Goal: Task Accomplishment & Management: Manage account settings

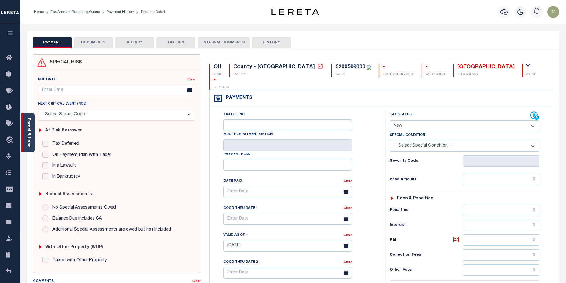
click at [28, 148] on div "Parcel & Loan" at bounding box center [27, 132] width 13 height 39
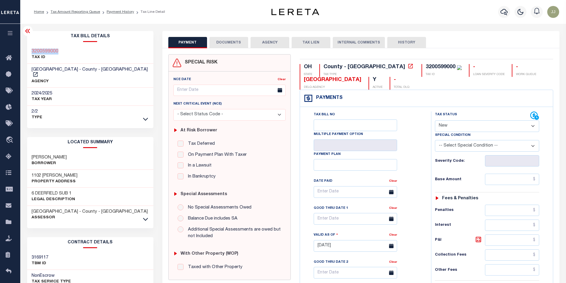
drag, startPoint x: 70, startPoint y: 50, endPoint x: 30, endPoint y: 52, distance: 39.9
click at [30, 52] on div "3200599000 TAX ID" at bounding box center [90, 55] width 126 height 18
copy h3 "3200599000"
click at [461, 127] on select "- Select Status Code - Open Due/Unpaid Paid Incomplete No Tax Due Internal Refu…" at bounding box center [487, 126] width 105 height 12
select select "PYD"
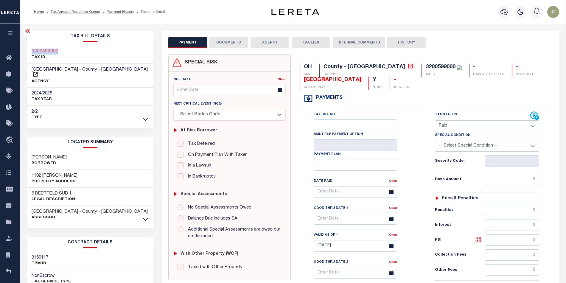
click at [435, 121] on select "- Select Status Code - Open Due/Unpaid Paid Incomplete No Tax Due Internal Refu…" at bounding box center [487, 126] width 105 height 12
type input "[DATE]"
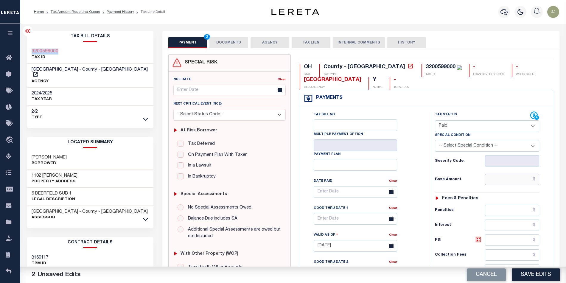
click at [520, 176] on input "text" at bounding box center [512, 179] width 54 height 11
type input "$0.00"
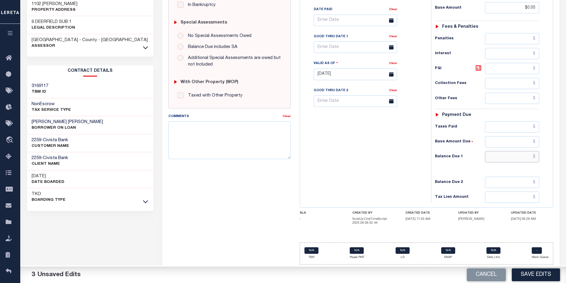
click at [501, 161] on input "text" at bounding box center [512, 156] width 54 height 11
type input "$0.00"
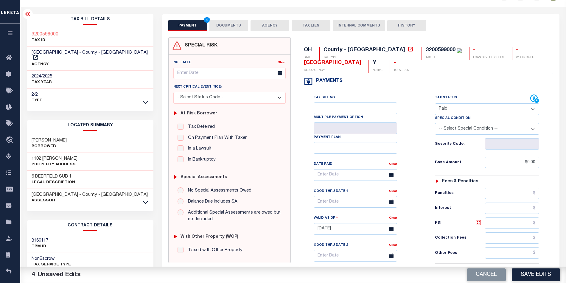
scroll to position [0, 0]
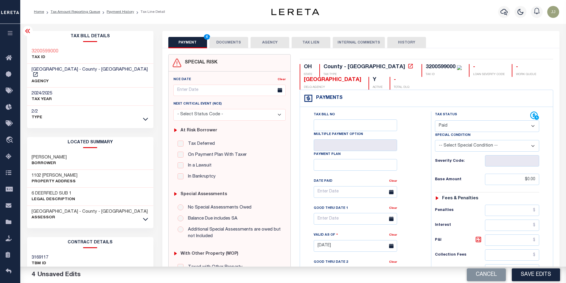
click at [230, 46] on button "DOCUMENTS" at bounding box center [228, 42] width 39 height 11
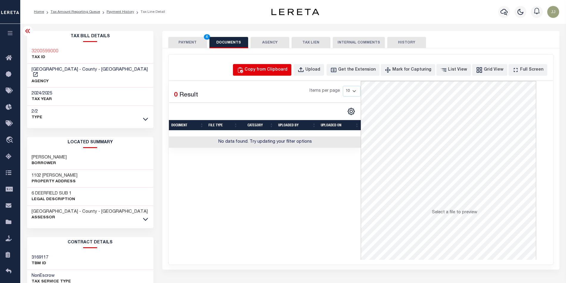
click at [288, 66] on button "Copy from Clipboard" at bounding box center [262, 70] width 58 height 12
select select "POP"
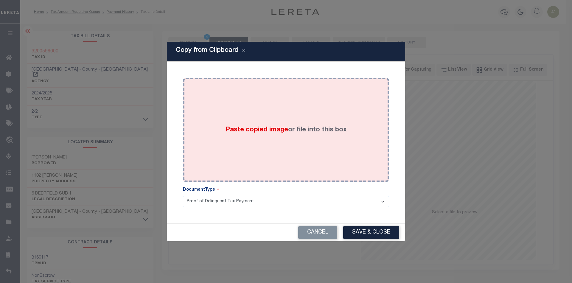
click at [273, 150] on div "Paste copied image or file into this box" at bounding box center [285, 129] width 197 height 95
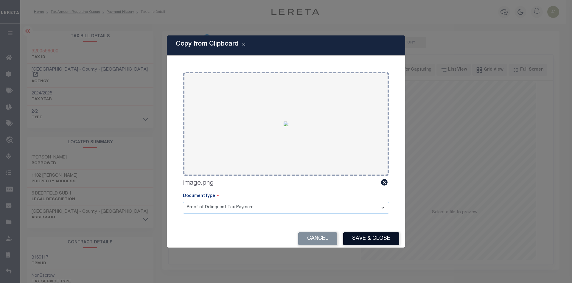
click at [361, 238] on button "Save & Close" at bounding box center [371, 238] width 56 height 13
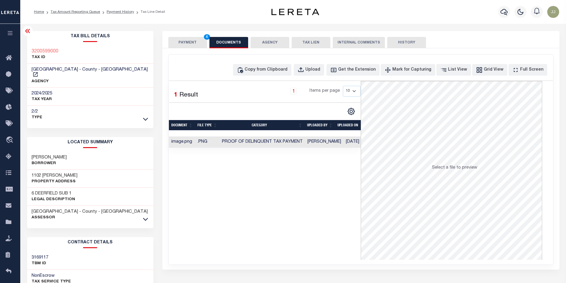
click at [169, 43] on button "PAYMENT 4" at bounding box center [187, 42] width 39 height 11
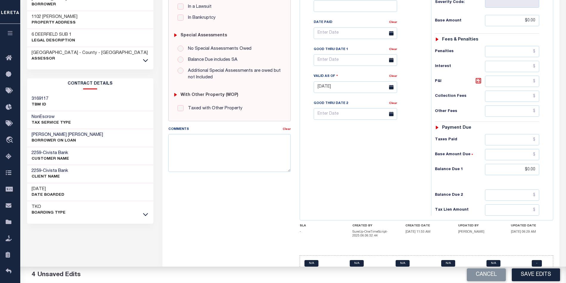
scroll to position [174, 0]
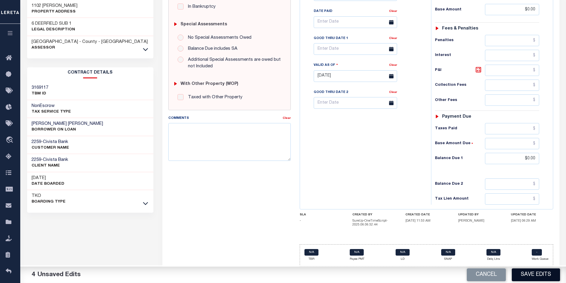
click at [523, 275] on button "Save Edits" at bounding box center [536, 274] width 48 height 13
checkbox input "false"
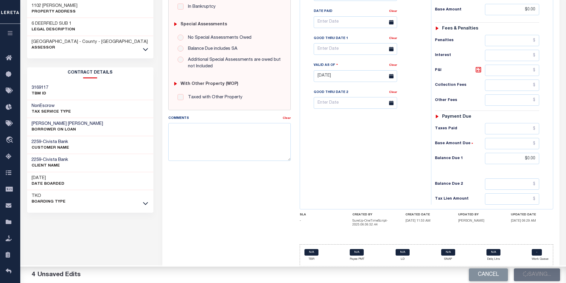
type input "$0"
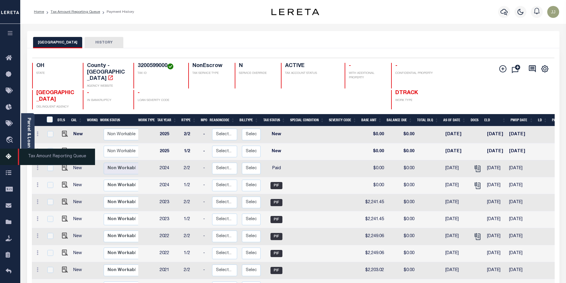
click at [10, 158] on icon at bounding box center [11, 156] width 10 height 7
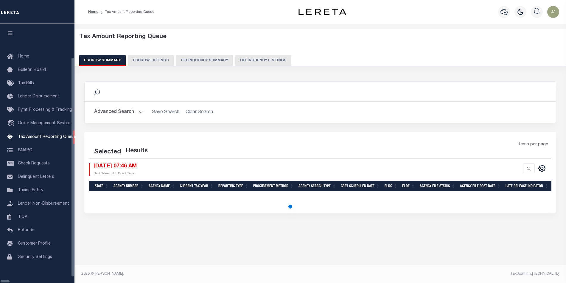
select select "100"
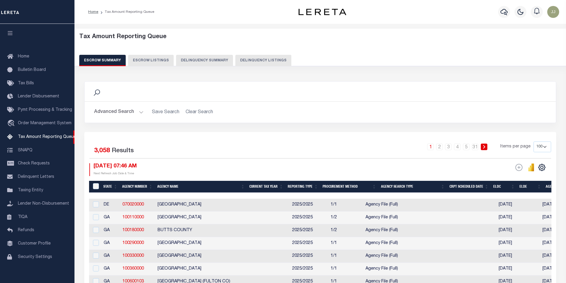
click at [261, 58] on button "Delinquency Listings" at bounding box center [263, 60] width 56 height 11
select select "100"
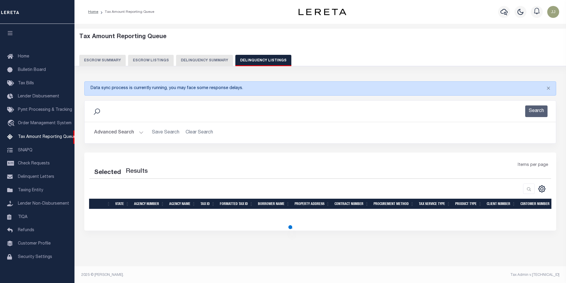
select select "100"
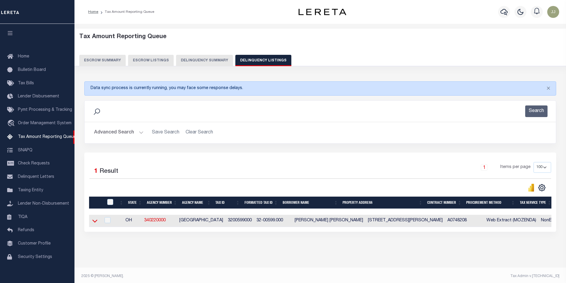
click at [95, 223] on icon at bounding box center [94, 221] width 5 height 6
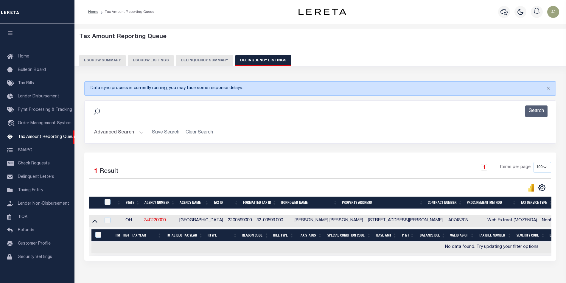
click at [127, 121] on div "Search" at bounding box center [320, 111] width 471 height 21
click at [137, 138] on button "Advanced Search" at bounding box center [118, 133] width 49 height 12
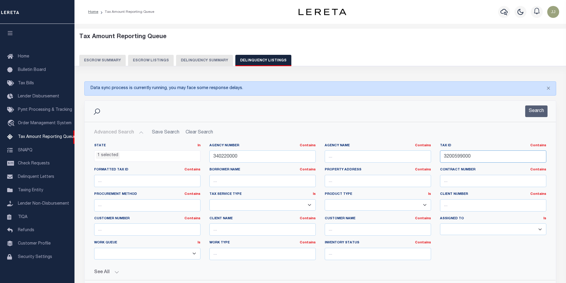
drag, startPoint x: 477, startPoint y: 156, endPoint x: 433, endPoint y: 161, distance: 44.4
click at [433, 161] on div "State In In AK AL AR AZ CA CO CT DC DE FL GA GU HI IA ID IL IN KS [GEOGRAPHIC_D…" at bounding box center [320, 203] width 461 height 121
paste input "55480113606200011080000"
type input "55480113606200011080000000"
click at [104, 155] on li "1 selected" at bounding box center [108, 155] width 24 height 7
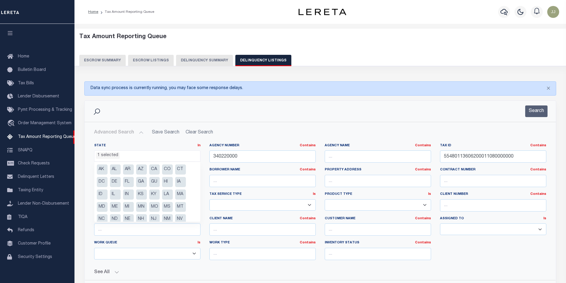
scroll to position [42, 0]
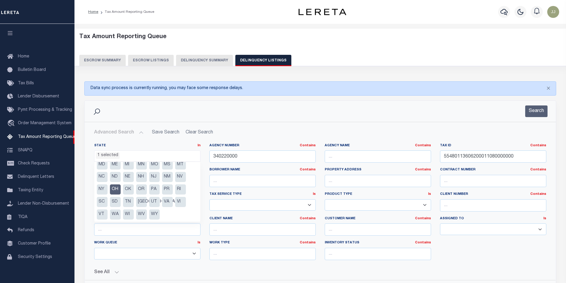
click at [116, 187] on li "OH" at bounding box center [115, 189] width 11 height 10
click at [103, 190] on li "NY" at bounding box center [102, 189] width 11 height 10
select select "NY"
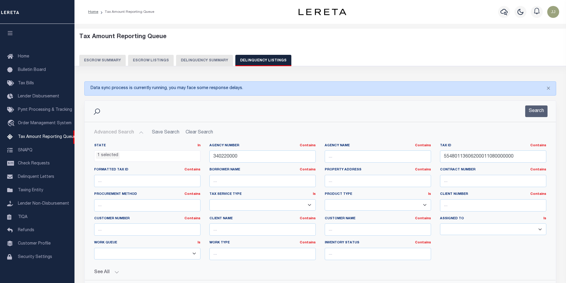
click at [295, 127] on div "Advanced Search Save Search Clear Search tblassign_wrapper_dynamictable_____Def…" at bounding box center [320, 212] width 471 height 180
drag, startPoint x: 246, startPoint y: 156, endPoint x: 203, endPoint y: 164, distance: 43.3
click at [203, 164] on div "State In In AK AL AR AZ CA CO CT DC DE FL GA GU HI IA ID IL IN KS KY LA MA MD M…" at bounding box center [320, 203] width 461 height 121
paste input "10600213"
type input "310600213"
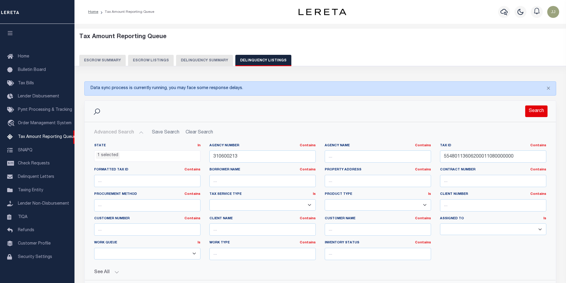
click at [538, 116] on button "Search" at bounding box center [536, 111] width 22 height 12
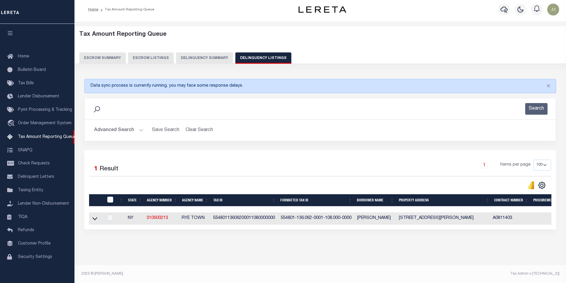
scroll to position [8, 0]
click at [92, 217] on icon at bounding box center [94, 218] width 5 height 6
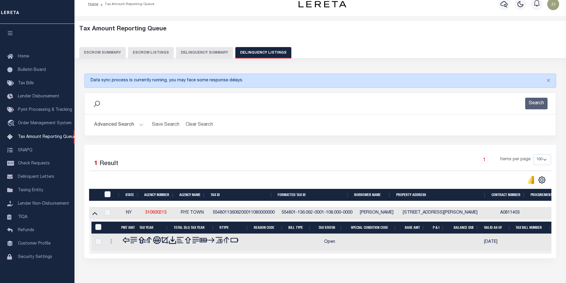
scroll to position [38, 0]
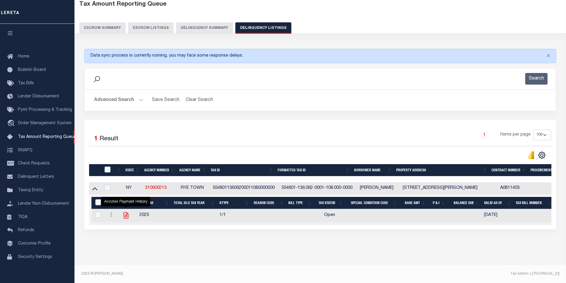
click at [125, 212] on icon "" at bounding box center [126, 215] width 8 height 8
checkbox input "true"
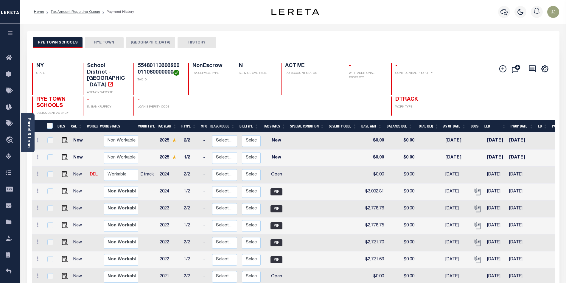
click at [105, 43] on button "RYE TOWN" at bounding box center [104, 42] width 39 height 11
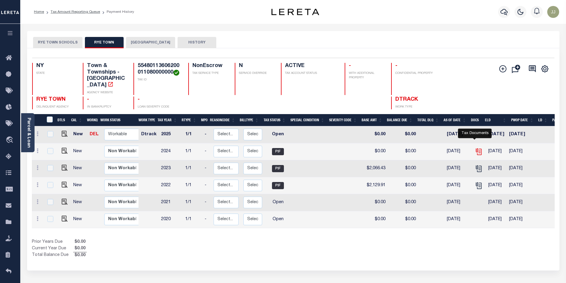
click at [478, 148] on icon "" at bounding box center [479, 152] width 8 height 8
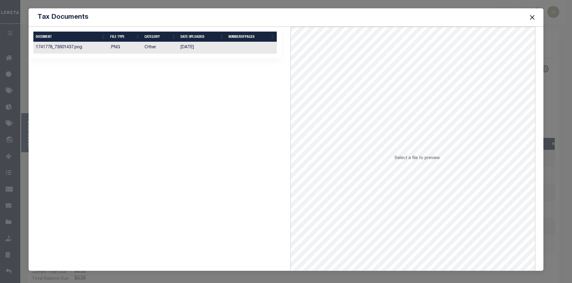
click at [108, 47] on td ".PNG" at bounding box center [125, 48] width 35 height 12
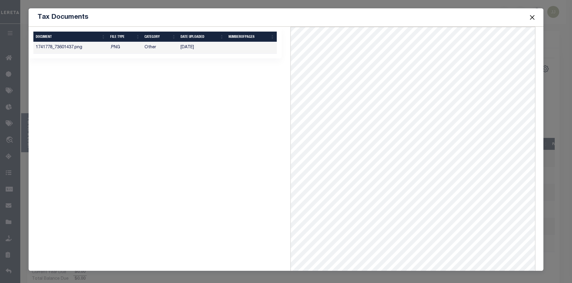
click at [533, 17] on button "Close" at bounding box center [532, 17] width 8 height 8
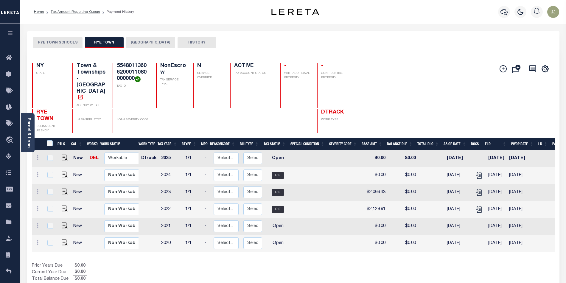
click at [55, 40] on button "RYE TOWN SCHOOLS" at bounding box center [57, 42] width 49 height 11
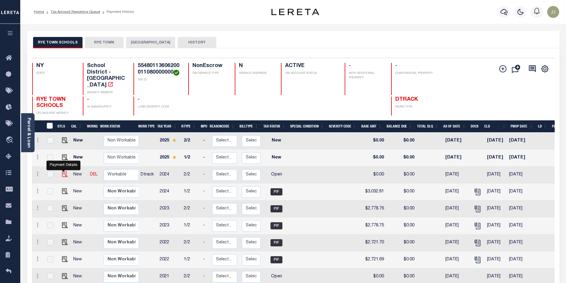
click at [62, 171] on img "" at bounding box center [65, 174] width 6 height 6
checkbox input "true"
click at [101, 42] on button "RYE TOWN" at bounding box center [104, 42] width 39 height 11
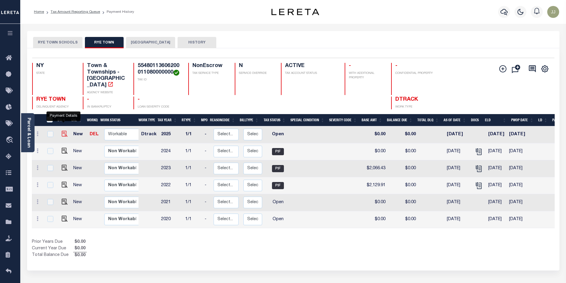
click at [62, 131] on img "" at bounding box center [65, 134] width 6 height 6
checkbox input "true"
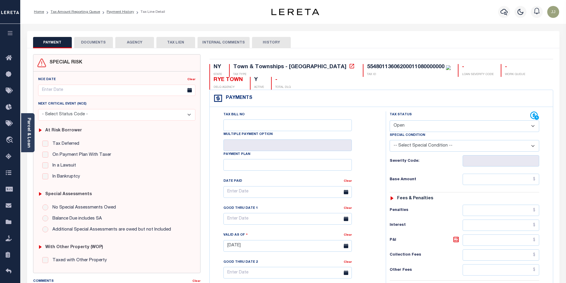
click at [26, 145] on div "Parcel & Loan" at bounding box center [27, 132] width 13 height 39
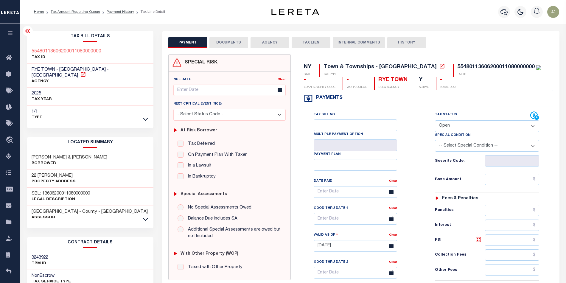
click at [85, 72] on icon at bounding box center [83, 74] width 4 height 4
drag, startPoint x: 56, startPoint y: 69, endPoint x: 30, endPoint y: 70, distance: 26.5
click at [30, 70] on div "RYE TOWN - Town & Townships - NY AGENCY" at bounding box center [90, 76] width 126 height 24
copy span "RYE TOWN"
click at [145, 216] on icon at bounding box center [145, 219] width 5 height 6
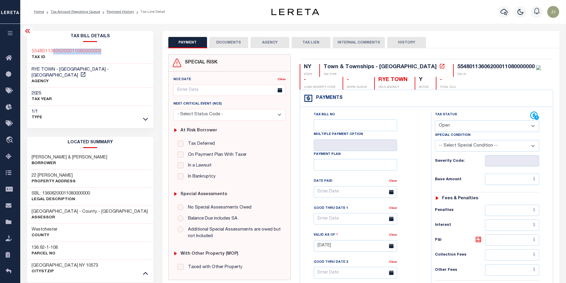
drag, startPoint x: 109, startPoint y: 51, endPoint x: 52, endPoint y: 57, distance: 57.5
click at [51, 54] on div "55480113606200011080000000 TAX ID" at bounding box center [90, 55] width 126 height 18
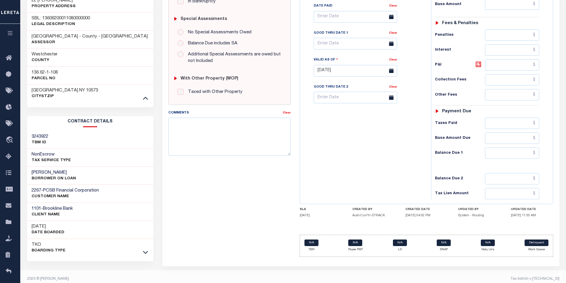
click at [147, 250] on div "TKO Boarding Type" at bounding box center [90, 248] width 126 height 18
click at [144, 251] on icon at bounding box center [145, 252] width 5 height 3
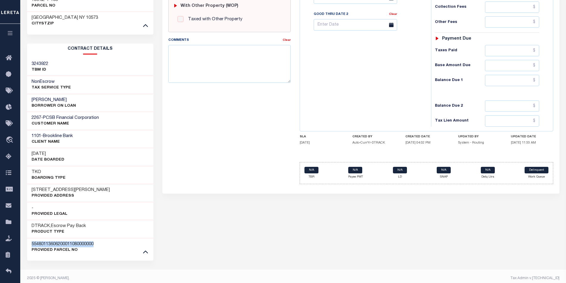
drag, startPoint x: 110, startPoint y: 237, endPoint x: 28, endPoint y: 238, distance: 81.9
click at [28, 238] on div "55480113606200011080000000 Provided Parcel No" at bounding box center [90, 247] width 126 height 18
copy h3 "55480113606200011080000000"
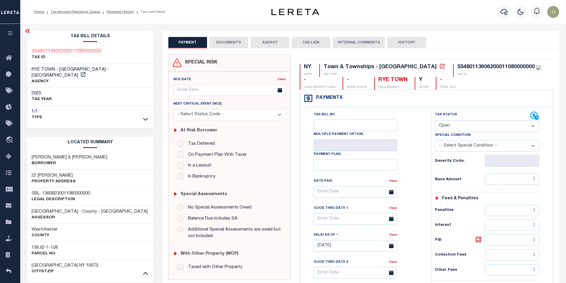
scroll to position [79, 0]
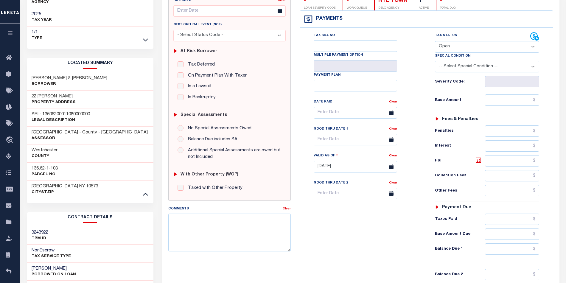
click at [448, 46] on select "- Select Status Code - Open Due/Unpaid Paid Incomplete No Tax Due Internal Refu…" at bounding box center [487, 47] width 105 height 12
select select "PYD"
click at [435, 42] on select "- Select Status Code - Open Due/Unpaid Paid Incomplete No Tax Due Internal Refu…" at bounding box center [487, 47] width 105 height 12
type input "[DATE]"
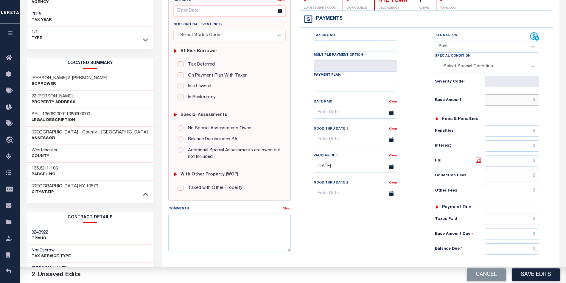
click at [510, 100] on input "text" at bounding box center [512, 99] width 54 height 11
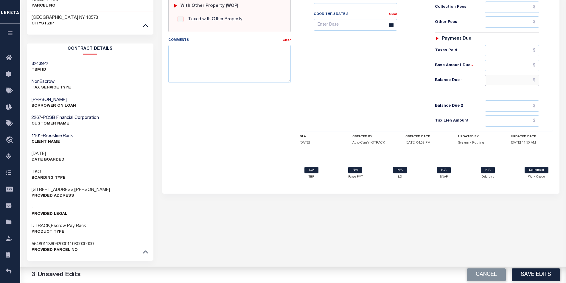
type input "$0.00"
click at [505, 80] on input "text" at bounding box center [512, 80] width 54 height 11
type input "$0.00"
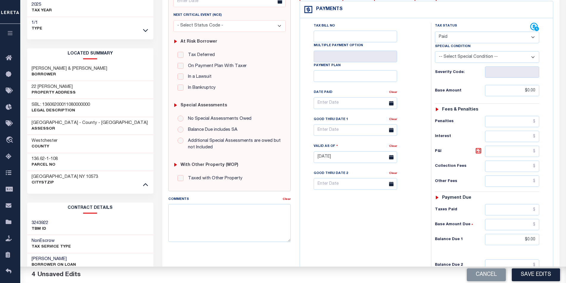
scroll to position [0, 0]
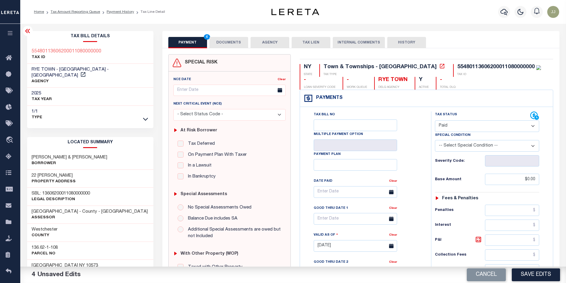
click at [221, 37] on button "DOCUMENTS" at bounding box center [228, 42] width 39 height 11
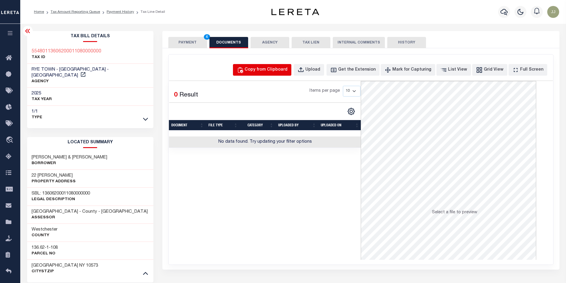
click at [284, 72] on div "Copy from Clipboard" at bounding box center [265, 70] width 43 height 7
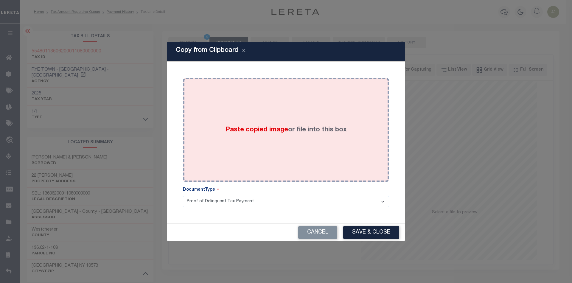
click at [279, 138] on div "Paste copied image or file into this box" at bounding box center [285, 129] width 197 height 95
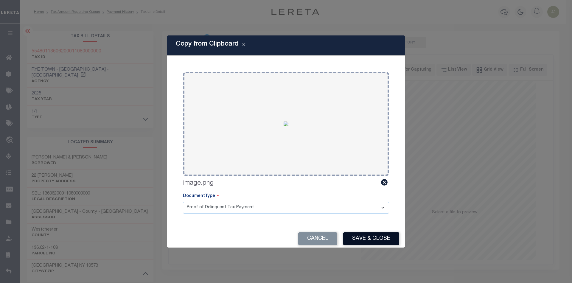
click at [367, 233] on button "Save & Close" at bounding box center [371, 238] width 56 height 13
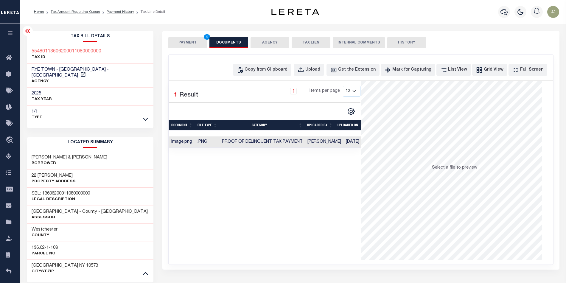
click at [190, 45] on button "PAYMENT 4" at bounding box center [187, 42] width 39 height 11
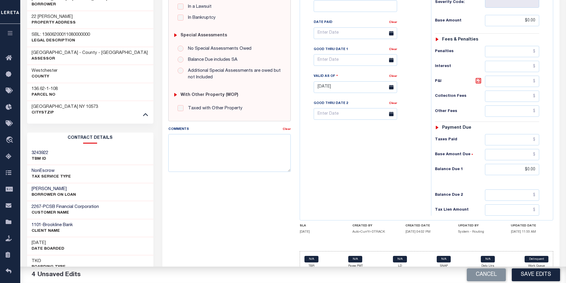
scroll to position [198, 0]
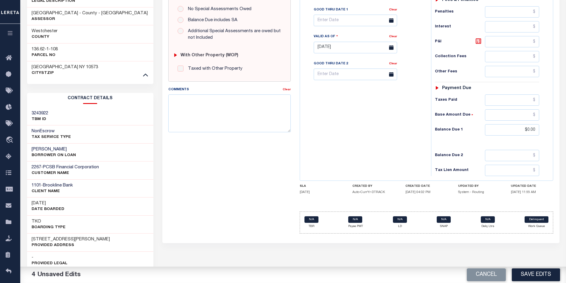
click at [373, 158] on div "Tax Bill No Multiple Payment Option Payment Plan Clear" at bounding box center [363, 44] width 125 height 263
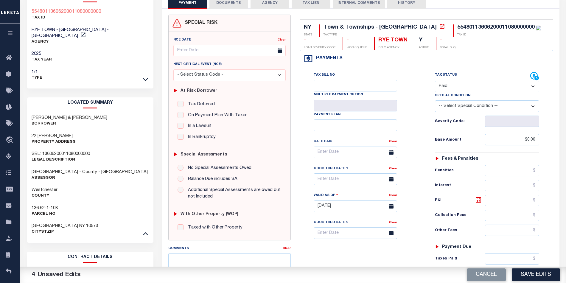
scroll to position [0, 0]
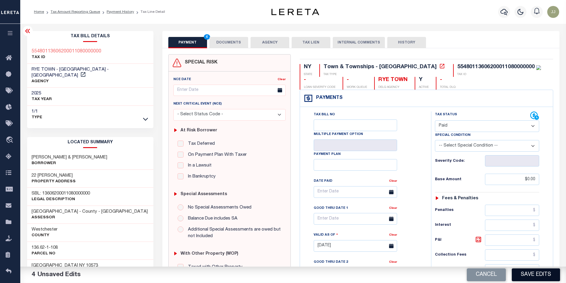
click at [529, 275] on button "Save Edits" at bounding box center [536, 274] width 48 height 13
checkbox input "false"
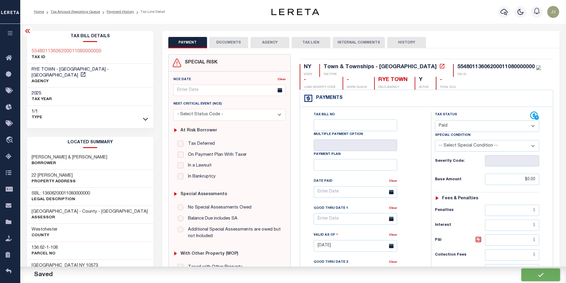
type input "$0"
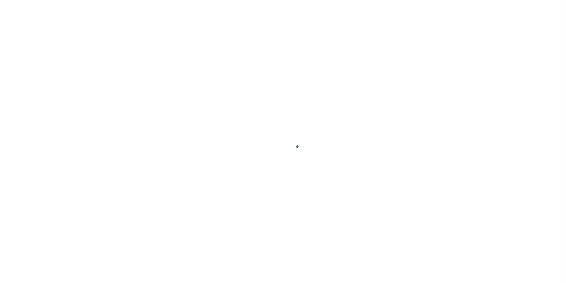
select select "OP2"
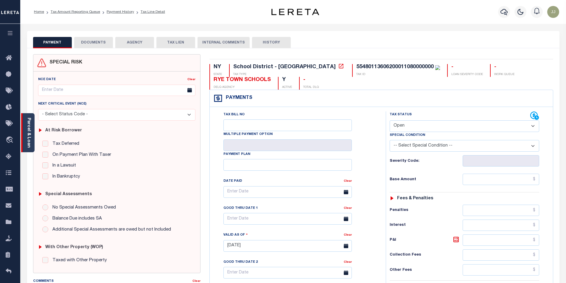
click at [29, 145] on link "Parcel & Loan" at bounding box center [28, 133] width 4 height 30
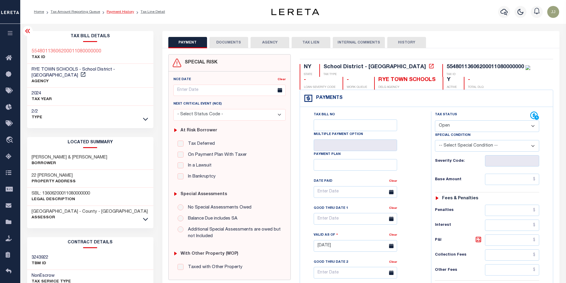
click at [109, 13] on link "Payment History" at bounding box center [120, 12] width 27 height 4
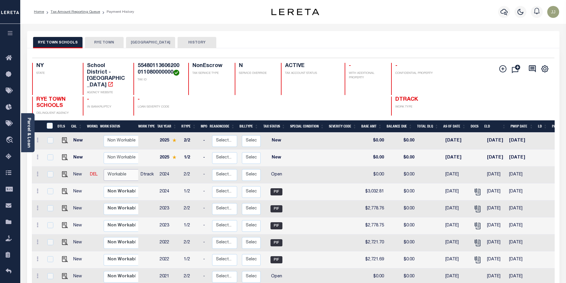
click at [119, 169] on select "Non Workable Workable" at bounding box center [122, 175] width 36 height 12
checkbox input "true"
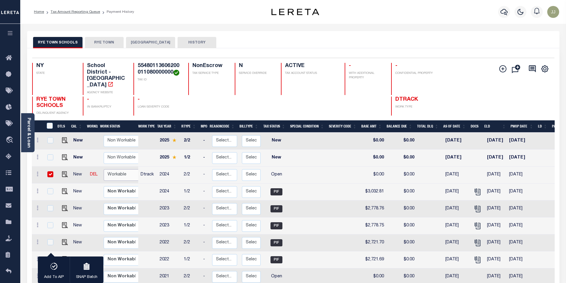
select select "true"
click at [104, 169] on select "Non Workable Workable" at bounding box center [122, 175] width 36 height 12
checkbox input "false"
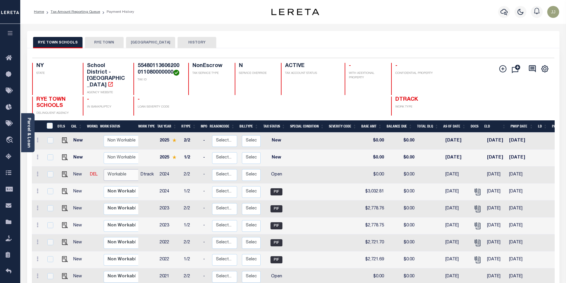
click at [124, 169] on select "Non Workable Workable" at bounding box center [122, 175] width 36 height 12
checkbox input "true"
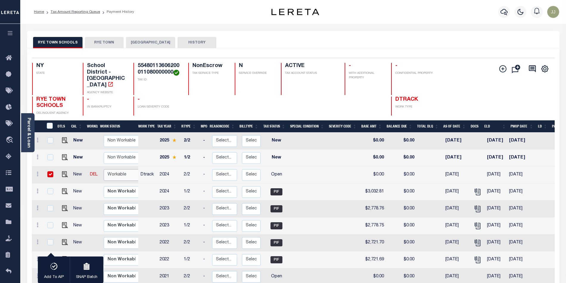
select select "true"
click at [104, 169] on select "Non Workable Workable" at bounding box center [122, 175] width 36 height 12
checkbox input "false"
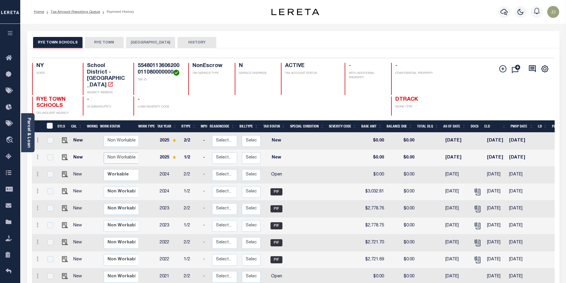
click at [119, 152] on select "Non Workable Workable" at bounding box center [122, 158] width 36 height 12
checkbox input "true"
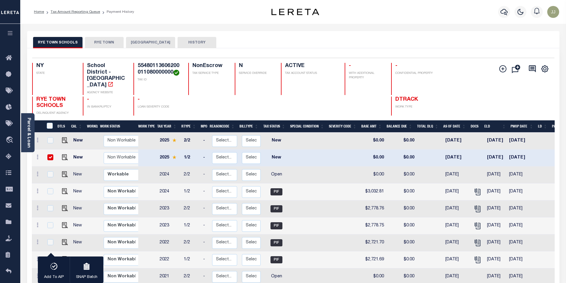
click at [104, 42] on button "RYE TOWN" at bounding box center [104, 42] width 39 height 11
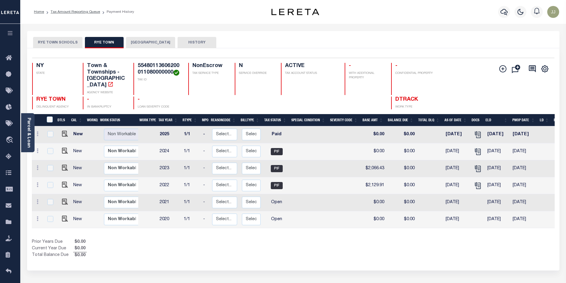
click at [52, 43] on button "RYE TOWN SCHOOLS" at bounding box center [57, 42] width 49 height 11
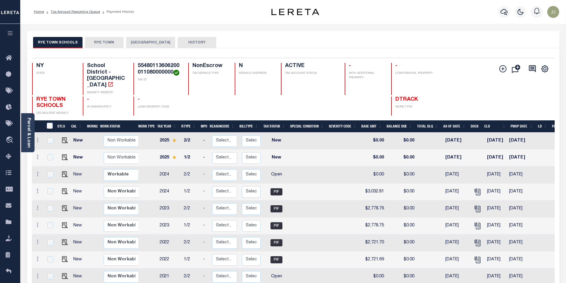
click at [105, 39] on button "RYE TOWN" at bounding box center [104, 42] width 39 height 11
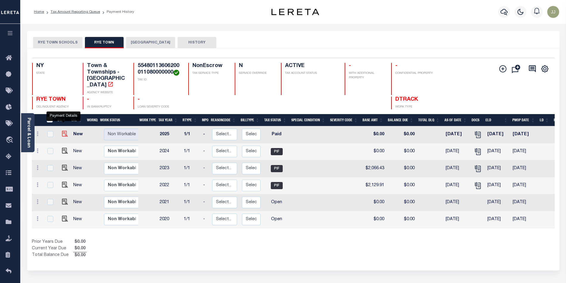
click at [62, 131] on img "" at bounding box center [65, 134] width 6 height 6
checkbox input "true"
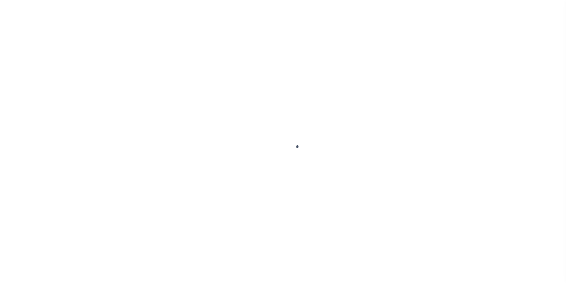
select select "PYD"
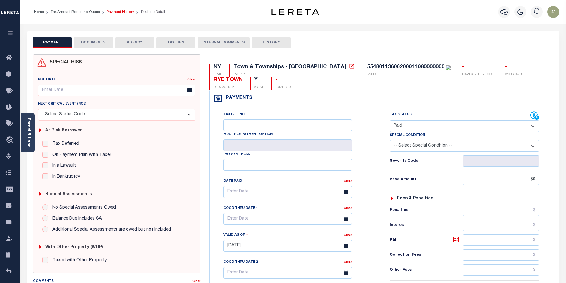
click at [116, 11] on link "Payment History" at bounding box center [120, 12] width 27 height 4
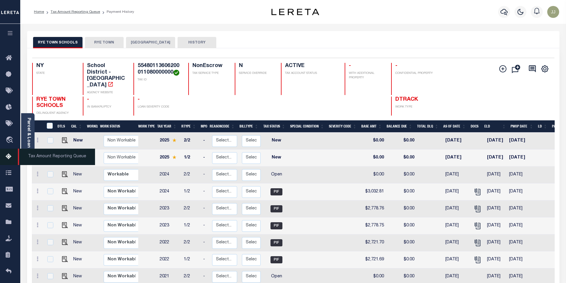
click at [12, 154] on icon at bounding box center [11, 156] width 10 height 7
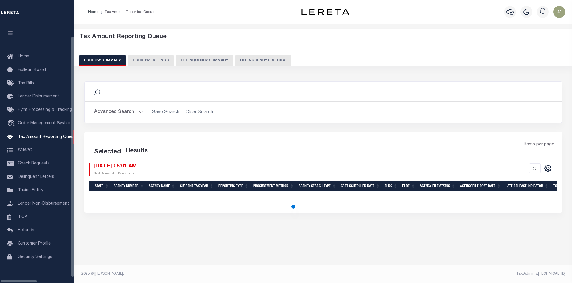
click at [248, 66] on button "Delinquency Listings" at bounding box center [263, 60] width 56 height 11
select select "NY"
select select "100"
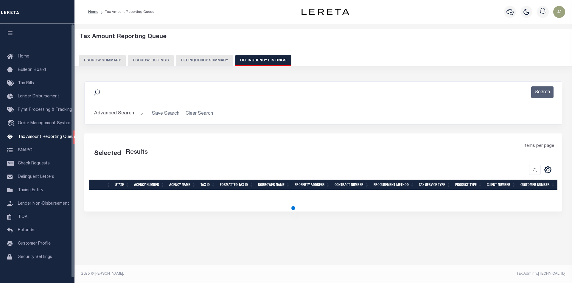
select select "100"
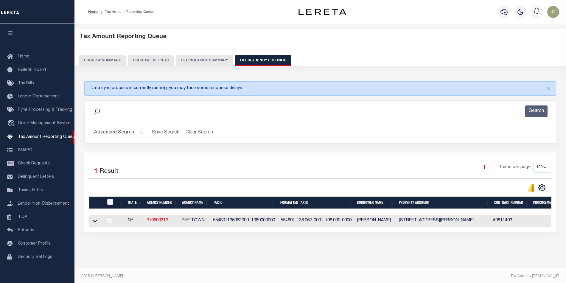
click at [133, 134] on button "Advanced Search" at bounding box center [118, 133] width 49 height 12
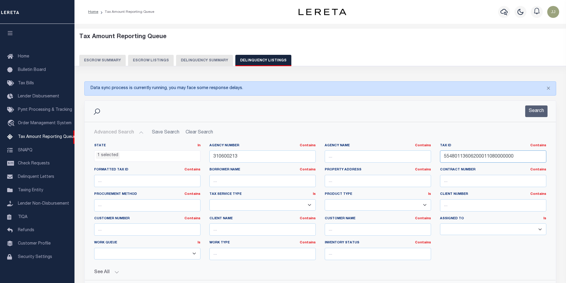
drag, startPoint x: 499, startPoint y: 160, endPoint x: 434, endPoint y: 162, distance: 64.9
click at [434, 162] on div "State In In AK AL AR AZ CA CO CT DC DE FL GA GU HI IA ID IL IN KS KY LA MA MD M…" at bounding box center [320, 203] width 461 height 121
paste input "710001045001"
type input "55480113607100010450010000"
drag, startPoint x: 248, startPoint y: 159, endPoint x: 188, endPoint y: 158, distance: 59.2
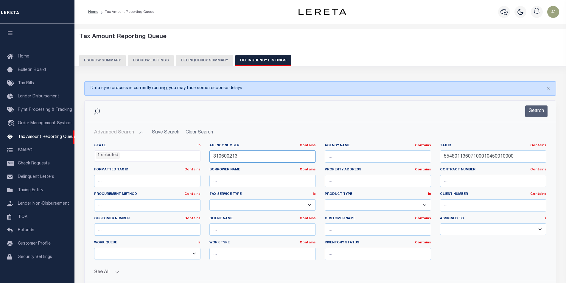
click at [188, 158] on div "State In In AK AL AR AZ CA CO CT DC DE FL GA GU HI IA ID IL IN KS KY LA MA MD M…" at bounding box center [320, 203] width 461 height 121
paste input "631"
type input "310600631"
click at [529, 113] on button "Search" at bounding box center [536, 111] width 22 height 12
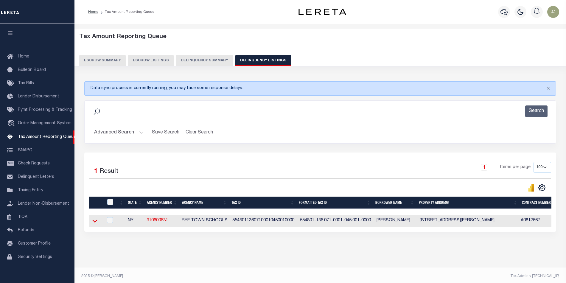
click at [92, 224] on icon at bounding box center [94, 221] width 5 height 6
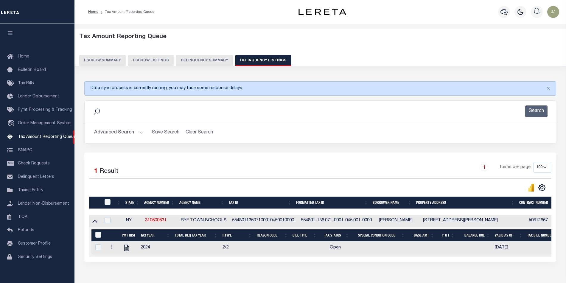
scroll to position [38, 0]
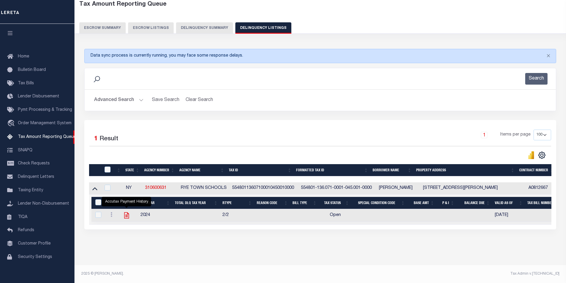
click at [127, 211] on icon "" at bounding box center [127, 215] width 8 height 8
checkbox input "true"
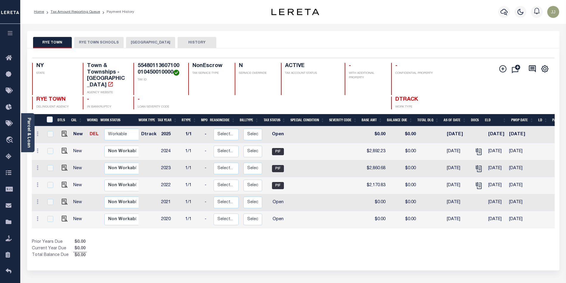
click at [99, 47] on button "RYE TOWN SCHOOLS" at bounding box center [98, 42] width 49 height 11
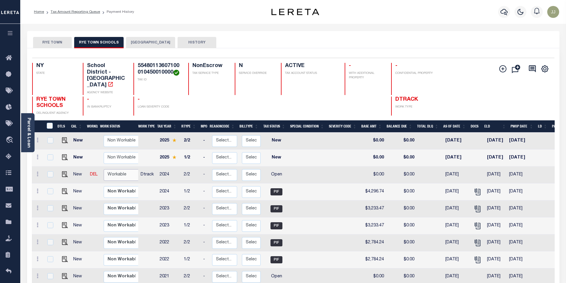
click at [121, 169] on select "Non Workable Workable" at bounding box center [122, 175] width 36 height 12
checkbox input "true"
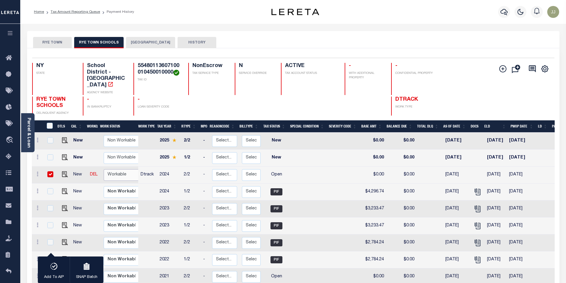
click at [119, 169] on select "Non Workable Workable" at bounding box center [122, 175] width 36 height 12
checkbox input "false"
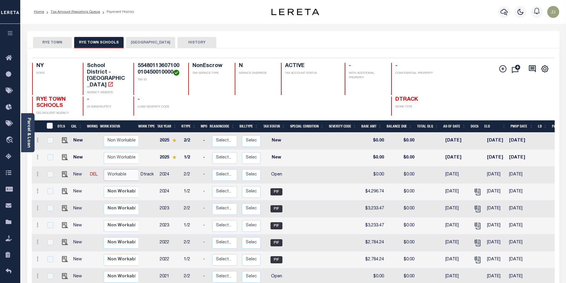
click at [122, 169] on select "Non Workable Workable" at bounding box center [122, 175] width 36 height 12
checkbox input "true"
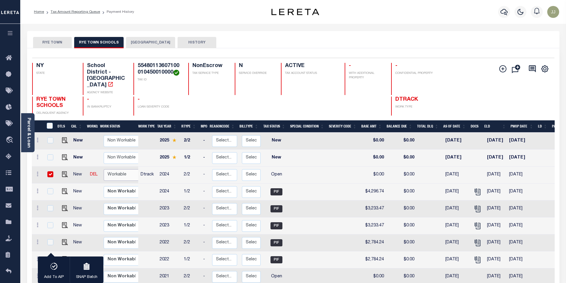
select select "true"
click at [104, 169] on select "Non Workable Workable" at bounding box center [122, 175] width 36 height 12
checkbox input "false"
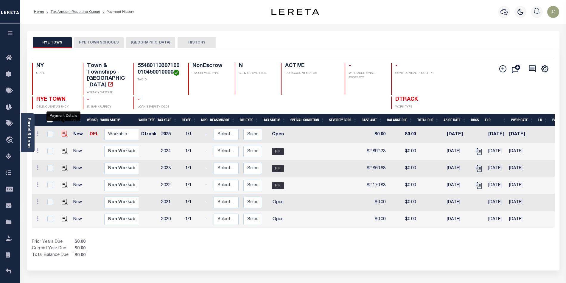
click at [62, 131] on img "" at bounding box center [65, 134] width 6 height 6
checkbox input "true"
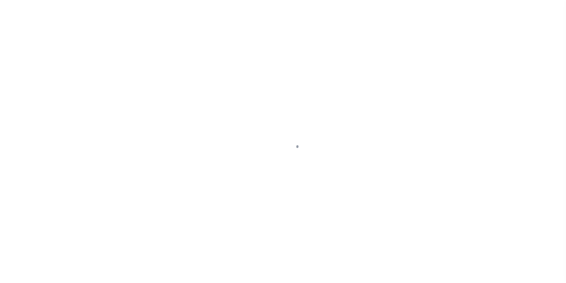
select select "OP2"
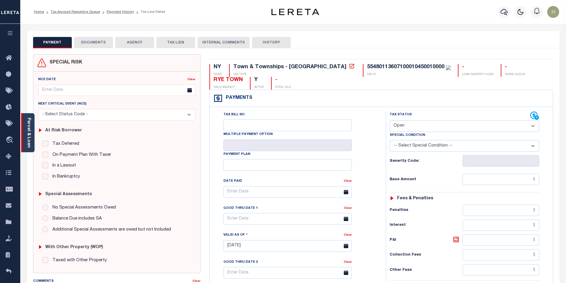
click at [29, 147] on div "Parcel & Loan" at bounding box center [27, 132] width 13 height 39
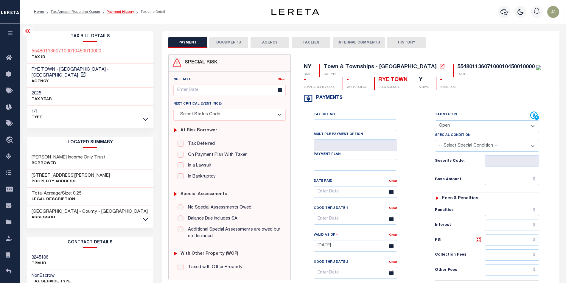
click at [123, 11] on link "Payment History" at bounding box center [120, 12] width 27 height 4
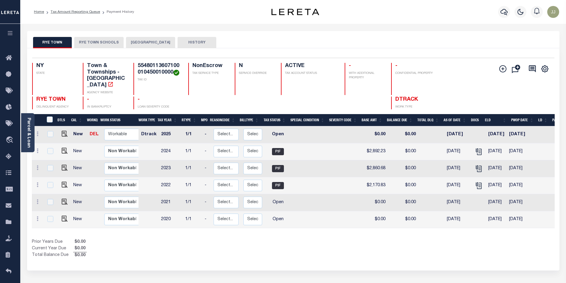
click at [101, 43] on button "RYE TOWN SCHOOLS" at bounding box center [98, 42] width 49 height 11
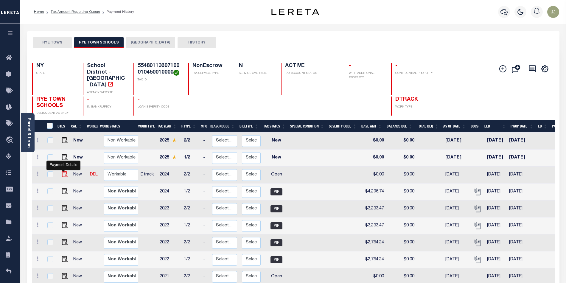
click at [62, 171] on img "" at bounding box center [65, 174] width 6 height 6
checkbox input "true"
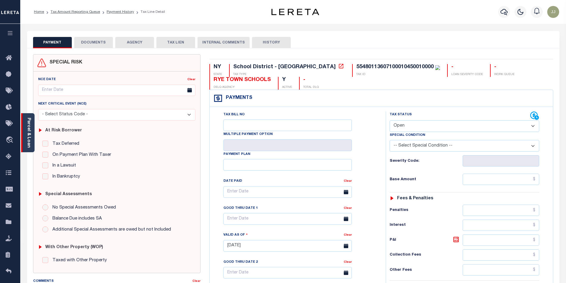
click at [29, 143] on link "Parcel & Loan" at bounding box center [28, 133] width 4 height 30
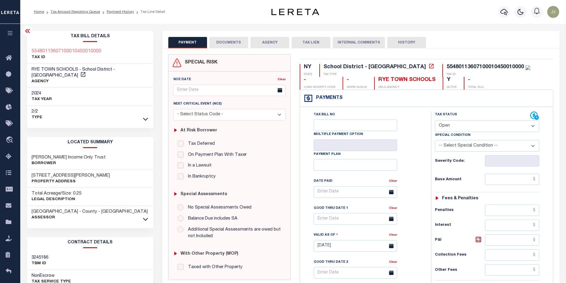
click at [446, 69] on div "55480113607100010450010000" at bounding box center [484, 66] width 77 height 5
copy div "55480113607100010450010000"
click at [440, 129] on select "- Select Status Code - Open Due/Unpaid Paid Incomplete No Tax Due Internal Refu…" at bounding box center [487, 126] width 105 height 12
select select "PYD"
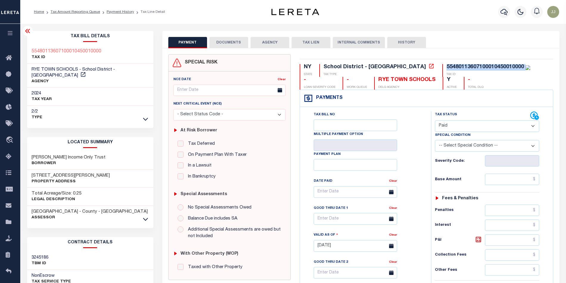
click at [435, 121] on select "- Select Status Code - Open Due/Unpaid Paid Incomplete No Tax Due Internal Refu…" at bounding box center [487, 126] width 105 height 12
type input "[DATE]"
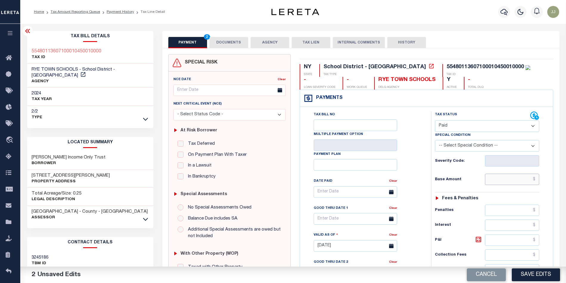
click at [522, 183] on input "text" at bounding box center [512, 179] width 54 height 11
type input "$0.00"
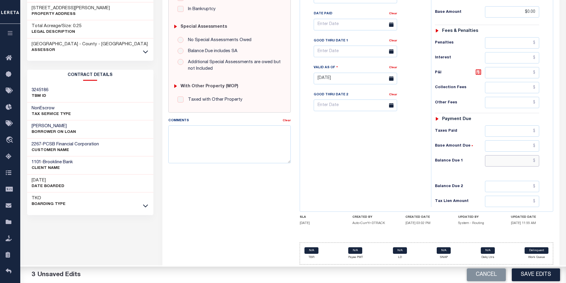
click at [518, 157] on input "text" at bounding box center [512, 160] width 54 height 11
type input "$0.00"
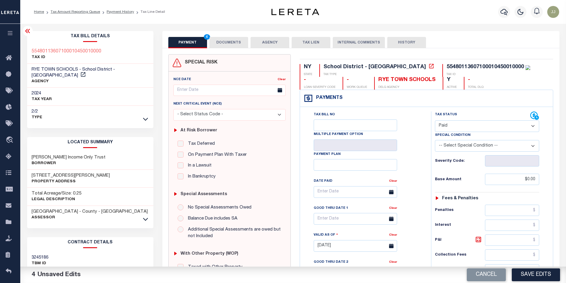
click at [224, 40] on button "DOCUMENTS" at bounding box center [228, 42] width 39 height 11
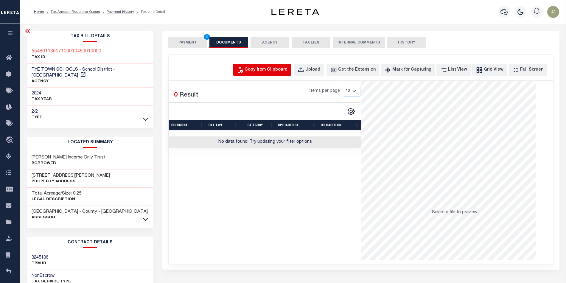
click at [273, 71] on div "Copy from Clipboard" at bounding box center [265, 70] width 43 height 7
select select "POP"
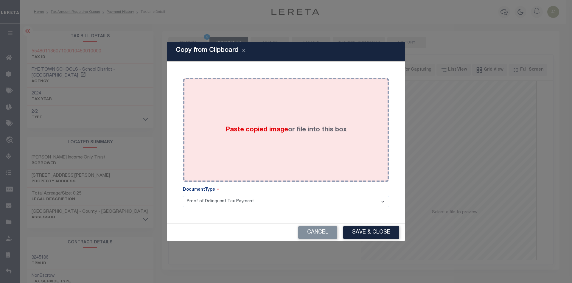
click at [283, 112] on div "Paste copied image or file into this box" at bounding box center [285, 129] width 197 height 95
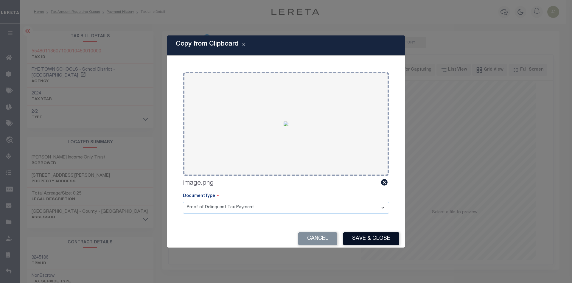
click at [367, 235] on button "Save & Close" at bounding box center [371, 238] width 56 height 13
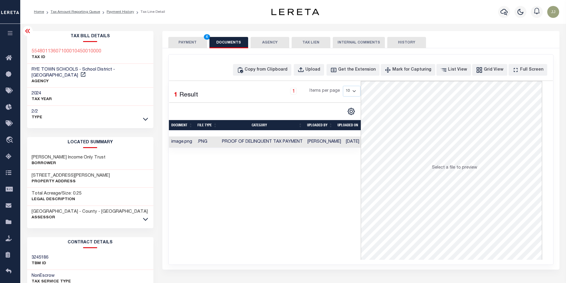
click at [186, 44] on button "PAYMENT 4" at bounding box center [187, 42] width 39 height 11
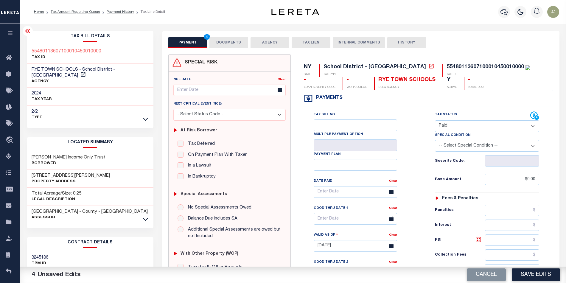
scroll to position [170, 0]
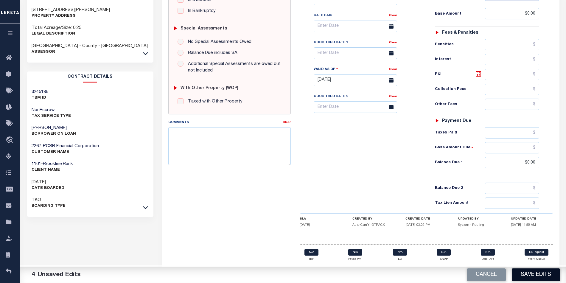
click at [531, 272] on button "Save Edits" at bounding box center [536, 274] width 48 height 13
checkbox input "false"
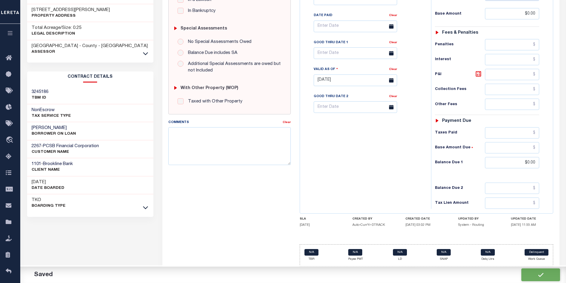
type input "$0"
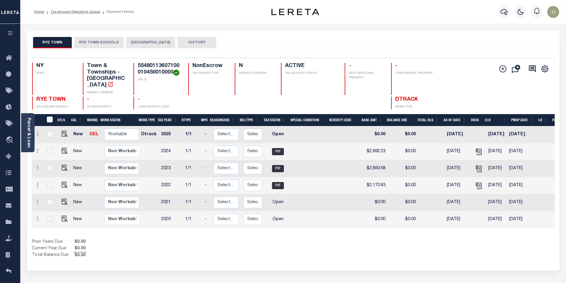
click at [98, 44] on button "RYE TOWN SCHOOLS" at bounding box center [98, 42] width 49 height 11
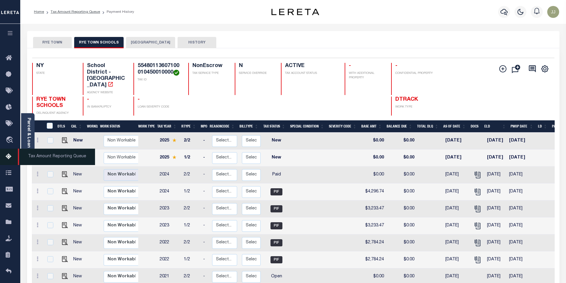
click at [6, 156] on icon at bounding box center [11, 156] width 10 height 7
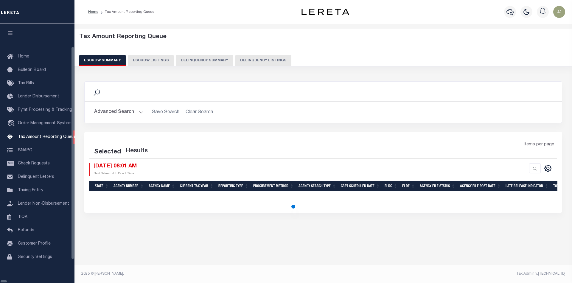
click at [260, 54] on div "Tax Amount Reporting Queue Escrow Summary Escrow Listings Delinquency Summary" at bounding box center [323, 49] width 488 height 33
select select "100"
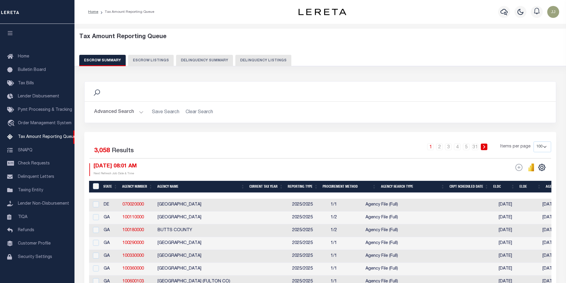
click at [260, 60] on button "Delinquency Listings" at bounding box center [263, 60] width 56 height 11
select select "100"
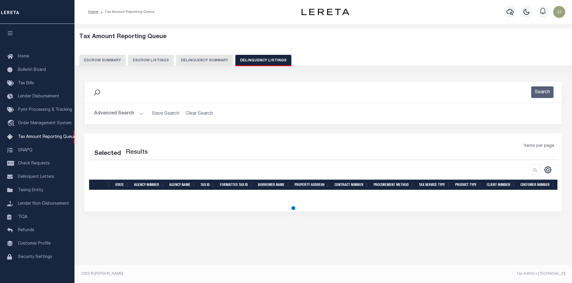
select select "100"
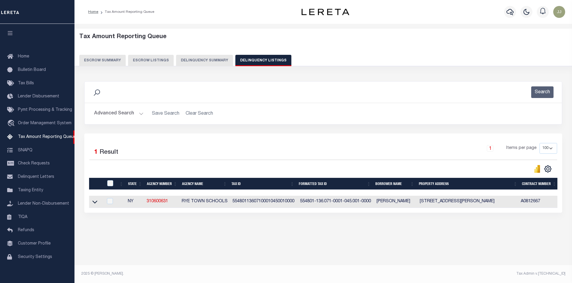
click at [127, 114] on button "Advanced Search" at bounding box center [118, 114] width 49 height 12
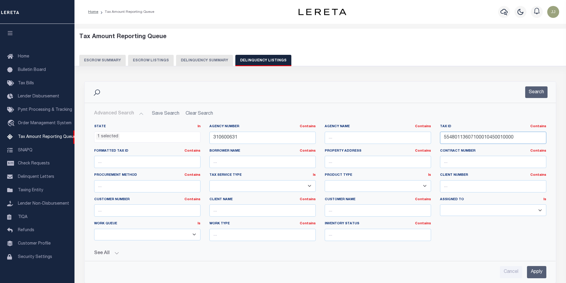
drag, startPoint x: 520, startPoint y: 138, endPoint x: 440, endPoint y: 136, distance: 79.8
click at [440, 136] on input "55480113607100010450010000" at bounding box center [493, 138] width 106 height 12
paste input "420460001003000"
type input "55480114204600010030000000"
click at [534, 87] on button "Search" at bounding box center [536, 92] width 22 height 12
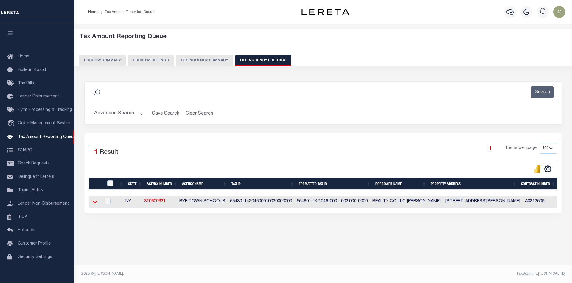
click at [96, 204] on icon at bounding box center [94, 202] width 5 height 6
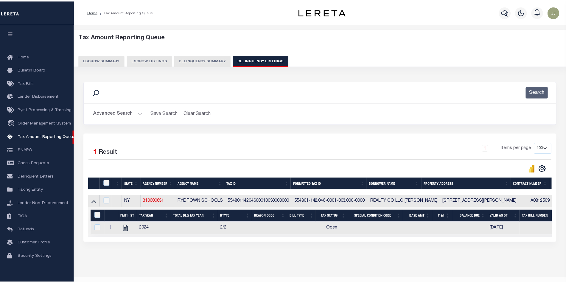
scroll to position [19, 0]
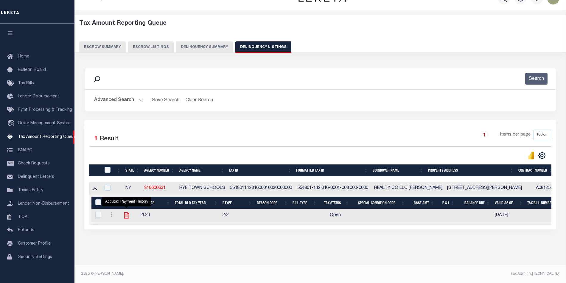
click at [127, 214] on icon "" at bounding box center [127, 215] width 8 height 8
checkbox input "true"
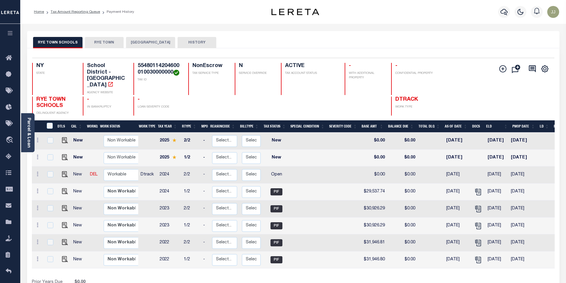
click at [54, 43] on button "RYE TOWN SCHOOLS" at bounding box center [57, 42] width 49 height 11
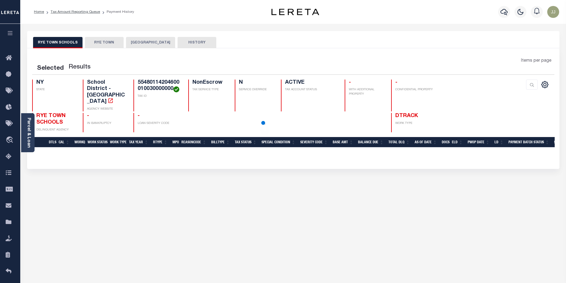
click at [101, 43] on button "RYE TOWN" at bounding box center [104, 42] width 39 height 11
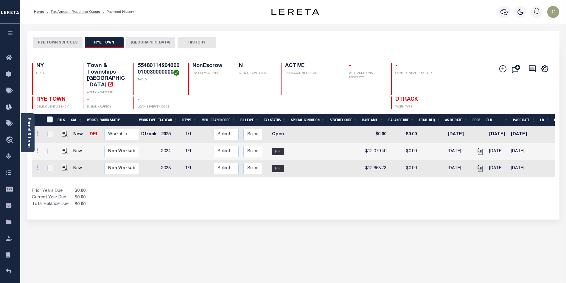
click at [160, 71] on h4 "55480114204600010030000000" at bounding box center [160, 69] width 44 height 13
click at [163, 72] on h4 "55480114204600010030000000" at bounding box center [160, 69] width 44 height 13
click at [160, 72] on h4 "55480114204600010030000000" at bounding box center [160, 69] width 44 height 13
click at [161, 72] on h4 "55480114204600010030000000" at bounding box center [160, 69] width 44 height 13
click at [164, 72] on h4 "55480114204600010030000000" at bounding box center [160, 69] width 44 height 13
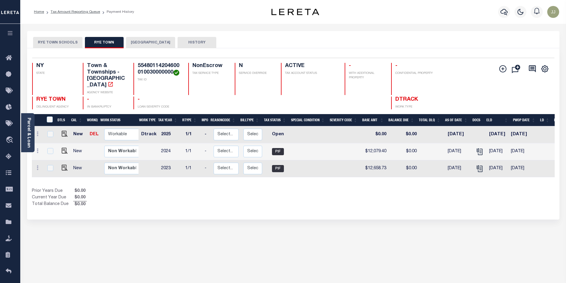
click at [165, 72] on h4 "55480114204600010030000000" at bounding box center [160, 69] width 44 height 13
copy h4 "55480114204600010030000000"
click at [52, 45] on button "RYE TOWN SCHOOLS" at bounding box center [57, 42] width 49 height 11
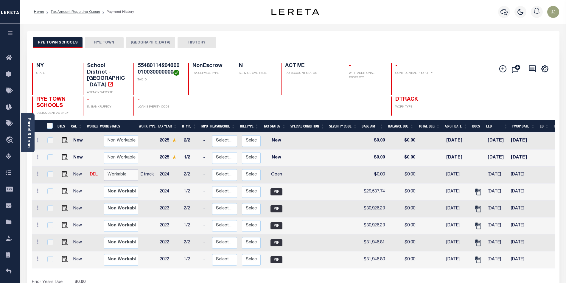
click at [116, 169] on select "Non Workable Workable" at bounding box center [122, 175] width 36 height 12
checkbox input "true"
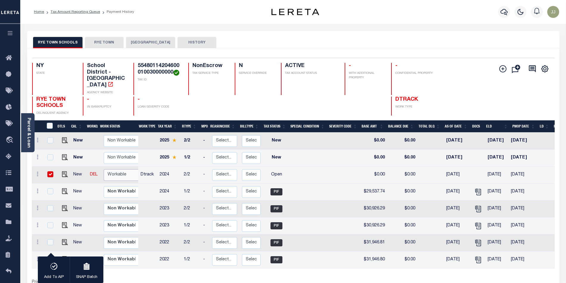
select select "true"
click at [104, 169] on select "Non Workable Workable" at bounding box center [122, 175] width 36 height 12
checkbox input "false"
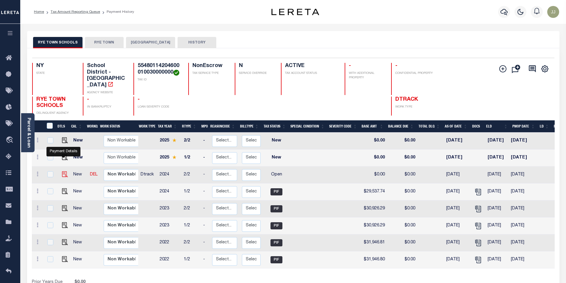
click at [62, 171] on img "" at bounding box center [65, 174] width 6 height 6
checkbox input "true"
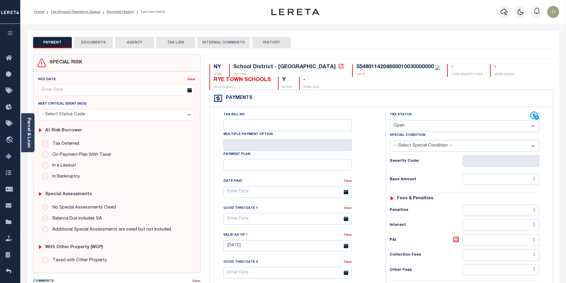
click at [30, 140] on link "Parcel & Loan" at bounding box center [28, 133] width 4 height 30
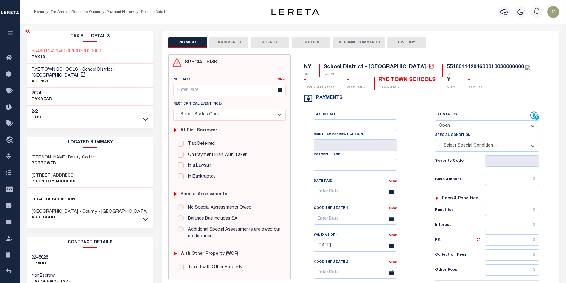
click at [466, 127] on select "- Select Status Code - Open Due/Unpaid Paid Incomplete No Tax Due Internal Refu…" at bounding box center [487, 126] width 105 height 12
select select "PYD"
click at [435, 121] on select "- Select Status Code - Open Due/Unpaid Paid Incomplete No Tax Due Internal Refu…" at bounding box center [487, 126] width 105 height 12
type input "[DATE]"
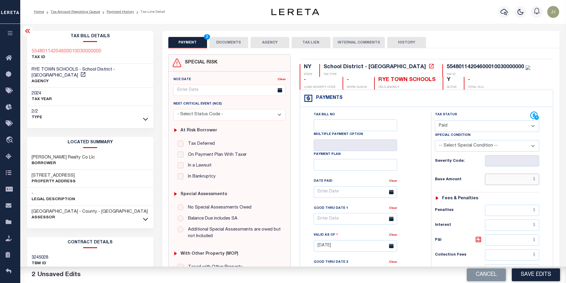
click at [520, 181] on input "text" at bounding box center [512, 179] width 54 height 11
type input "$0.00"
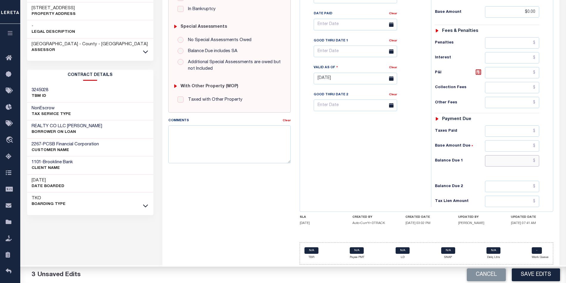
click at [517, 161] on input "text" at bounding box center [512, 160] width 54 height 11
type input "$0.00"
click at [368, 174] on div "Tax Bill No Multiple Payment Option Payment Plan Clear" at bounding box center [363, 75] width 125 height 263
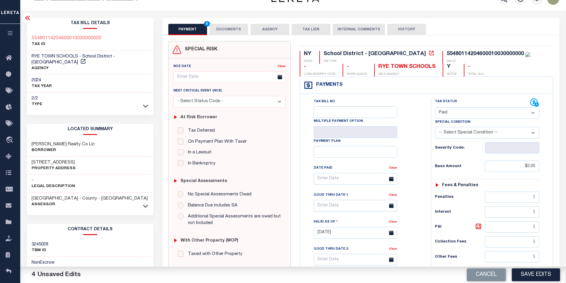
scroll to position [0, 0]
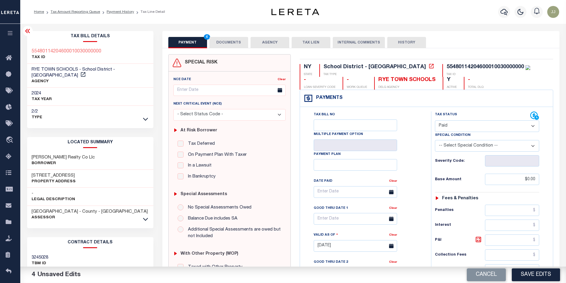
click at [226, 43] on button "DOCUMENTS" at bounding box center [228, 42] width 39 height 11
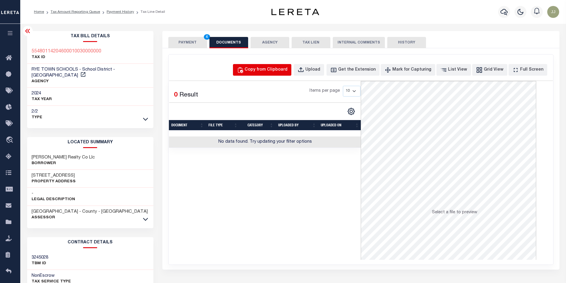
click at [287, 70] on div "Copy from Clipboard" at bounding box center [265, 70] width 43 height 7
select select "POP"
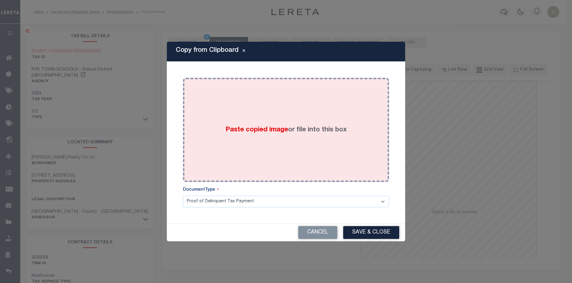
click at [287, 122] on div "Paste copied image or file into this box" at bounding box center [285, 129] width 197 height 95
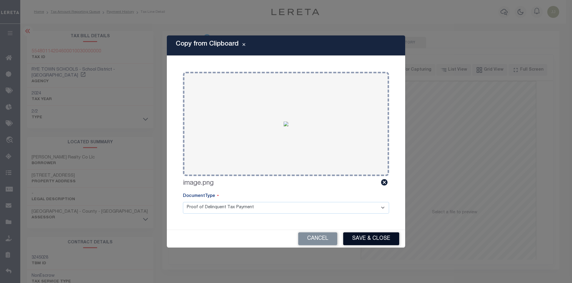
click at [360, 235] on button "Save & Close" at bounding box center [371, 238] width 56 height 13
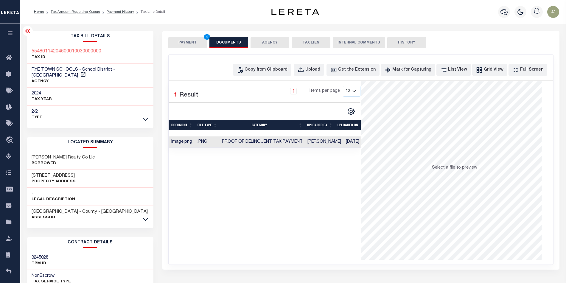
click at [175, 44] on button "PAYMENT 4" at bounding box center [187, 42] width 39 height 11
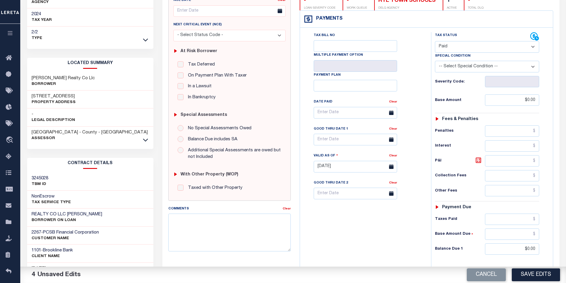
scroll to position [119, 0]
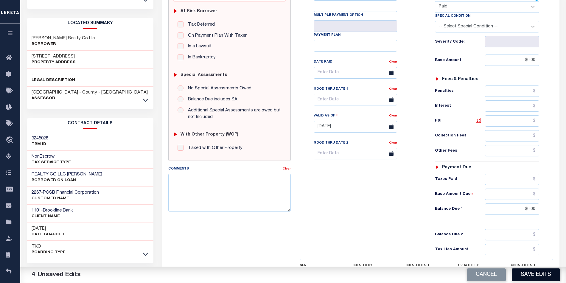
click at [529, 278] on button "Save Edits" at bounding box center [536, 274] width 48 height 13
checkbox input "false"
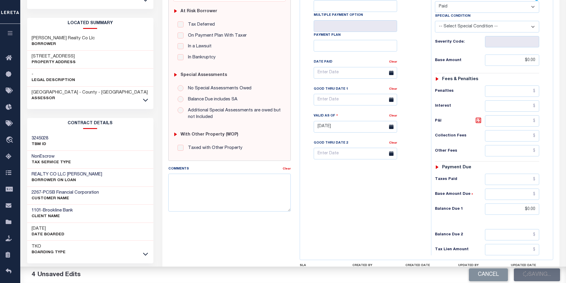
type input "$0"
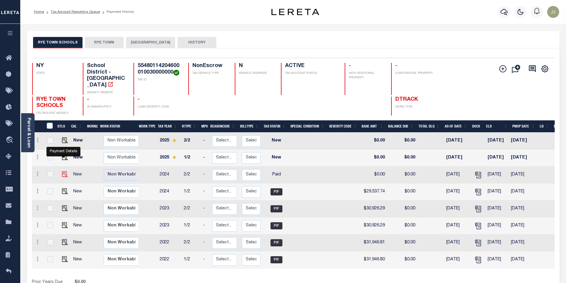
click at [62, 171] on img "" at bounding box center [65, 174] width 6 height 6
checkbox input "true"
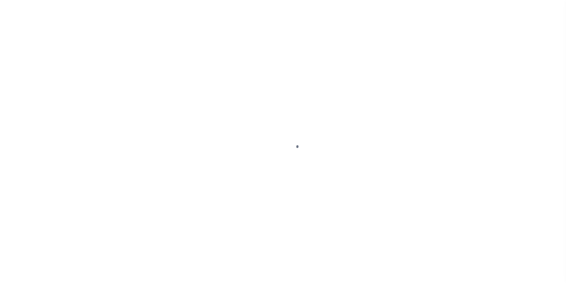
select select "PYD"
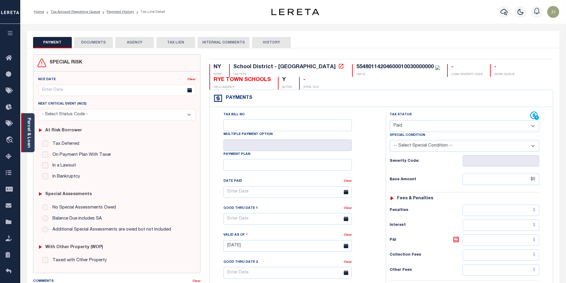
click at [32, 145] on div "Parcel & Loan" at bounding box center [27, 132] width 13 height 39
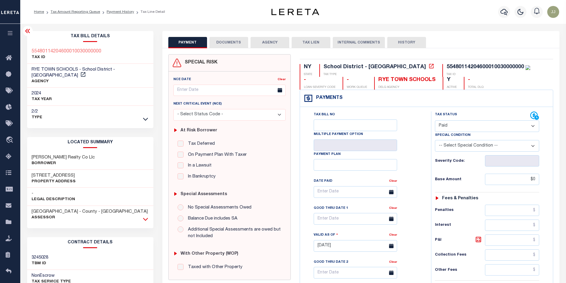
click at [146, 218] on icon at bounding box center [145, 219] width 5 height 3
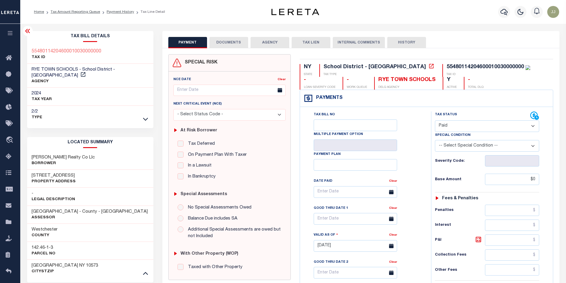
scroll to position [119, 0]
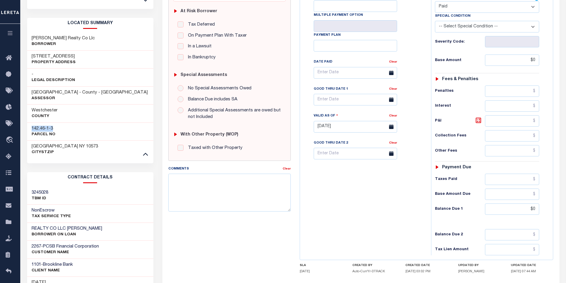
drag, startPoint x: 60, startPoint y: 122, endPoint x: 30, endPoint y: 122, distance: 29.8
click at [30, 122] on div "142.46-1-3 Parcel No" at bounding box center [90, 131] width 126 height 18
copy h3 "142.46-1-3"
drag, startPoint x: 65, startPoint y: 50, endPoint x: 31, endPoint y: 50, distance: 33.3
click at [32, 54] on h3 "34 Midland Ave" at bounding box center [54, 57] width 44 height 6
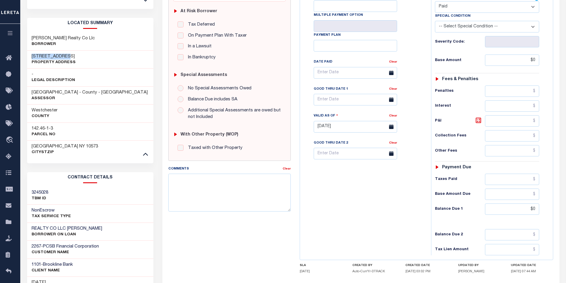
copy h3 "34 Midland Ave"
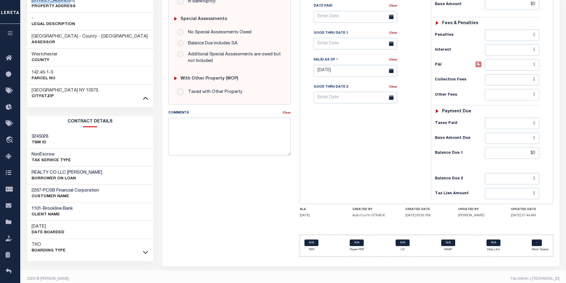
scroll to position [56, 0]
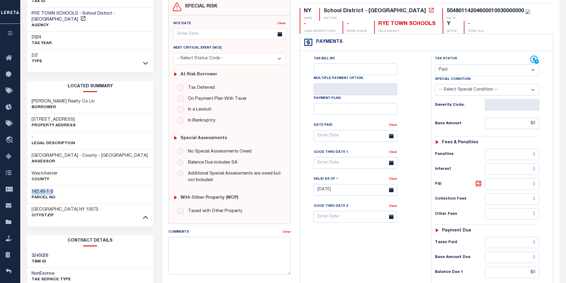
drag, startPoint x: 56, startPoint y: 188, endPoint x: 29, endPoint y: 187, distance: 27.7
click at [29, 187] on div "142.46-1-3 Parcel No" at bounding box center [90, 194] width 126 height 18
copy h3 "142.46-1-3"
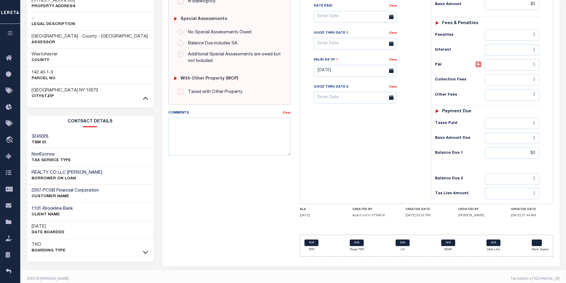
click at [39, 170] on h3 "REALTY CO LLC SLATER" at bounding box center [67, 173] width 71 height 6
copy h3 "REALTY"
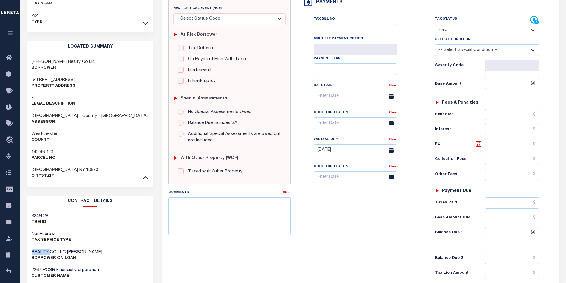
scroll to position [56, 0]
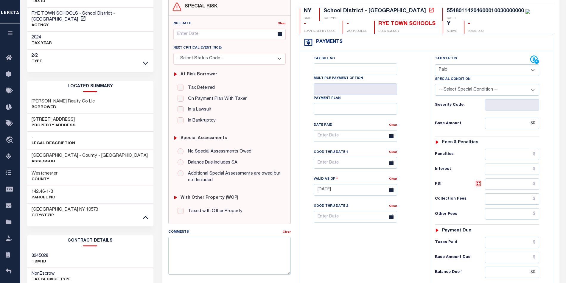
click at [36, 99] on h3 "Slater Realty Co Llc" at bounding box center [63, 102] width 63 height 6
click at [37, 99] on h3 "Slater Realty Co Llc" at bounding box center [63, 102] width 63 height 6
copy h3 "Slater"
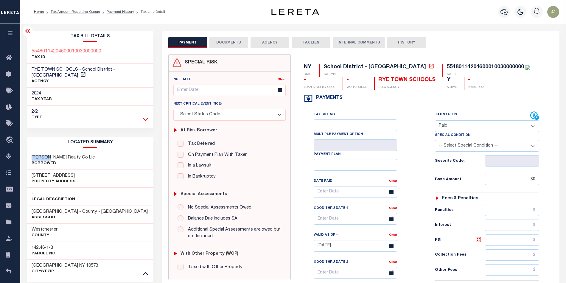
click at [147, 118] on icon at bounding box center [145, 119] width 5 height 3
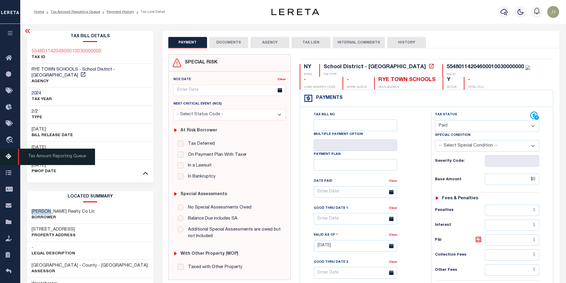
click at [8, 161] on link "Tax Amount Reporting Queue" at bounding box center [10, 157] width 20 height 16
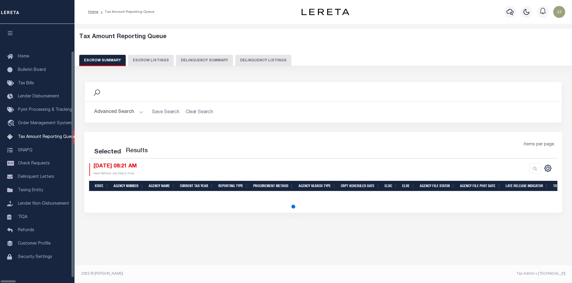
select select "100"
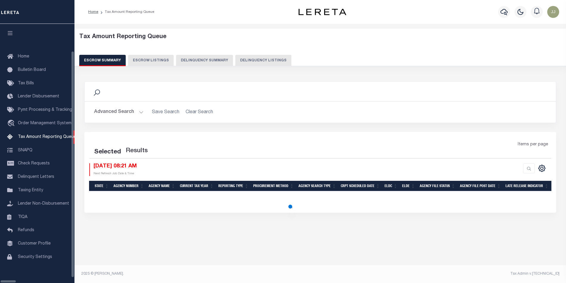
select select "100"
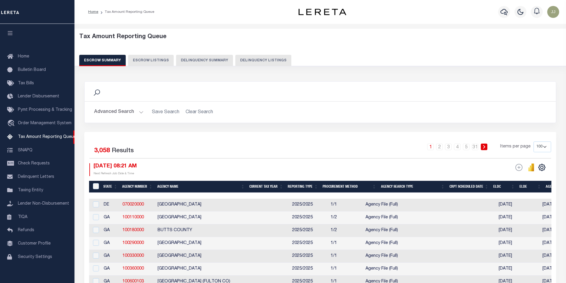
click at [224, 58] on button "Delinquency Summary" at bounding box center [204, 60] width 57 height 11
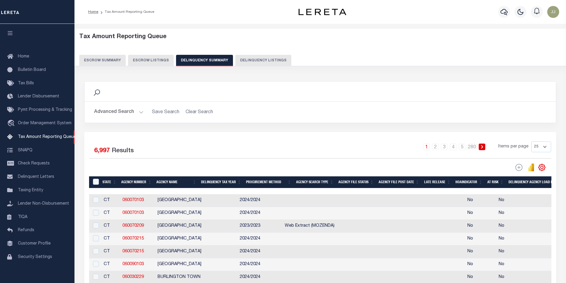
click at [120, 117] on button "Advanced Search" at bounding box center [118, 112] width 49 height 12
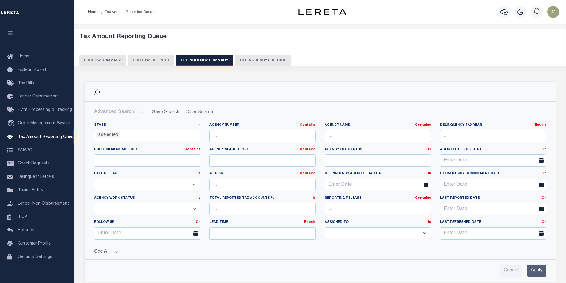
click at [255, 59] on button "Delinquency Listings" at bounding box center [263, 60] width 56 height 11
select select "NY"
select select "100"
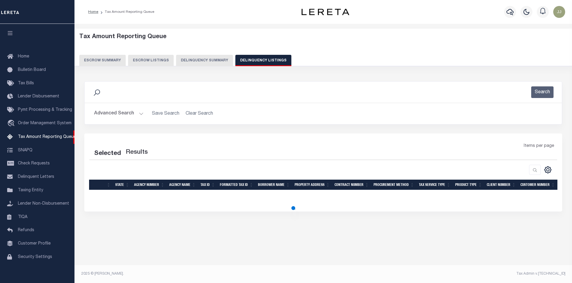
select select "100"
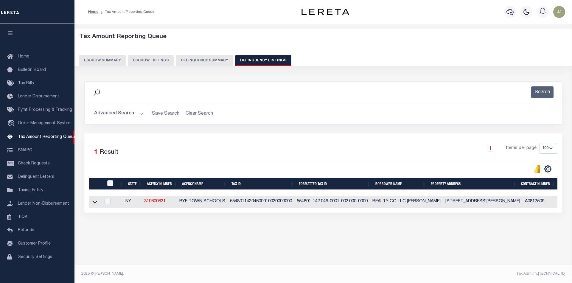
click at [124, 113] on button "Advanced Search" at bounding box center [118, 114] width 49 height 12
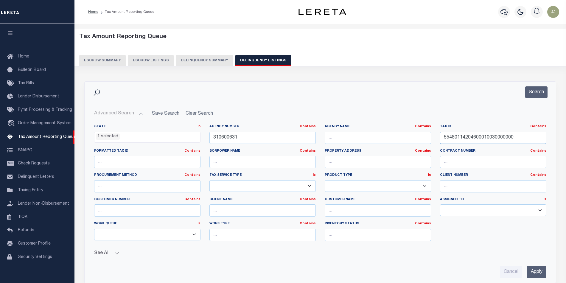
drag, startPoint x: 489, startPoint y: 138, endPoint x: 419, endPoint y: 141, distance: 69.8
click at [419, 141] on div "State In In AK AL AR AZ CA CO CT DC DE FL GA GU HI IA ID IL IN KS KY LA MA MD M…" at bounding box center [320, 184] width 461 height 121
paste input "02-035 -0015"
type input "02-035 -00150"
drag, startPoint x: 244, startPoint y: 137, endPoint x: 189, endPoint y: 140, distance: 54.8
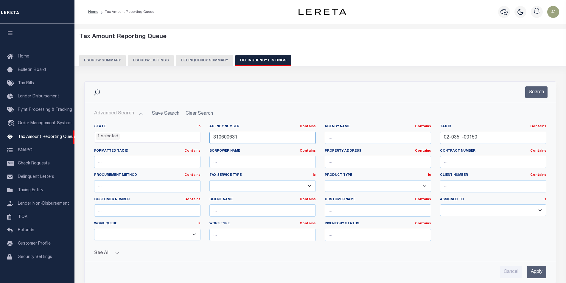
click at [189, 140] on div "State In In AK AL AR AZ CA CO CT DC DE FL GA GU HI IA ID IL IN KS KY LA MA MD M…" at bounding box center [320, 184] width 461 height 121
paste input "3004"
type input "310300431"
click at [529, 93] on button "Search" at bounding box center [536, 92] width 22 height 12
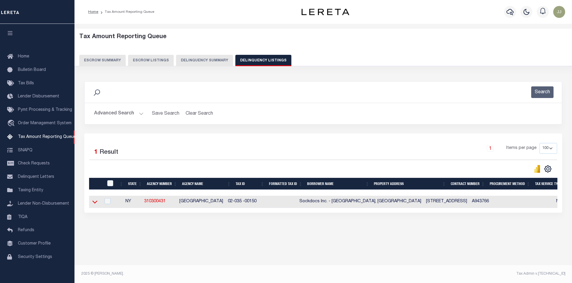
click at [94, 204] on icon at bounding box center [94, 202] width 5 height 3
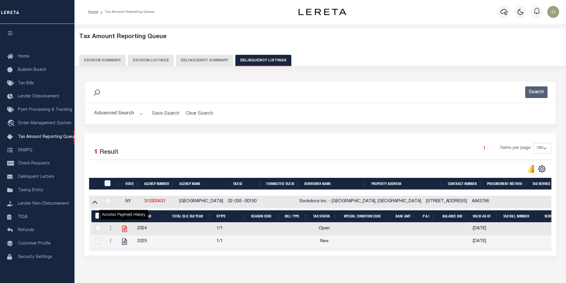
click at [125, 229] on icon "" at bounding box center [124, 229] width 5 height 6
checkbox input "true"
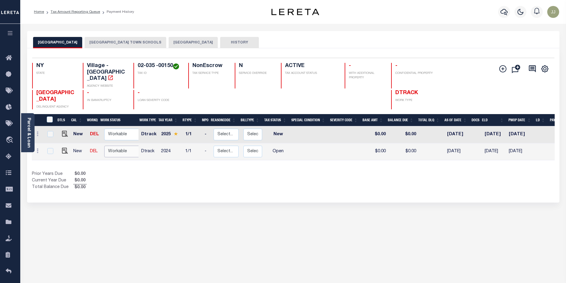
click at [107, 146] on select "Non Workable Workable" at bounding box center [122, 152] width 36 height 12
checkbox input "true"
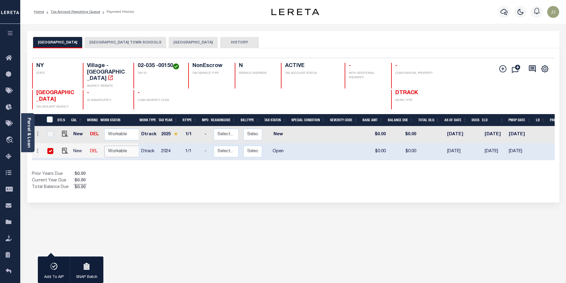
select select "true"
click at [104, 146] on select "Non Workable Workable" at bounding box center [122, 152] width 36 height 12
checkbox input "false"
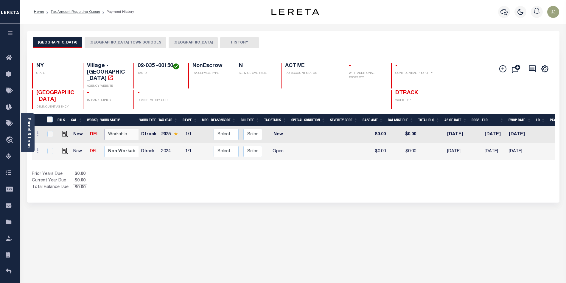
click at [116, 129] on select "Non Workable Workable" at bounding box center [122, 135] width 36 height 12
checkbox input "true"
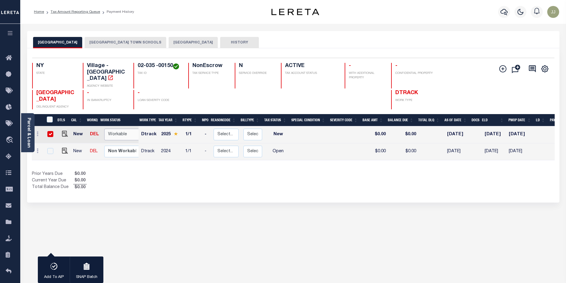
select select "true"
click at [104, 129] on select "Non Workable Workable" at bounding box center [122, 135] width 36 height 12
checkbox input "false"
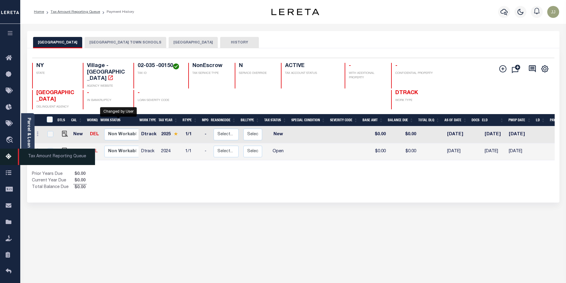
click at [7, 155] on icon at bounding box center [11, 156] width 10 height 7
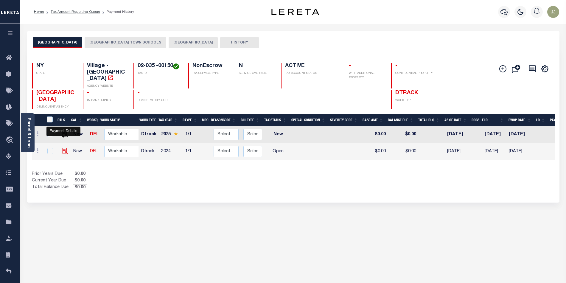
click at [64, 148] on img "" at bounding box center [65, 151] width 6 height 6
checkbox input "true"
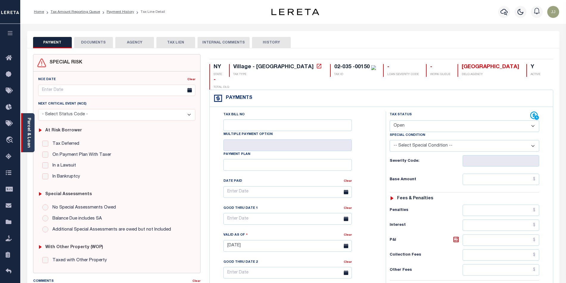
click at [34, 146] on div "Parcel & Loan" at bounding box center [27, 132] width 13 height 39
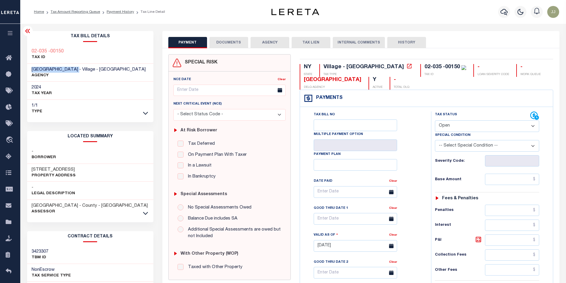
drag, startPoint x: 81, startPoint y: 69, endPoint x: 29, endPoint y: 72, distance: 52.2
click at [29, 72] on div "SADDLE ROCK VILLAGE - Village - NY AGENCY" at bounding box center [90, 73] width 126 height 18
copy span "[GEOGRAPHIC_DATA]"
click at [145, 215] on icon at bounding box center [145, 213] width 5 height 6
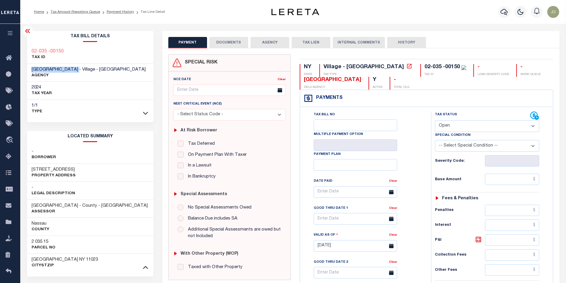
click at [451, 127] on select "- Select Status Code - Open Due/Unpaid Paid Incomplete No Tax Due Internal Refu…" at bounding box center [487, 126] width 105 height 12
select select "PYD"
click at [435, 121] on select "- Select Status Code - Open Due/Unpaid Paid Incomplete No Tax Due Internal Refu…" at bounding box center [487, 126] width 105 height 12
type input "[DATE]"
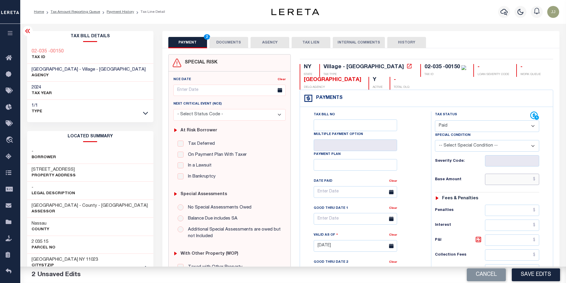
click at [510, 183] on input "text" at bounding box center [512, 179] width 54 height 11
type input "$0.00"
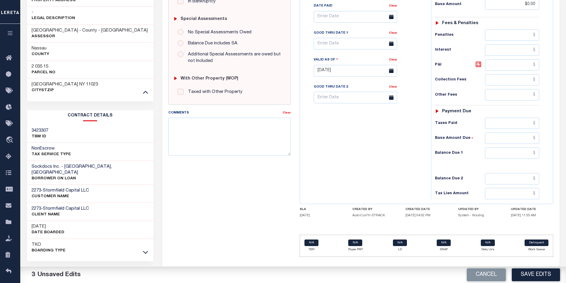
click at [506, 162] on div "Tax Status Status - Select Status Code -" at bounding box center [489, 67] width 116 height 263
click at [506, 158] on input "text" at bounding box center [512, 152] width 54 height 11
type input "$0.00"
click at [212, 138] on textarea "Comments" at bounding box center [229, 137] width 122 height 38
click at [198, 124] on textarea "10/14/2025 - taxes are paid for 2024 village taxes - JJ." at bounding box center [229, 137] width 122 height 38
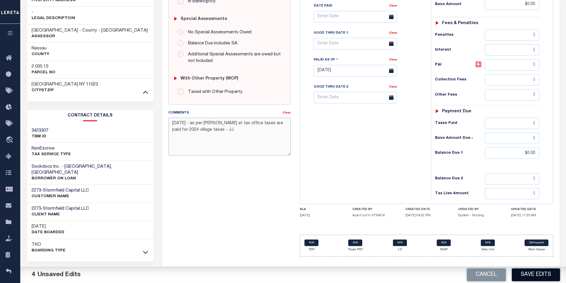
type textarea "10/14/2025 - as per Carmella at tax office taxes are paid for 2024 village taxe…"
click at [539, 271] on button "Save Edits" at bounding box center [536, 274] width 48 height 13
checkbox input "false"
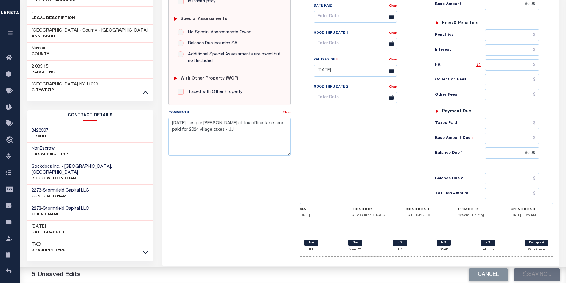
type input "$0"
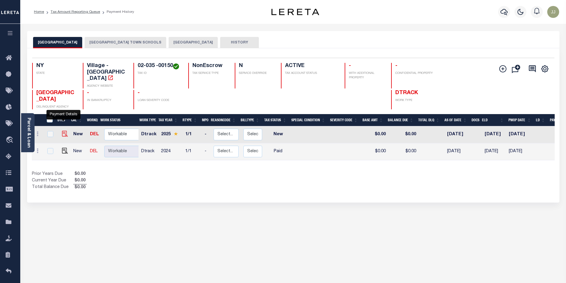
click at [65, 131] on img "" at bounding box center [65, 134] width 6 height 6
checkbox input "true"
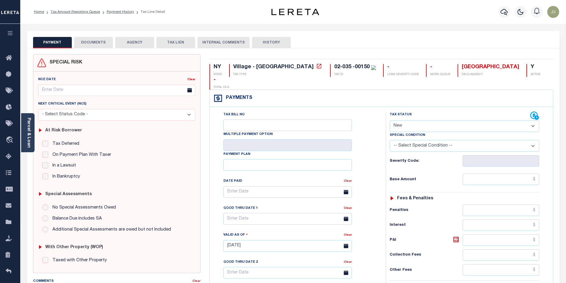
click at [423, 120] on select "- Select Status Code - Open Due/Unpaid Paid Incomplete No Tax Due Internal Refu…" at bounding box center [463, 126] width 149 height 12
select select "DUE"
click at [389, 120] on select "- Select Status Code - Open Due/Unpaid Paid Incomplete No Tax Due Internal Refu…" at bounding box center [463, 126] width 149 height 12
type input "[DATE]"
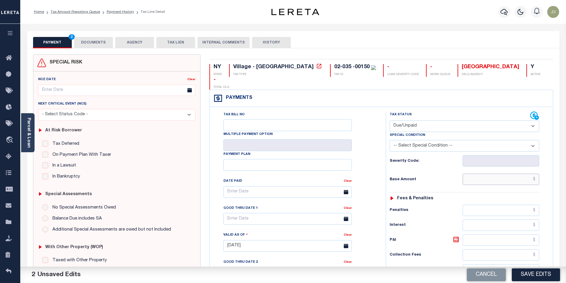
click at [477, 174] on input "text" at bounding box center [500, 179] width 77 height 11
click at [484, 174] on input "text" at bounding box center [500, 179] width 77 height 11
click at [486, 174] on input "text" at bounding box center [500, 179] width 77 height 11
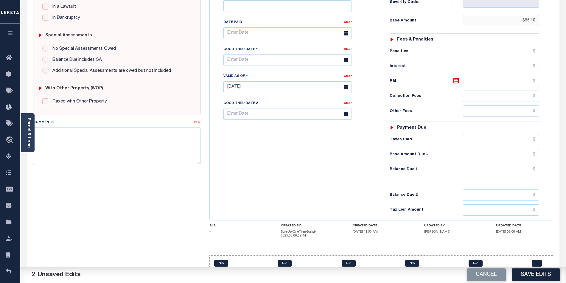
scroll to position [163, 0]
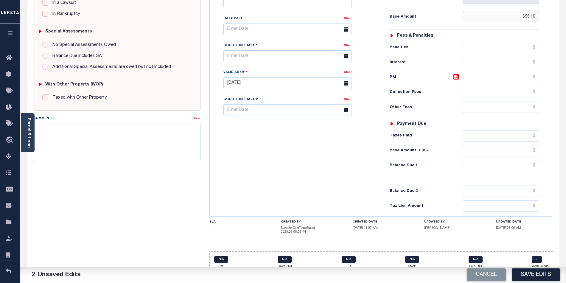
type input "$56.10"
click at [507, 162] on div "Tax Status Status - Select Status Code -" at bounding box center [466, 80] width 161 height 263
click at [505, 160] on input "text" at bounding box center [500, 165] width 77 height 11
type input "$62.27"
click at [453, 73] on icon at bounding box center [455, 76] width 7 height 7
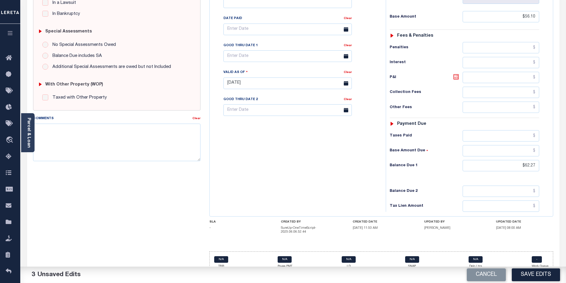
type input "$6.17"
click at [248, 50] on input "text" at bounding box center [287, 56] width 128 height 12
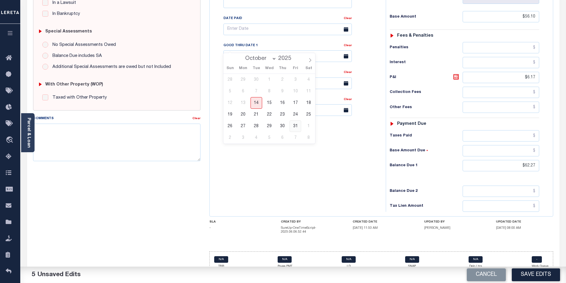
click at [296, 127] on span "31" at bounding box center [295, 126] width 12 height 12
type input "[DATE]"
click at [267, 176] on div "Tax Bill No Multiple Payment Option Payment Plan Clear" at bounding box center [296, 80] width 170 height 263
click at [60, 133] on textarea "Comments" at bounding box center [116, 143] width 167 height 38
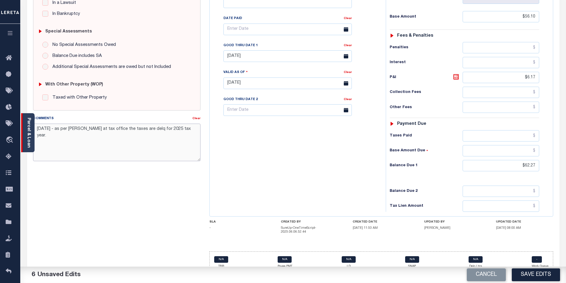
drag, startPoint x: 191, startPoint y: 131, endPoint x: 30, endPoint y: 129, distance: 161.1
click at [30, 129] on div "Parcel & Loan Tax Bill Details 02-035 -00150 TAX ID AGENCY 2025/2025 2025 -" at bounding box center [293, 76] width 541 height 431
type textarea "10/14/2025 - as per Carmella at tax office the taxes are delq for 2025 tax year."
click at [350, 162] on div "Tax Bill No Multiple Payment Option Payment Plan Clear" at bounding box center [296, 80] width 170 height 263
click at [280, 154] on div "Tax Bill No Multiple Payment Option Payment Plan Clear" at bounding box center [296, 80] width 170 height 263
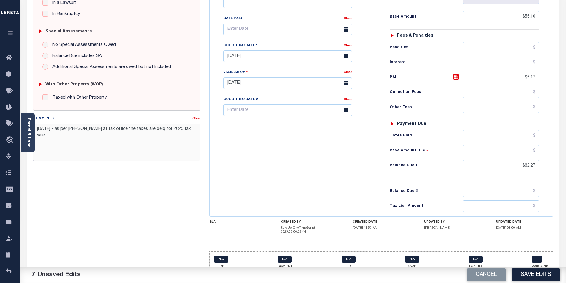
click at [191, 129] on textarea "10/14/2025 - as per Carmella at tax office the taxes are delq for 2025 tax year." at bounding box center [116, 143] width 167 height 38
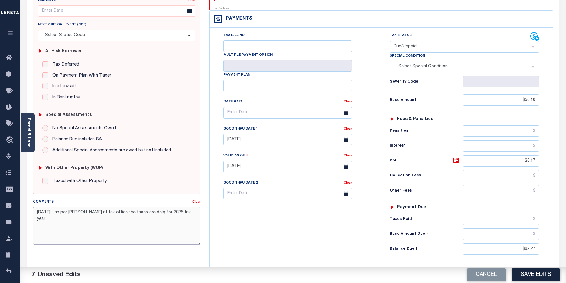
scroll to position [119, 0]
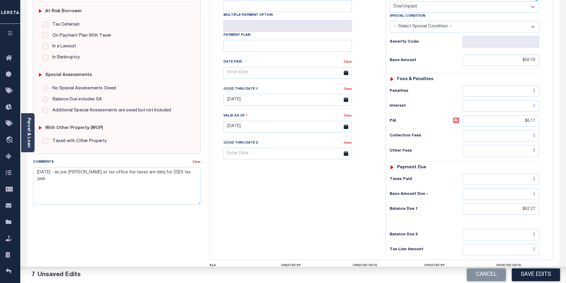
click at [278, 202] on div "Tax Bill No Multiple Payment Option Payment Plan Clear" at bounding box center [296, 123] width 170 height 263
click at [539, 282] on div "Cancel Save Edits" at bounding box center [429, 274] width 273 height 17
click at [537, 277] on button "Save Edits" at bounding box center [536, 274] width 48 height 13
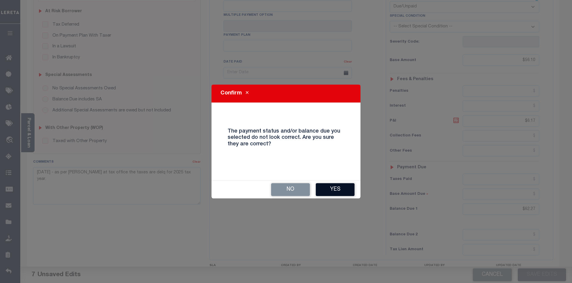
click at [343, 191] on button "Yes" at bounding box center [335, 189] width 39 height 13
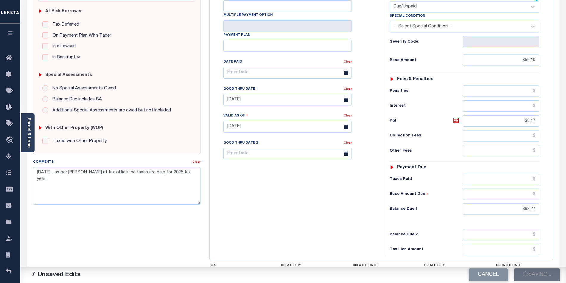
checkbox input "false"
type input "$56.1"
type input "$6.17"
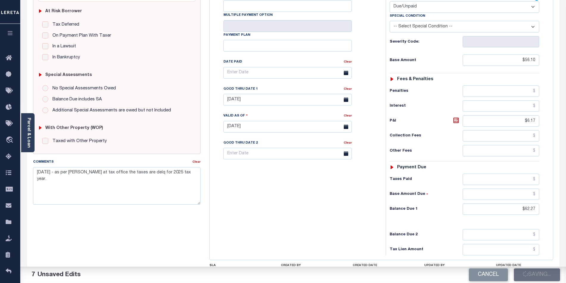
type input "$62.27"
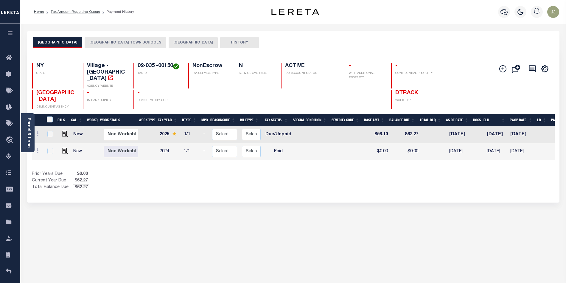
click at [292, 171] on div "Prior Years Due $0.00 Current Year Due $62.27 Total Balance Due $62.27" at bounding box center [162, 181] width 261 height 20
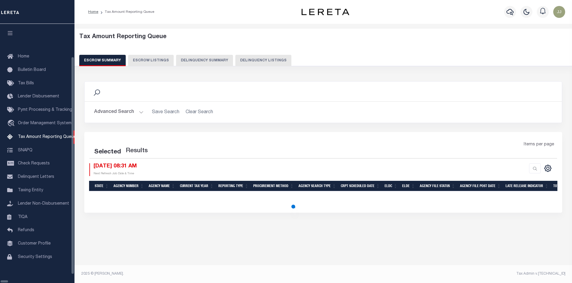
click at [237, 59] on button "Delinquency Listings" at bounding box center [263, 60] width 56 height 11
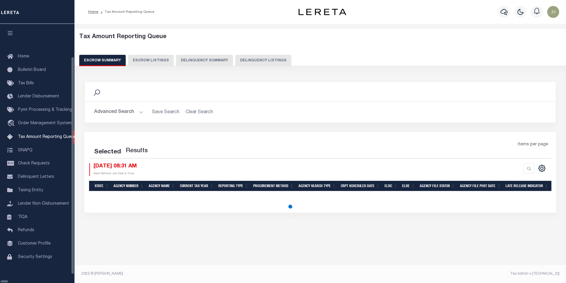
select select "NY"
select select "100"
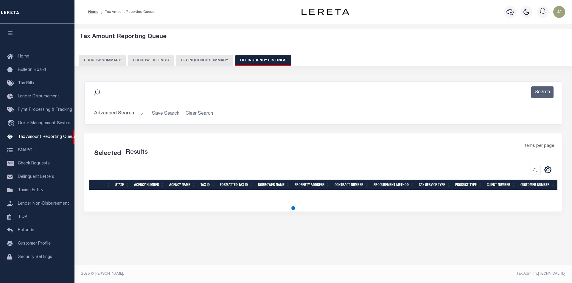
select select "100"
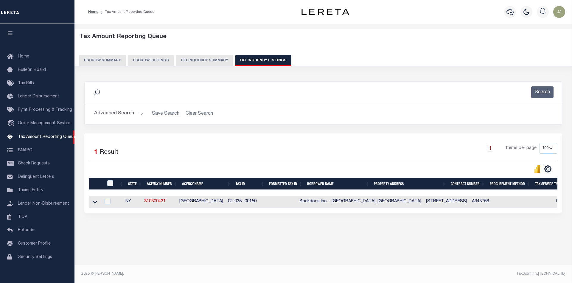
click at [131, 115] on button "Advanced Search" at bounding box center [118, 114] width 49 height 12
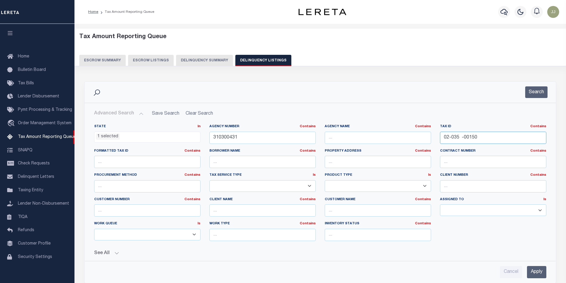
drag, startPoint x: 499, startPoint y: 135, endPoint x: 427, endPoint y: 139, distance: 72.2
click at [427, 139] on div "State In In AK AL AR AZ CA CO CT DC DE FL GA GU HI IA ID IL IN KS KY LA MA MD M…" at bounding box center [320, 184] width 461 height 121
paste input "4- B -0364"
type input "04- B -03640"
drag, startPoint x: 245, startPoint y: 137, endPoint x: 208, endPoint y: 137, distance: 36.3
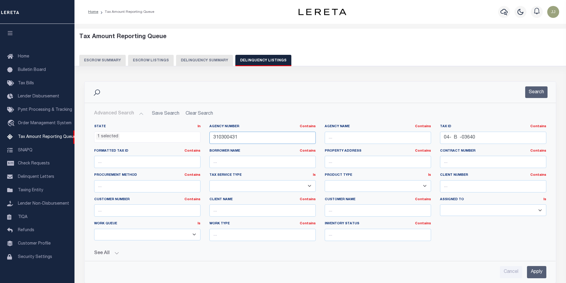
click at [208, 137] on div "Agency Number Contains Contains Is 310300431" at bounding box center [262, 136] width 115 height 24
paste input "53"
type input "310300453"
click at [529, 94] on button "Search" at bounding box center [536, 92] width 22 height 12
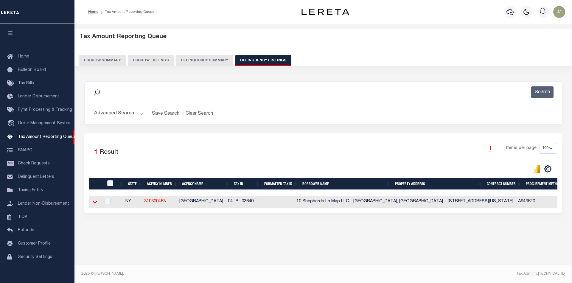
click at [97, 205] on icon at bounding box center [94, 202] width 5 height 6
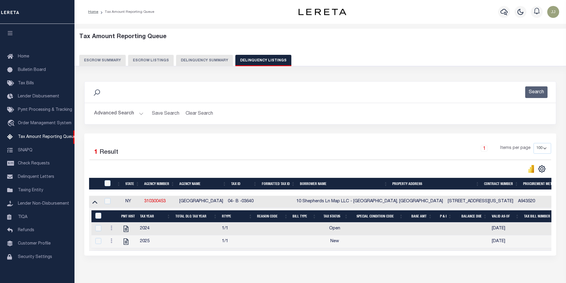
scroll to position [32, 0]
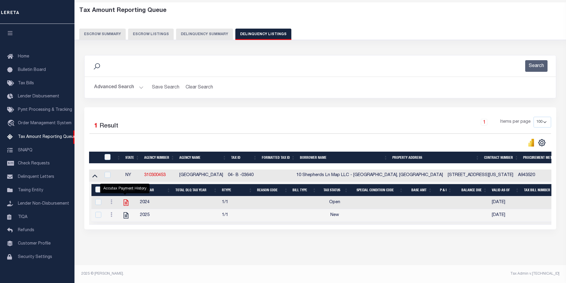
click at [125, 199] on icon "" at bounding box center [126, 203] width 8 height 8
checkbox input "true"
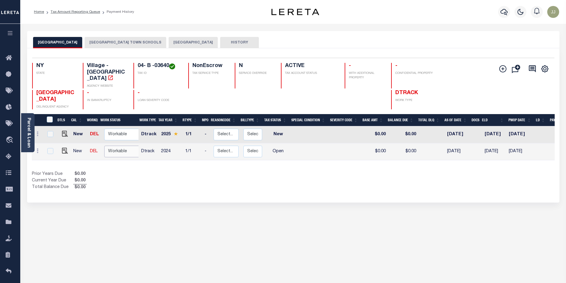
click at [119, 146] on select "Non Workable Workable" at bounding box center [122, 152] width 36 height 12
checkbox input "true"
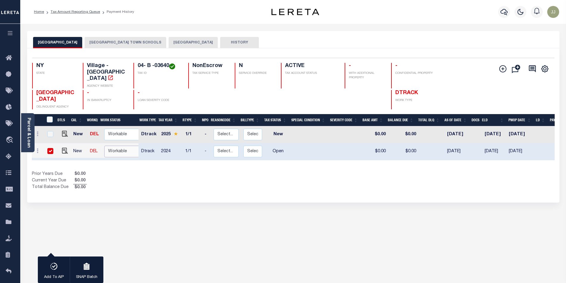
select select "true"
click at [104, 146] on select "Non Workable Workable" at bounding box center [122, 152] width 36 height 12
checkbox input "false"
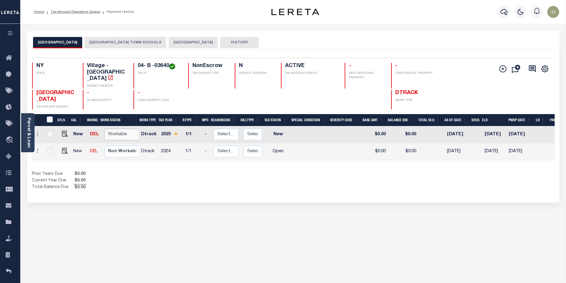
click at [120, 129] on select "Non Workable Workable" at bounding box center [122, 135] width 36 height 12
checkbox input "true"
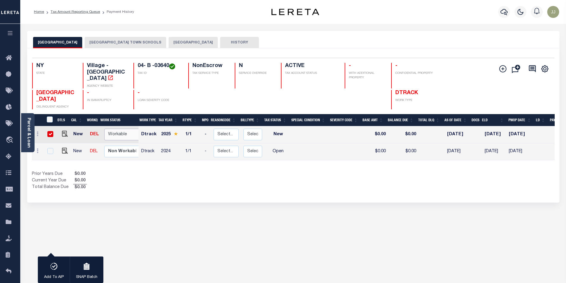
select select "true"
click at [104, 129] on select "Non Workable Workable" at bounding box center [122, 135] width 36 height 12
checkbox input "false"
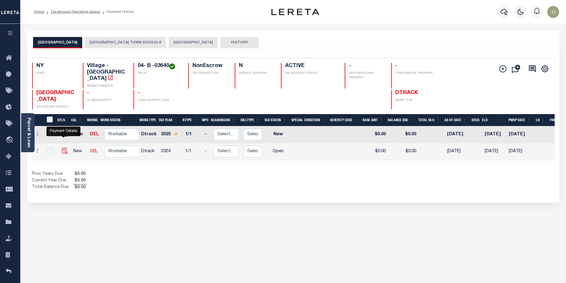
click at [63, 148] on img "" at bounding box center [65, 151] width 6 height 6
checkbox input "true"
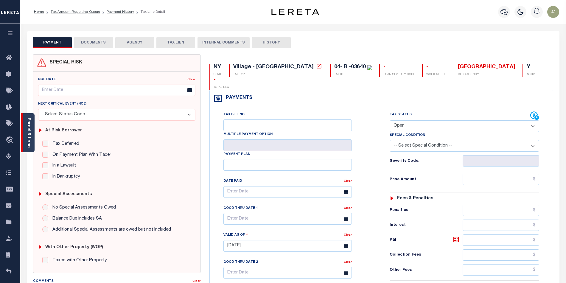
click at [27, 146] on div "Parcel & Loan" at bounding box center [27, 132] width 13 height 39
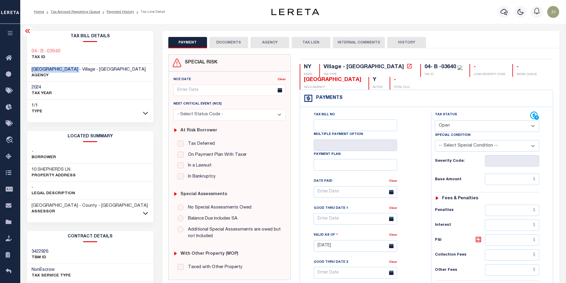
drag, startPoint x: 79, startPoint y: 70, endPoint x: 29, endPoint y: 70, distance: 50.3
click at [29, 70] on div "SANDS POINT VILLAGE - Village - NY AGENCY" at bounding box center [90, 73] width 126 height 18
copy span "[GEOGRAPHIC_DATA]"
click at [146, 214] on icon at bounding box center [145, 213] width 5 height 3
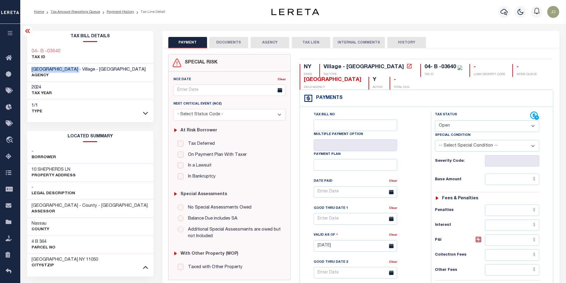
scroll to position [119, 0]
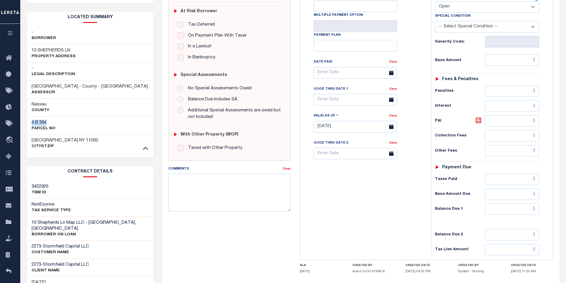
drag, startPoint x: 50, startPoint y: 120, endPoint x: 30, endPoint y: 124, distance: 20.1
click at [30, 124] on div "4 B 364 Parcel No" at bounding box center [90, 125] width 126 height 18
copy h3 "4 B 364"
drag, startPoint x: 77, startPoint y: 49, endPoint x: 30, endPoint y: 52, distance: 46.5
click at [30, 52] on div "10 SHEPHERDS LN Property Address" at bounding box center [90, 54] width 126 height 18
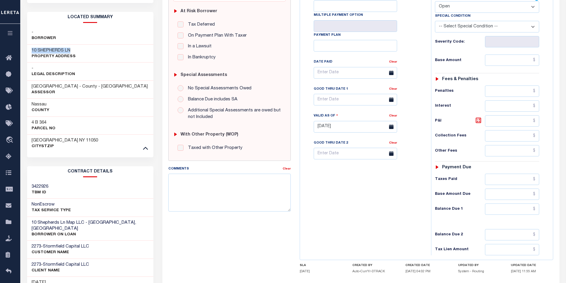
copy h3 "10 SHEPHERDS LN"
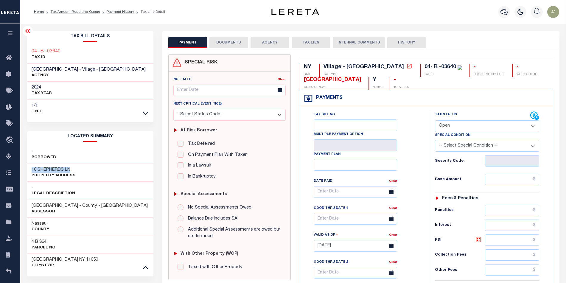
click at [456, 126] on select "- Select Status Code - Open Due/Unpaid Paid Incomplete No Tax Due Internal Refu…" at bounding box center [487, 126] width 105 height 12
select select "PYD"
click at [435, 121] on select "- Select Status Code - Open Due/Unpaid Paid Incomplete No Tax Due Internal Refu…" at bounding box center [487, 126] width 105 height 12
type input "[DATE]"
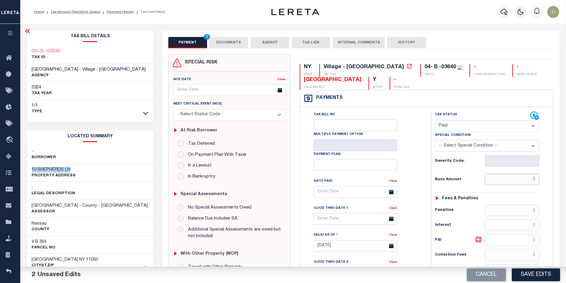
click at [511, 183] on input "text" at bounding box center [512, 179] width 54 height 11
type input "$0.00"
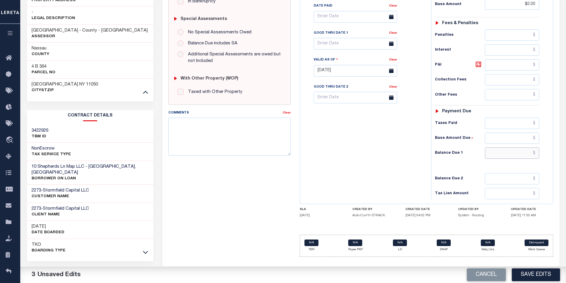
click at [507, 155] on input "text" at bounding box center [512, 152] width 54 height 11
type input "$0.00"
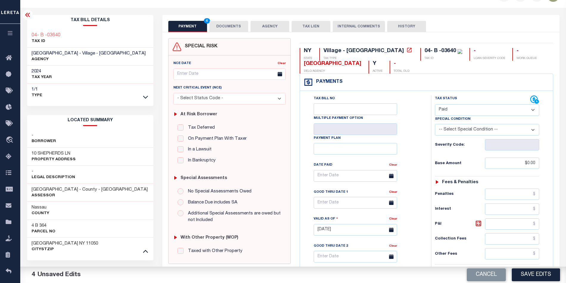
scroll to position [0, 0]
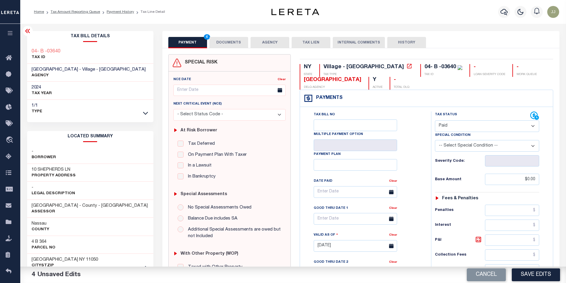
click at [225, 42] on button "DOCUMENTS" at bounding box center [228, 42] width 39 height 11
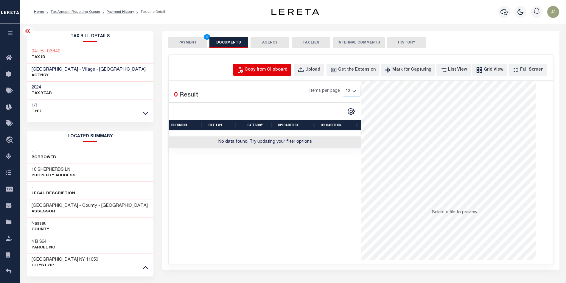
click at [279, 70] on div "Copy from Clipboard" at bounding box center [265, 70] width 43 height 7
select select "POP"
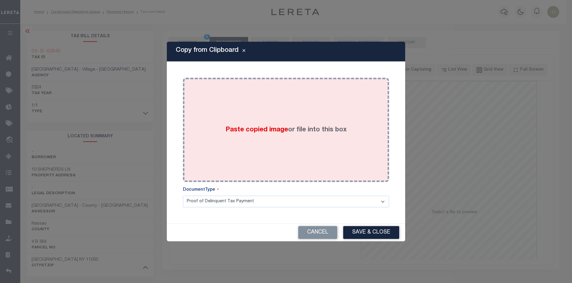
click at [276, 127] on span "Paste copied image" at bounding box center [256, 130] width 63 height 7
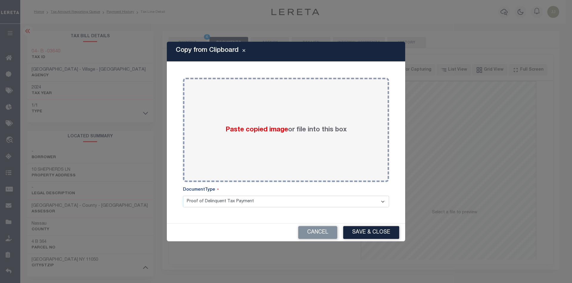
click at [366, 238] on button "Save & Close" at bounding box center [371, 232] width 56 height 13
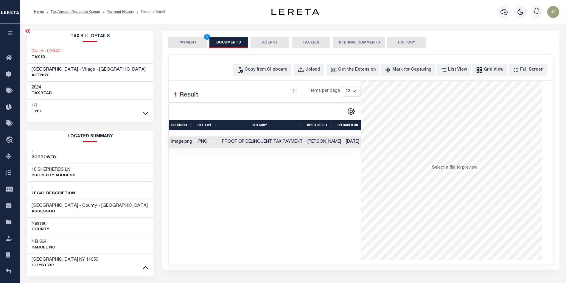
click at [189, 38] on button "PAYMENT 4" at bounding box center [187, 42] width 39 height 11
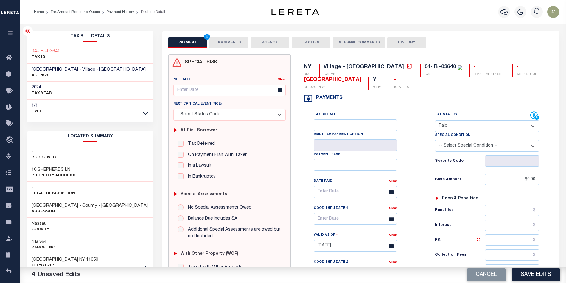
scroll to position [175, 0]
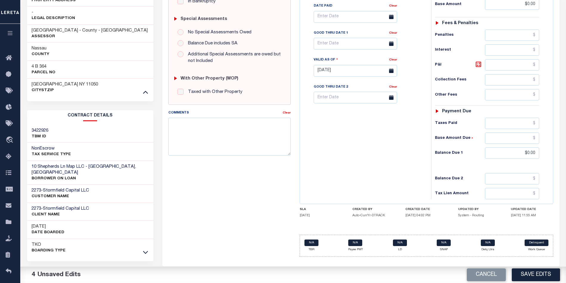
click at [523, 272] on button "Save Edits" at bounding box center [536, 274] width 48 height 13
checkbox input "false"
type input "$0"
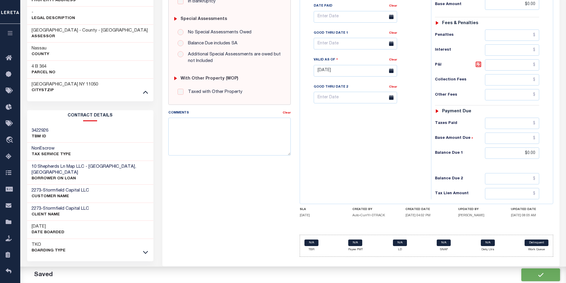
type input "$0"
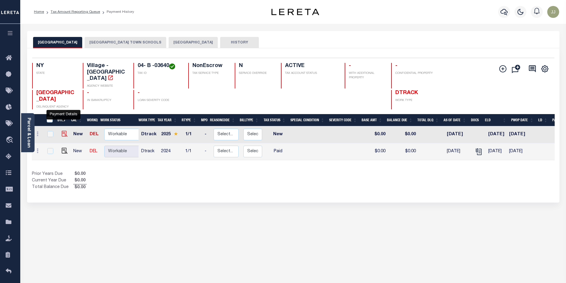
click at [66, 131] on img "" at bounding box center [65, 134] width 6 height 6
checkbox input "true"
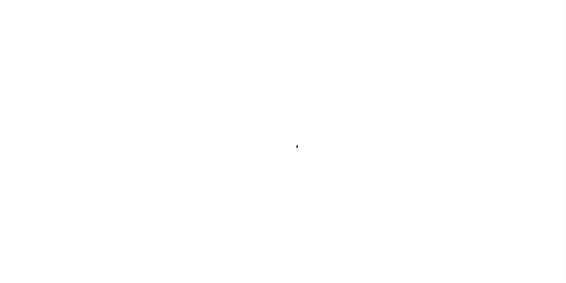
select select "NW2"
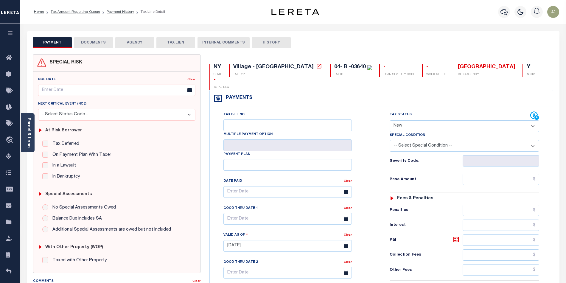
click at [98, 42] on button "DOCUMENTS" at bounding box center [93, 42] width 39 height 11
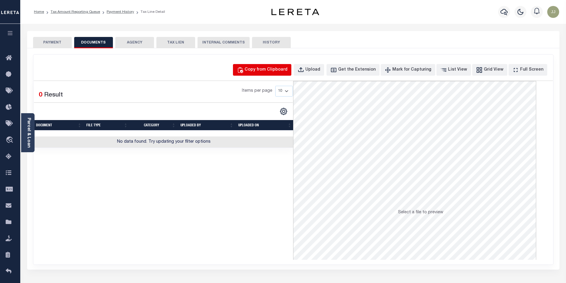
click at [265, 69] on div "Copy from Clipboard" at bounding box center [265, 70] width 43 height 7
select select "POP"
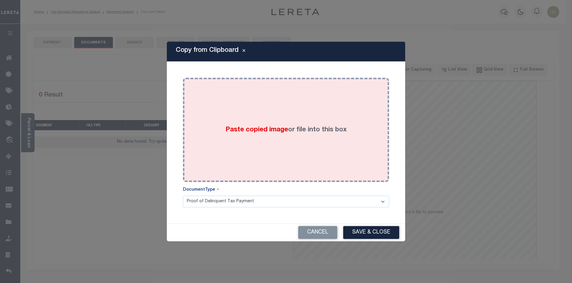
click at [264, 103] on div "Paste copied image or file into this box" at bounding box center [285, 129] width 197 height 95
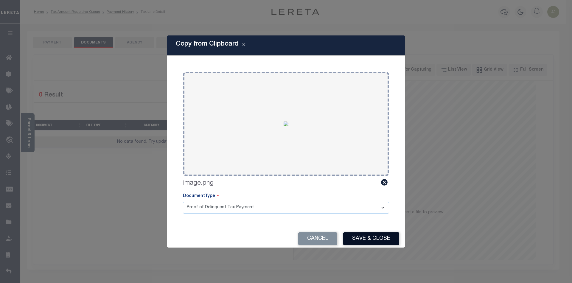
click at [377, 240] on button "Save & Close" at bounding box center [371, 238] width 56 height 13
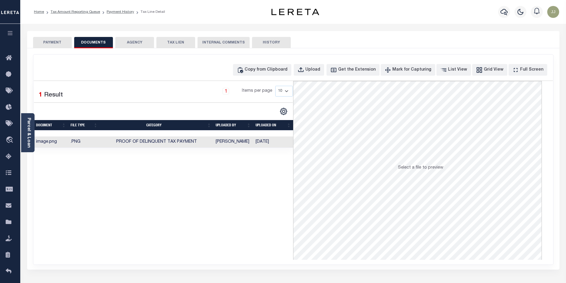
click at [48, 39] on button "PAYMENT" at bounding box center [52, 42] width 39 height 11
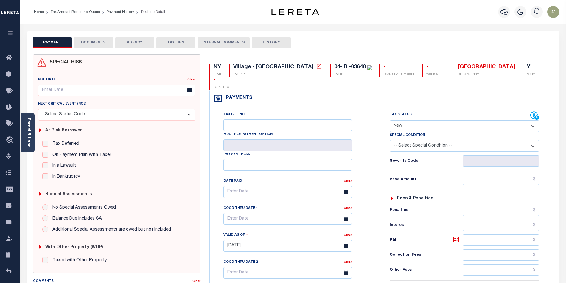
click at [411, 120] on select "- Select Status Code - Open Due/Unpaid Paid Incomplete No Tax Due Internal Refu…" at bounding box center [463, 126] width 149 height 12
select select "DUE"
click at [389, 120] on select "- Select Status Code - Open Due/Unpaid Paid Incomplete No Tax Due Internal Refu…" at bounding box center [463, 126] width 149 height 12
type input "10/14/2025"
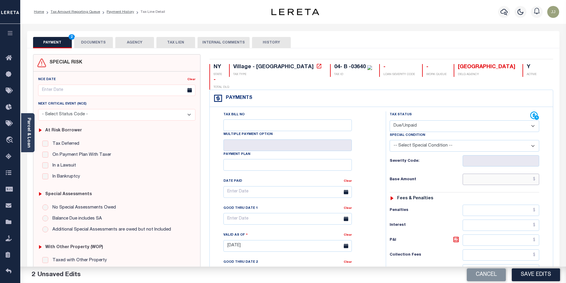
click at [499, 174] on input "text" at bounding box center [500, 179] width 77 height 11
click at [506, 174] on input "text" at bounding box center [500, 179] width 77 height 11
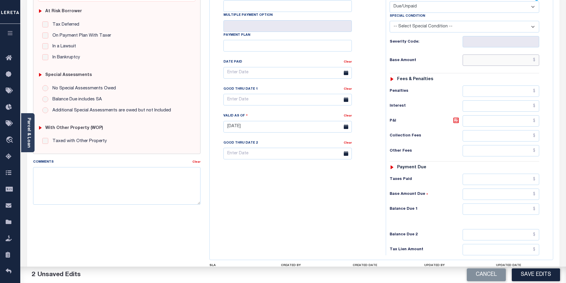
scroll to position [40, 0]
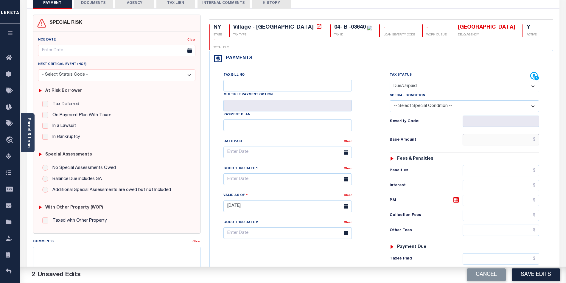
click at [529, 134] on input "text" at bounding box center [500, 139] width 77 height 11
paste input "31,993.23"
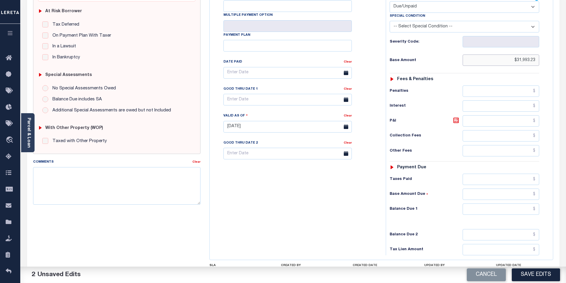
scroll to position [159, 0]
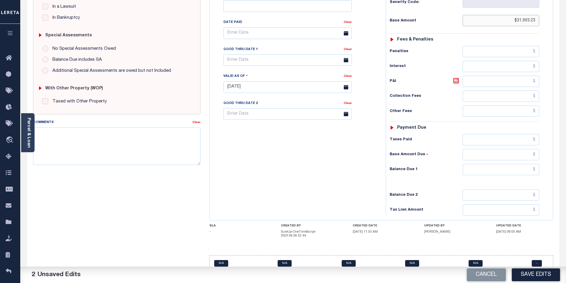
type input "$31,993.23"
click at [508, 164] on input "text" at bounding box center [500, 169] width 77 height 11
click at [528, 164] on input "text" at bounding box center [500, 169] width 77 height 11
paste input "34,552.68"
type input "$34,552.68"
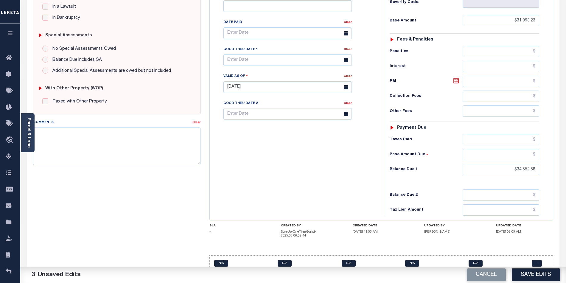
click at [459, 77] on icon at bounding box center [455, 80] width 7 height 7
type input "$2,559.45"
click at [285, 161] on div "Tax Bill No Multiple Payment Option Payment Plan Clear" at bounding box center [296, 84] width 170 height 263
click at [247, 54] on input "text" at bounding box center [287, 60] width 128 height 12
click at [252, 104] on span "14" at bounding box center [256, 107] width 12 height 12
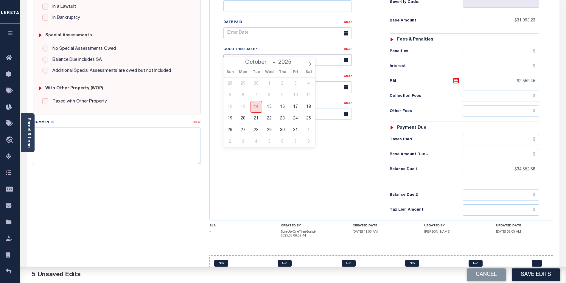
type input "[DATE]"
click at [292, 180] on div "Tax Bill No Multiple Payment Option Payment Plan Clear" at bounding box center [296, 84] width 170 height 263
click at [268, 174] on div "Tax Bill No Multiple Payment Option Payment Plan Clear" at bounding box center [296, 84] width 170 height 263
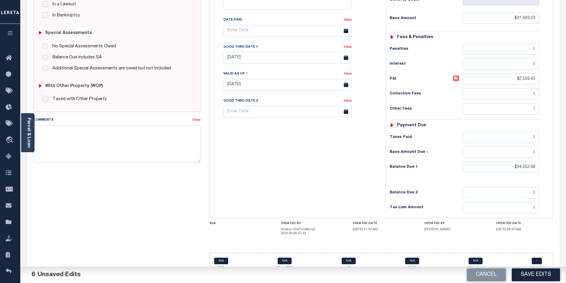
scroll to position [0, 0]
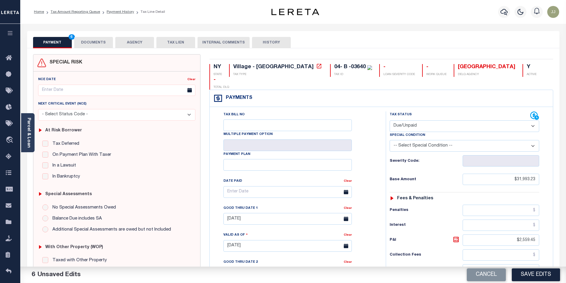
click at [93, 46] on button "DOCUMENTS" at bounding box center [93, 42] width 39 height 11
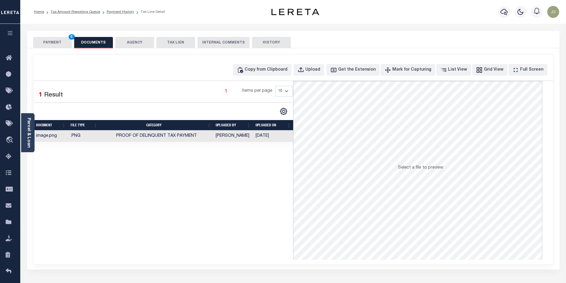
click at [51, 40] on button "PAYMENT 6" at bounding box center [52, 42] width 39 height 11
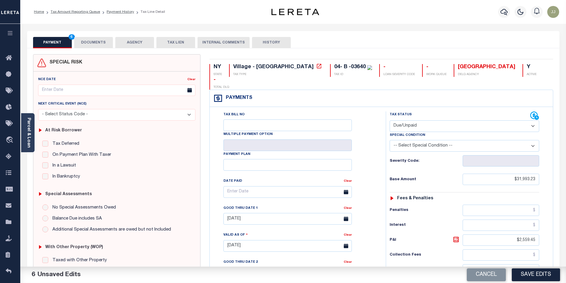
scroll to position [161, 0]
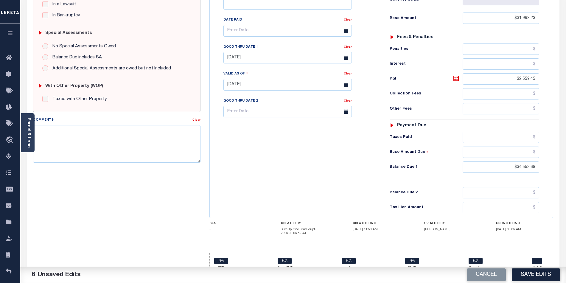
click at [283, 174] on div "Tax Bill No Multiple Payment Option Payment Plan Clear" at bounding box center [296, 81] width 170 height 263
click at [536, 272] on button "Save Edits" at bounding box center [536, 274] width 48 height 13
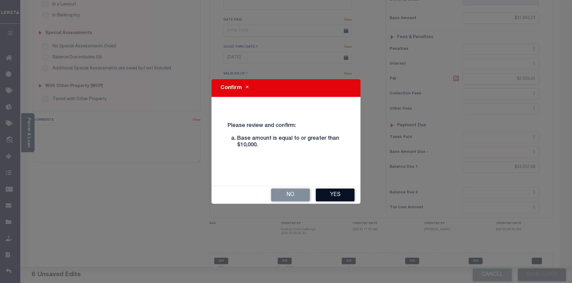
click at [333, 198] on button "Yes" at bounding box center [335, 194] width 39 height 13
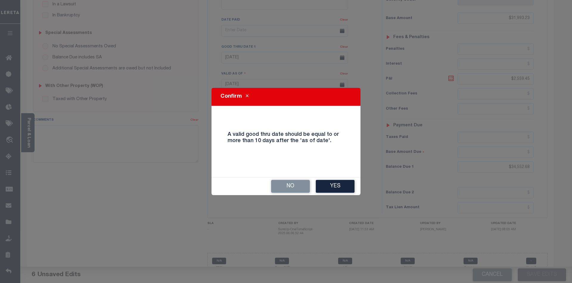
click at [333, 198] on div "Confirm A valid good thru date should be equal to or more than 10 days after th…" at bounding box center [286, 141] width 572 height 283
click at [336, 188] on button "Yes" at bounding box center [335, 186] width 39 height 13
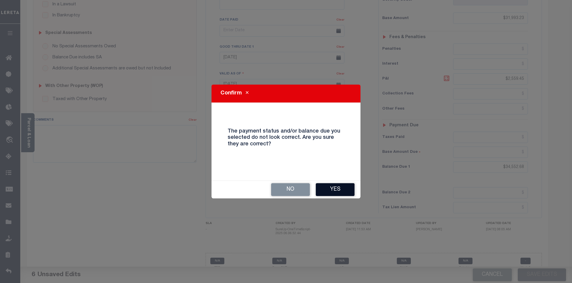
click at [335, 190] on button "Yes" at bounding box center [335, 189] width 39 height 13
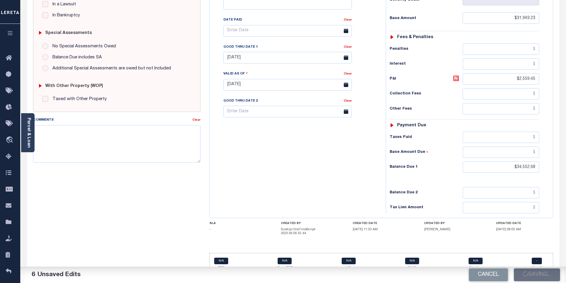
checkbox input "false"
type input "$31,993.23"
type input "$2,559.45"
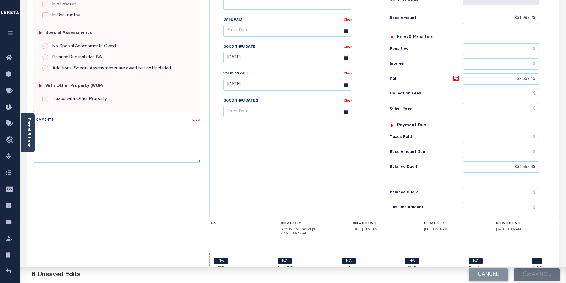
type input "$34,552.68"
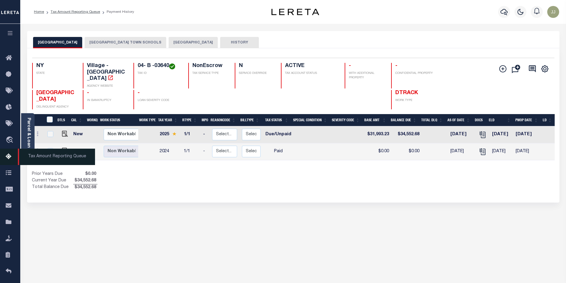
click at [8, 160] on icon at bounding box center [11, 156] width 10 height 7
click at [9, 157] on icon at bounding box center [11, 156] width 10 height 7
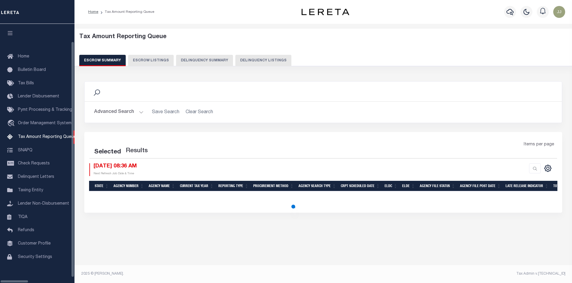
click at [236, 58] on button "Delinquency Listings" at bounding box center [263, 60] width 56 height 11
select select "100"
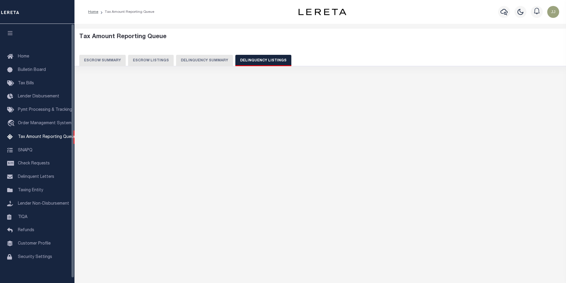
select select "100"
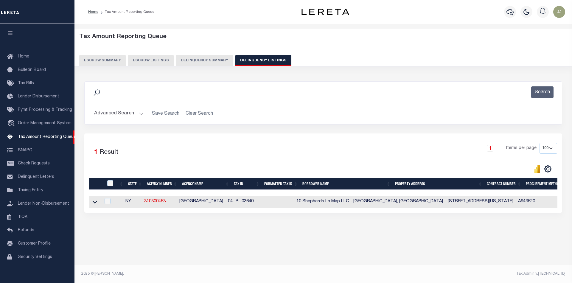
click at [139, 113] on button "Advanced Search" at bounding box center [118, 114] width 49 height 12
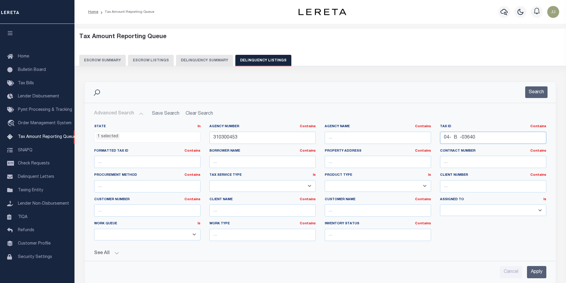
drag, startPoint x: 484, startPoint y: 140, endPoint x: 436, endPoint y: 143, distance: 47.4
click at [436, 143] on div "Tax ID Contains Contains Is 04- B -03640" at bounding box center [492, 136] width 115 height 24
paste input "514889-29.21-7-7"
type input "514889-29.21-7-7"
drag, startPoint x: 245, startPoint y: 138, endPoint x: 201, endPoint y: 141, distance: 44.7
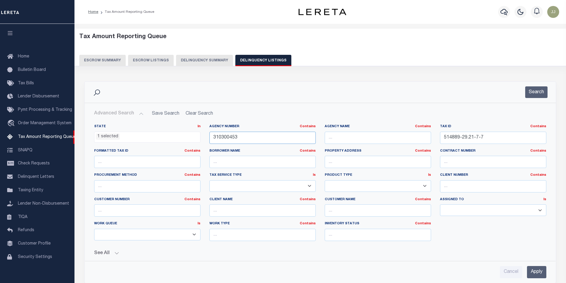
click at [201, 141] on div "State In In AK AL AR AZ CA CO CT DC DE FL GA GU HI IA ID IL IN KS [GEOGRAPHIC_D…" at bounding box center [320, 184] width 461 height 121
paste input "560215"
type input "310560215"
click at [538, 95] on button "Search" at bounding box center [536, 92] width 22 height 12
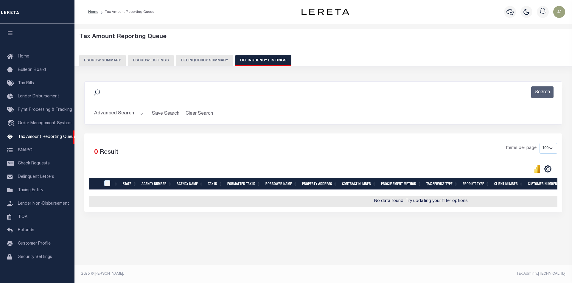
click at [130, 113] on button "Advanced Search" at bounding box center [118, 114] width 49 height 12
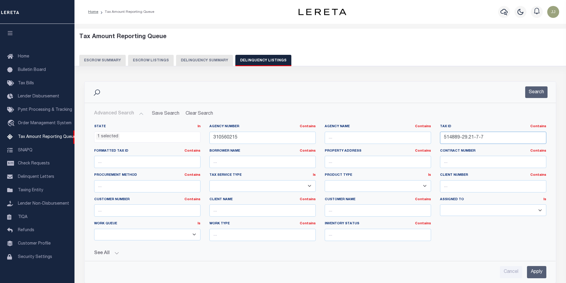
drag, startPoint x: 494, startPoint y: 135, endPoint x: 437, endPoint y: 141, distance: 57.2
click at [437, 141] on div "Tax ID Contains Contains Is 514889-29.21-7-7" at bounding box center [492, 136] width 115 height 24
drag, startPoint x: 246, startPoint y: 136, endPoint x: 203, endPoint y: 137, distance: 42.6
click at [203, 137] on div "State In In AK AL AR AZ CA CO CT DC DE FL GA GU HI IA ID IL IN KS KY LA MA MD M…" at bounding box center [320, 184] width 461 height 121
click at [112, 139] on li "1 selected" at bounding box center [108, 136] width 24 height 7
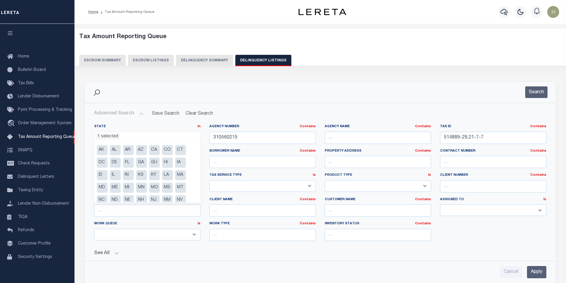
scroll to position [42, 0]
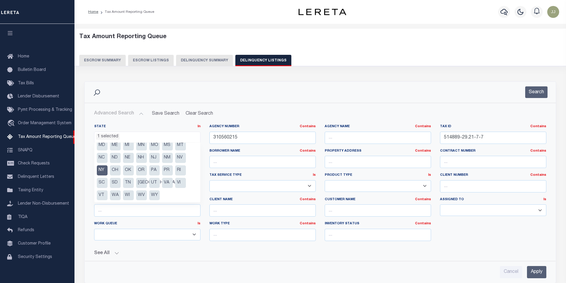
click at [366, 94] on div "Search" at bounding box center [319, 92] width 461 height 12
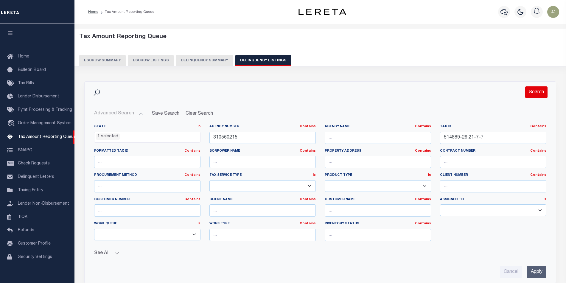
click at [534, 97] on button "Search" at bounding box center [536, 92] width 22 height 12
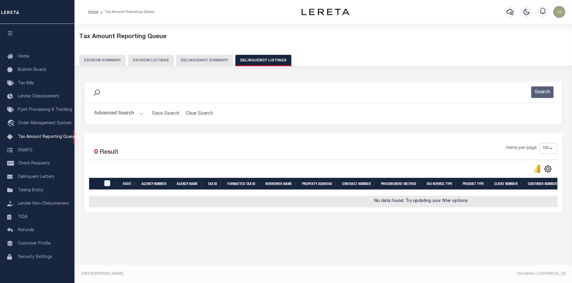
click at [126, 119] on button "Advanced Search" at bounding box center [118, 114] width 49 height 12
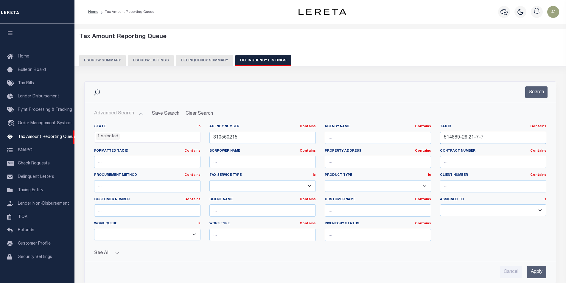
drag, startPoint x: 495, startPoint y: 139, endPoint x: 410, endPoint y: 136, distance: 84.3
click at [410, 136] on div "State In In AK AL AR AZ CA CO CT DC DE FL GA GU HI IA ID IL IN KS KY LA MA MD M…" at bounding box center [320, 184] width 461 height 121
paste input "[DATE]"
type input "[DATE]"
click at [537, 94] on button "Search" at bounding box center [536, 92] width 22 height 12
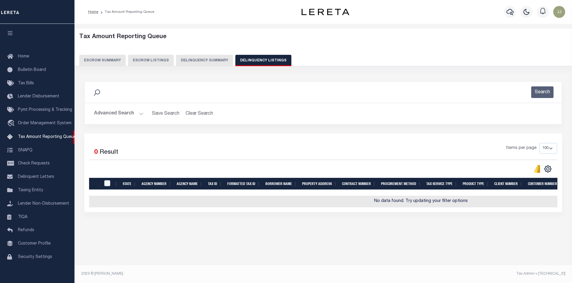
click at [124, 119] on button "Advanced Search" at bounding box center [118, 114] width 49 height 12
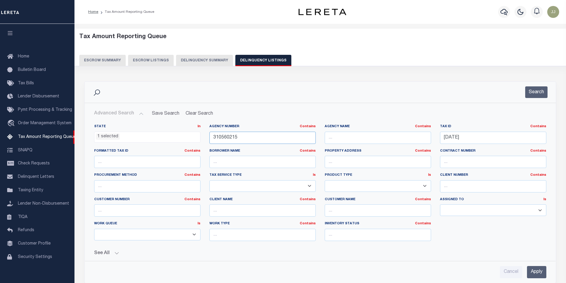
drag, startPoint x: 249, startPoint y: 135, endPoint x: 211, endPoint y: 138, distance: 37.7
click at [211, 138] on input "310560215" at bounding box center [262, 138] width 106 height 12
paste input "600606"
type input "310600606"
click at [542, 94] on button "Search" at bounding box center [536, 92] width 22 height 12
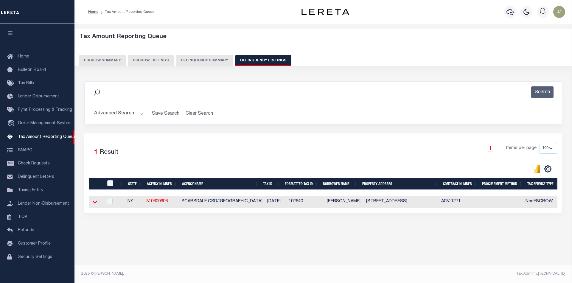
click at [96, 204] on icon at bounding box center [94, 202] width 5 height 6
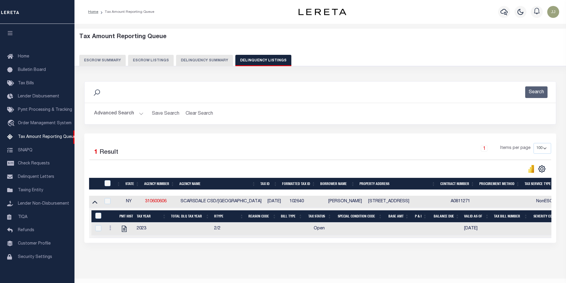
scroll to position [19, 0]
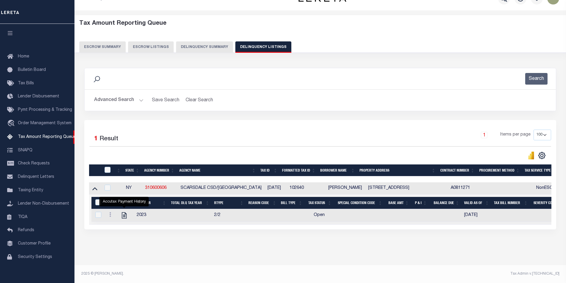
click at [124, 213] on icon "" at bounding box center [124, 215] width 8 height 8
checkbox input "true"
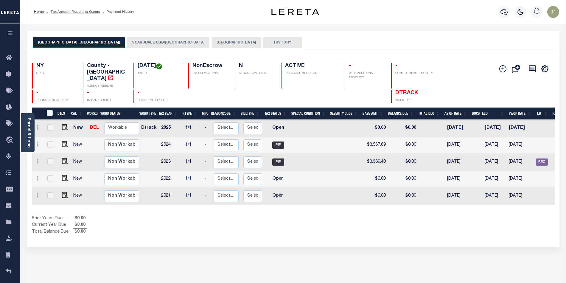
click at [192, 230] on div "Selected 5 Results 1 Items per page 25 50 100 NY STATE [DATE]" at bounding box center [293, 147] width 532 height 199
click at [64, 124] on img "" at bounding box center [65, 127] width 6 height 6
checkbox input "true"
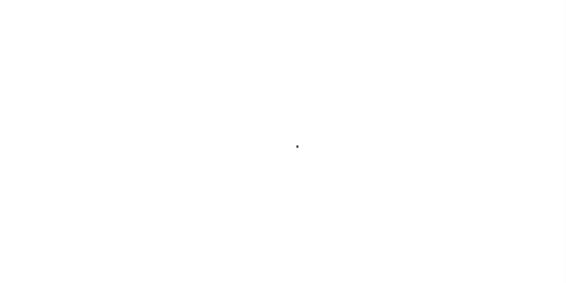
select select "OP2"
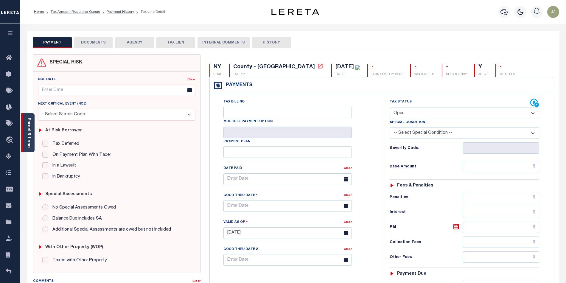
click at [33, 141] on div "Parcel & Loan" at bounding box center [27, 132] width 13 height 39
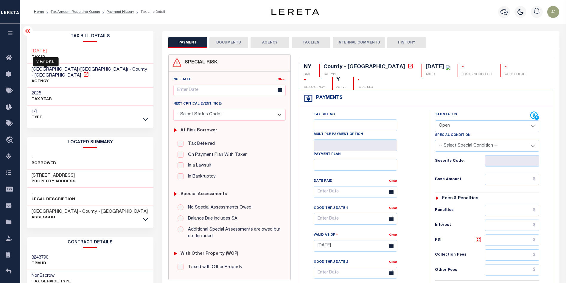
click at [83, 74] on icon at bounding box center [86, 74] width 6 height 6
drag, startPoint x: 71, startPoint y: 174, endPoint x: 28, endPoint y: 176, distance: 43.2
click at [28, 176] on div "[STREET_ADDRESS] Property Address" at bounding box center [90, 179] width 126 height 18
copy h3 "[STREET_ADDRESS]"
click at [114, 11] on link "Payment History" at bounding box center [120, 12] width 27 height 4
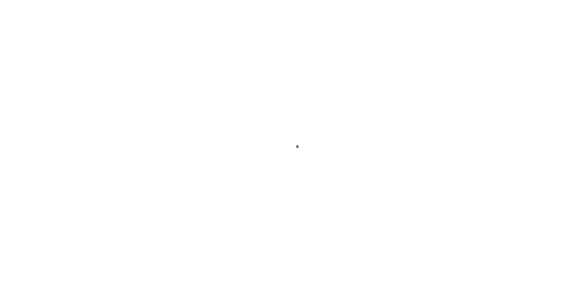
select select "OP2"
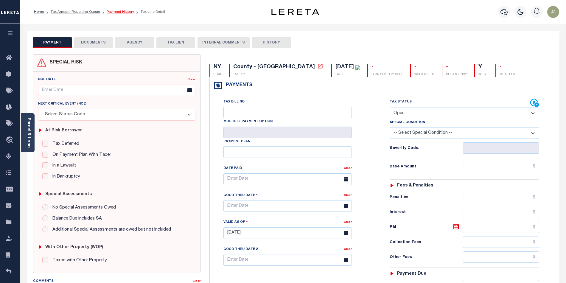
click at [121, 14] on link "Payment History" at bounding box center [120, 12] width 27 height 4
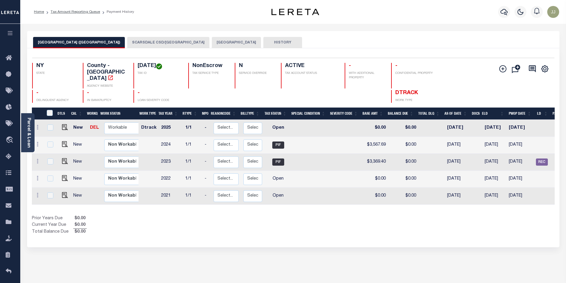
click at [160, 45] on button "SCARSDALE CSD/[GEOGRAPHIC_DATA]" at bounding box center [168, 42] width 82 height 11
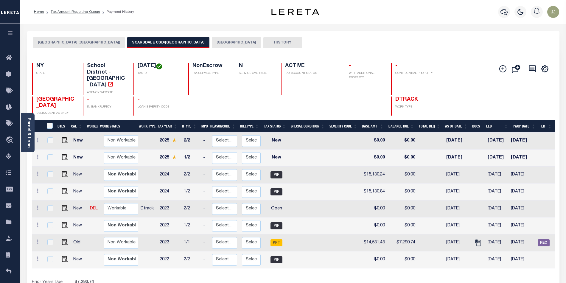
click at [166, 43] on button "SCARSDALE CSD/[GEOGRAPHIC_DATA]" at bounding box center [168, 42] width 82 height 11
click at [222, 42] on button "[GEOGRAPHIC_DATA]" at bounding box center [236, 42] width 49 height 11
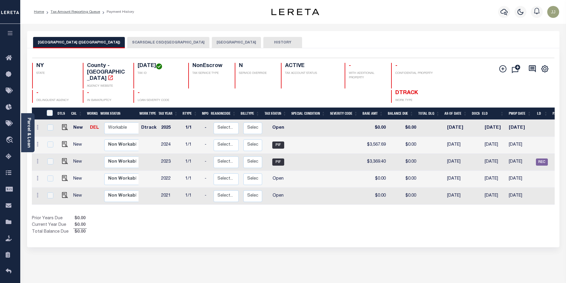
click at [226, 48] on button "[GEOGRAPHIC_DATA]" at bounding box center [236, 42] width 49 height 11
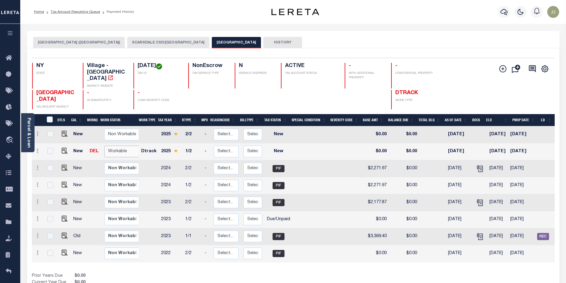
click at [112, 146] on select "Non Workable Workable" at bounding box center [122, 152] width 36 height 12
checkbox input "true"
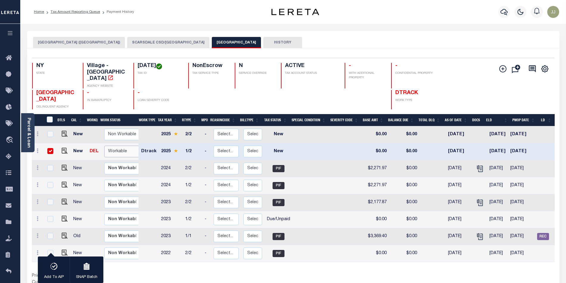
select select "true"
click at [104, 146] on select "Non Workable Workable" at bounding box center [122, 152] width 36 height 12
checkbox input "false"
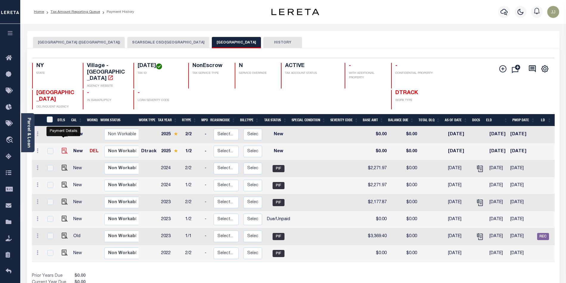
click at [62, 148] on img "" at bounding box center [65, 151] width 6 height 6
checkbox input "true"
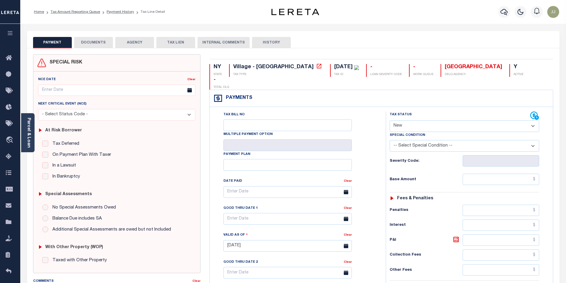
click at [408, 120] on select "- Select Status Code - Open Due/Unpaid Paid Incomplete No Tax Due Internal Refu…" at bounding box center [463, 126] width 149 height 12
select select "PYD"
click at [389, 120] on select "- Select Status Code - Open Due/Unpaid Paid Incomplete No Tax Due Internal Refu…" at bounding box center [463, 126] width 149 height 12
type input "[DATE]"
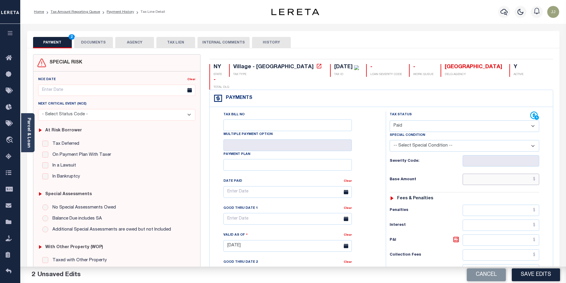
click at [490, 174] on input "text" at bounding box center [500, 179] width 77 height 11
type input "$0.00"
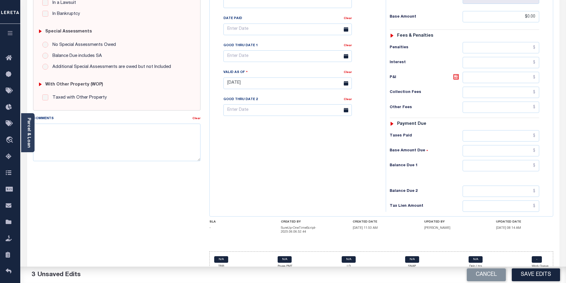
click at [489, 163] on div "Tax Status Status - Select Status Code -" at bounding box center [466, 80] width 161 height 263
click at [485, 160] on input "text" at bounding box center [500, 165] width 77 height 11
type input "$0.00"
click at [96, 133] on textarea "Comments" at bounding box center [116, 143] width 167 height 38
click at [49, 132] on textarea "Comments" at bounding box center [116, 143] width 167 height 38
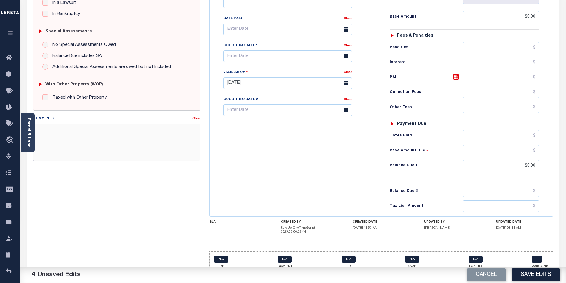
paste textarea "10/06/2025 - ASs per Dawn at tax office, taxes are paid current - JJ."
click at [47, 129] on textarea "10/06/2025 - ASs per Dawn at tax office, taxes are paid current - JJ." at bounding box center [116, 143] width 167 height 38
click at [67, 128] on textarea "10/14/2025 - ASs per Dawn at tax office, taxes are paid current - JJ." at bounding box center [116, 143] width 167 height 38
click at [85, 129] on textarea "10/14/2025 - As per Dawn at tax office, taxes are paid current - JJ." at bounding box center [116, 143] width 167 height 38
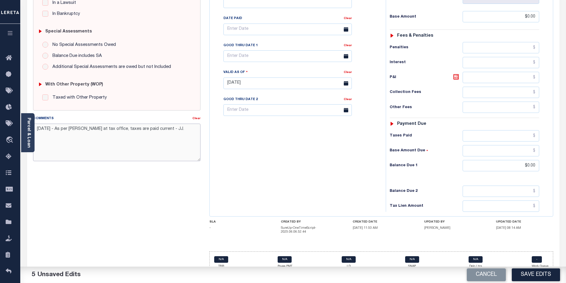
scroll to position [0, 0]
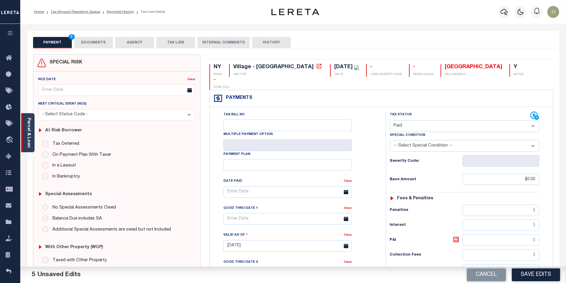
click at [26, 144] on link "Parcel & Loan" at bounding box center [28, 133] width 4 height 30
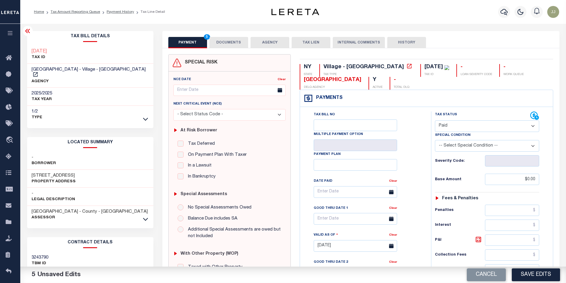
scroll to position [176, 0]
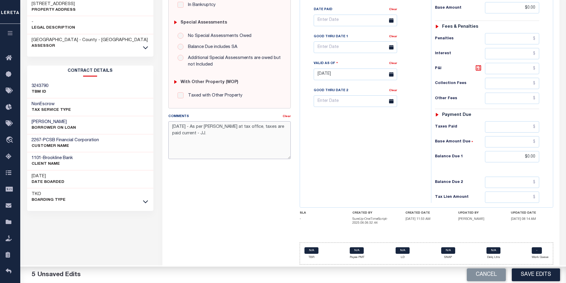
click at [246, 123] on textarea "10/14/2025 - As per Mary at tax office, taxes are paid current - JJ." at bounding box center [229, 140] width 122 height 38
drag, startPoint x: 208, startPoint y: 132, endPoint x: 165, endPoint y: 121, distance: 44.3
click at [165, 121] on div "Comments Clear 10/14/2025 - As per Mary at tax office, village taxes are paid c…" at bounding box center [229, 138] width 131 height 51
type textarea "[DATE] - As per [PERSON_NAME] at tax office, village taxes are paid current - J…"
click at [372, 169] on div "Tax Bill No Multiple Payment Option Payment Plan Clear" at bounding box center [363, 71] width 125 height 263
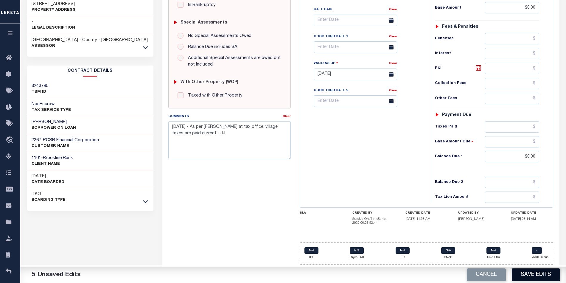
click at [540, 280] on button "Save Edits" at bounding box center [536, 274] width 48 height 13
checkbox input "false"
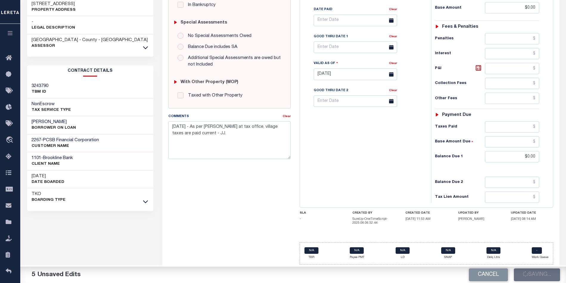
type input "$0"
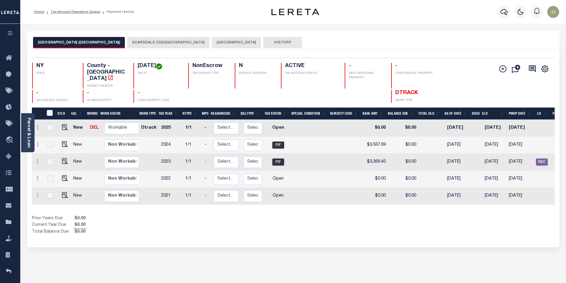
click at [169, 42] on button "SCARSDALE CSD/[GEOGRAPHIC_DATA]" at bounding box center [168, 42] width 82 height 11
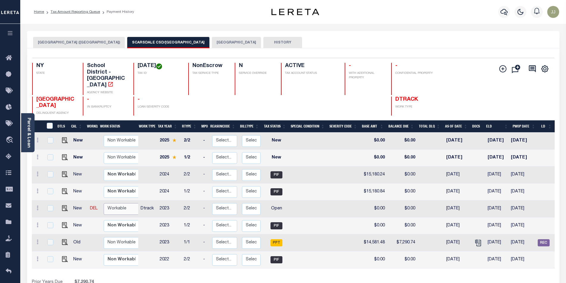
click at [125, 203] on select "Non Workable Workable" at bounding box center [122, 209] width 36 height 12
checkbox input "true"
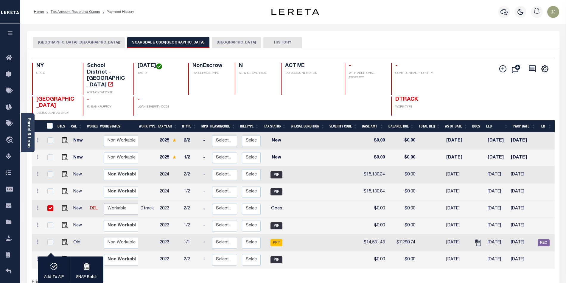
select select "true"
click at [104, 203] on select "Non Workable Workable" at bounding box center [122, 209] width 36 height 12
checkbox input "false"
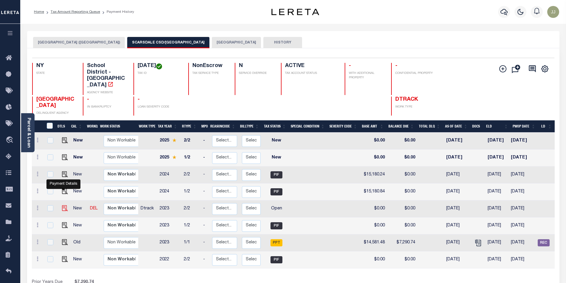
click at [63, 205] on img "" at bounding box center [65, 208] width 6 height 6
checkbox input "true"
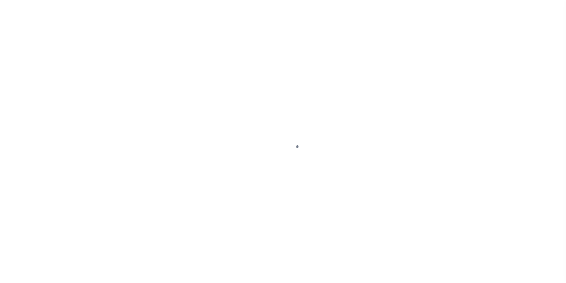
select select "OP2"
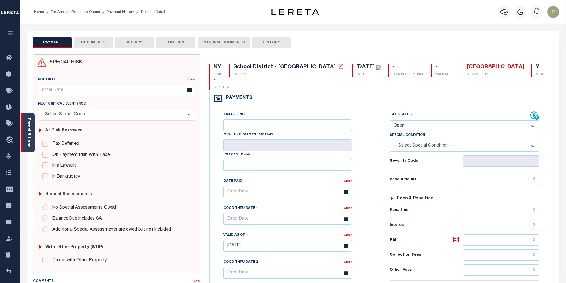
click at [34, 146] on div "Parcel & Loan" at bounding box center [27, 132] width 13 height 39
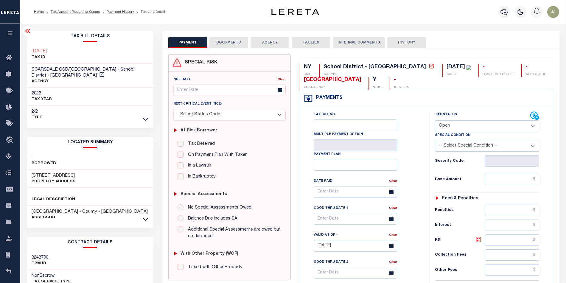
scroll to position [172, 0]
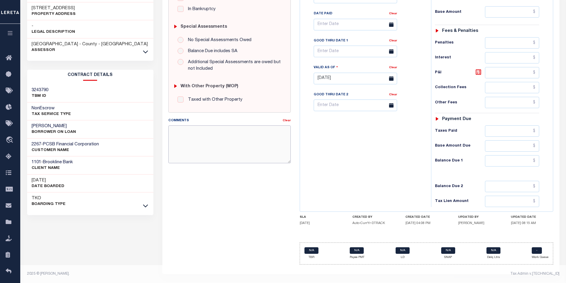
click at [197, 131] on textarea "Comments" at bounding box center [229, 144] width 122 height 38
paste textarea "[DATE] - As per [PERSON_NAME] at tax office, village taxes are paid current - J…"
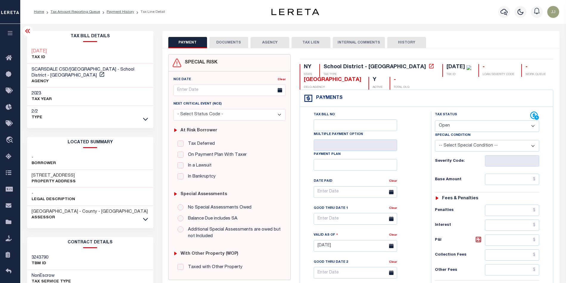
scroll to position [79, 0]
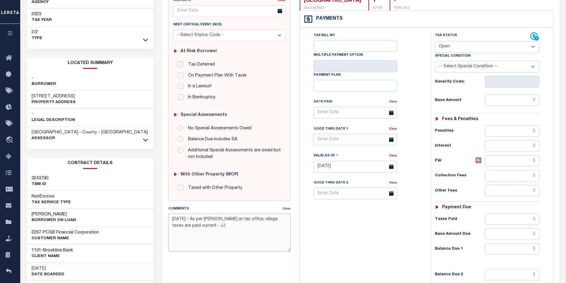
click at [257, 221] on textarea "[DATE] - As per [PERSON_NAME] at tax office, village taxes are paid current - J…" at bounding box center [229, 232] width 122 height 38
type textarea "[DATE] - As per [PERSON_NAME] at tax office, school taxes are paid current - JJ."
type input "[DATE]"
click at [439, 48] on select "- Select Status Code - Open Due/Unpaid Paid Incomplete No Tax Due Internal Refu…" at bounding box center [487, 47] width 105 height 12
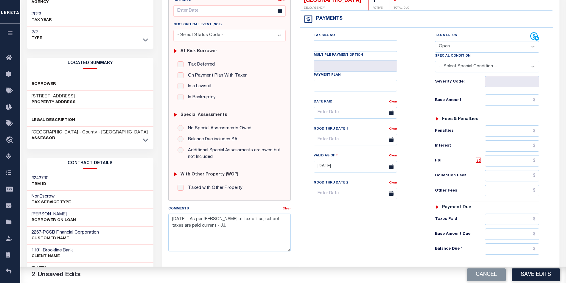
select select "PYD"
click at [435, 42] on select "- Select Status Code - Open Due/Unpaid Paid Incomplete No Tax Due Internal Refu…" at bounding box center [487, 47] width 105 height 12
click at [501, 102] on input "text" at bounding box center [512, 99] width 54 height 11
type input "$0.00"
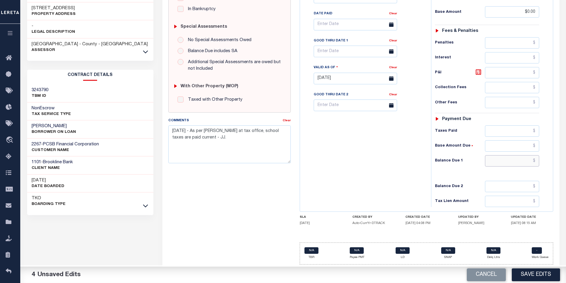
click at [508, 158] on input "text" at bounding box center [512, 160] width 54 height 11
type input "$0.00"
click at [362, 171] on div "Tax Bill No Multiple Payment Option Payment Plan Clear" at bounding box center [363, 75] width 125 height 263
click at [531, 271] on button "Save Edits" at bounding box center [536, 274] width 48 height 13
checkbox input "false"
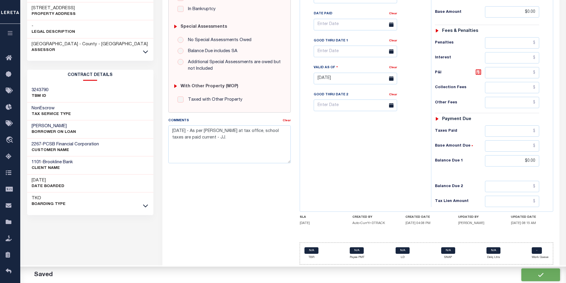
checkbox input "false"
type input "$0"
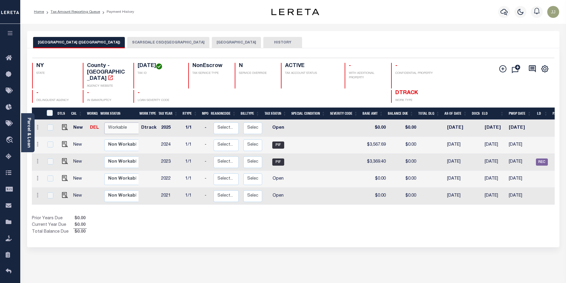
click at [111, 122] on select "Non Workable Workable" at bounding box center [122, 128] width 36 height 12
checkbox input "true"
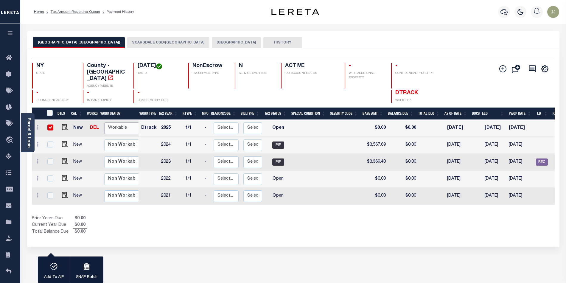
select select "true"
click at [104, 122] on select "Non Workable Workable" at bounding box center [122, 128] width 36 height 12
checkbox input "false"
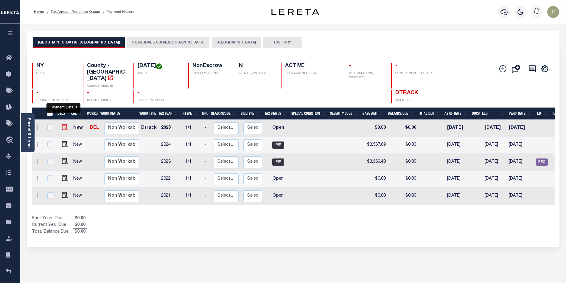
click at [63, 124] on img "" at bounding box center [65, 127] width 6 height 6
checkbox input "true"
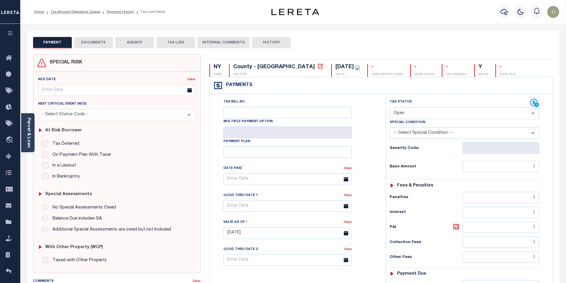
click at [422, 117] on select "- Select Status Code - Open Due/Unpaid Paid Incomplete No Tax Due Internal Refu…" at bounding box center [463, 113] width 149 height 12
select select "PYD"
click at [389, 108] on select "- Select Status Code - Open Due/Unpaid Paid Incomplete No Tax Due Internal Refu…" at bounding box center [463, 113] width 149 height 12
type input "10/14/2025"
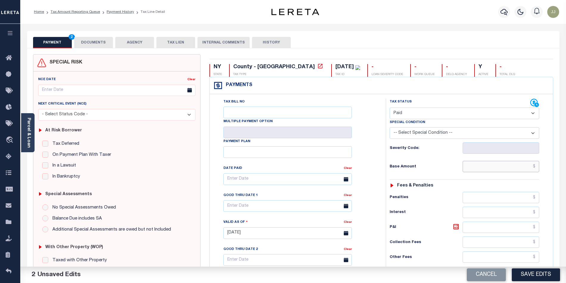
click at [507, 169] on input "text" at bounding box center [500, 166] width 77 height 11
type input "$0.00"
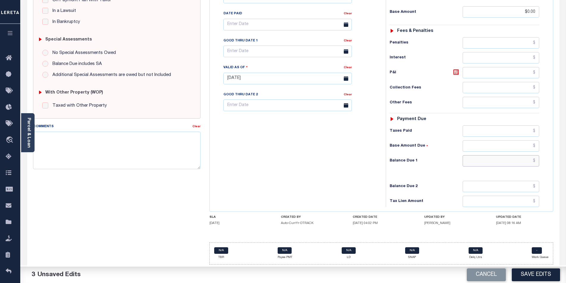
click at [503, 161] on input "text" at bounding box center [500, 160] width 77 height 11
type input "$0.00"
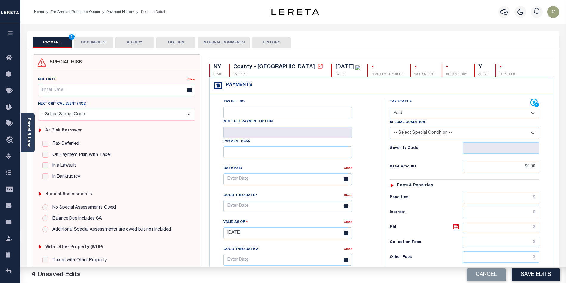
click at [94, 46] on button "DOCUMENTS" at bounding box center [93, 42] width 39 height 11
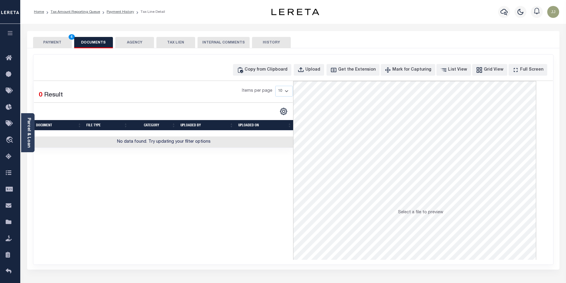
click at [53, 43] on button "PAYMENT 4" at bounding box center [52, 42] width 39 height 11
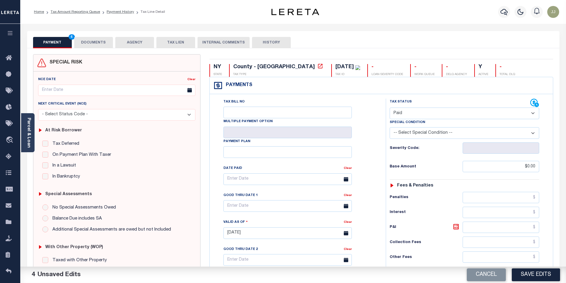
scroll to position [157, 0]
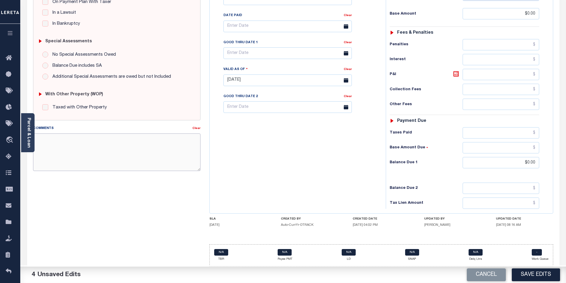
click at [133, 149] on textarea "Comments" at bounding box center [116, 152] width 167 height 38
paste textarea "10/14/2025 - As per Mary at tax office, village taxes are paid current - JJ."
click at [73, 155] on textarea "10/14/2025 - As per Mary at tax office, village taxes are paid current - JJ." at bounding box center [116, 152] width 167 height 38
drag, startPoint x: 181, startPoint y: 133, endPoint x: 25, endPoint y: 134, distance: 155.7
click at [25, 134] on div "Parcel & Loan Tax Bill Details 10.26.40 TAX ID AGENCY 2025 TAX YEAR 2025 1/1" at bounding box center [293, 77] width 541 height 412
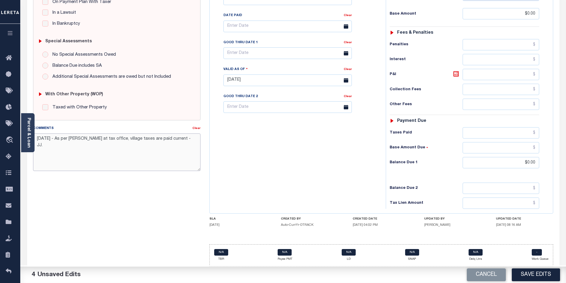
click at [142, 148] on textarea "10/14/2025 - As per Mary at tax office, village taxes are paid current - JJ." at bounding box center [116, 152] width 167 height 38
click at [115, 136] on textarea "10/14/2025 - As per Mary at tax office, village taxes are paid current - JJ." at bounding box center [116, 152] width 167 height 38
click at [187, 135] on textarea "10/14/2025 - As per Mary at tax office, county taxes are paid current - JJ." at bounding box center [116, 152] width 167 height 38
type textarea "10/14/2025 - As per Mary at tax office, county taxes are paid current - JJ."
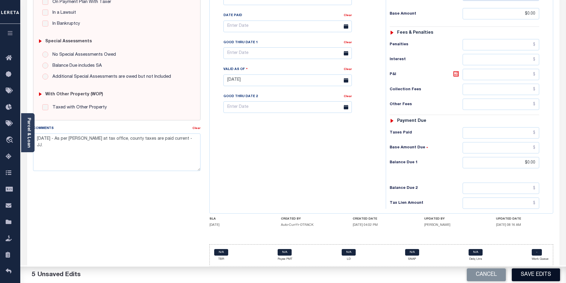
click at [523, 280] on button "Save Edits" at bounding box center [536, 274] width 48 height 13
checkbox input "false"
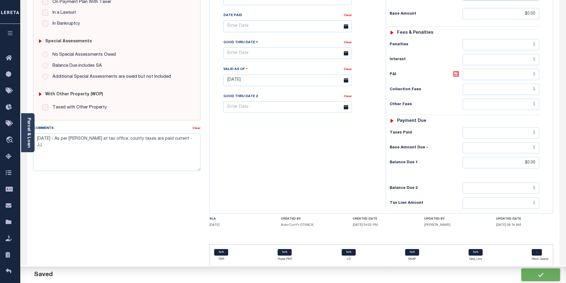
type input "$0"
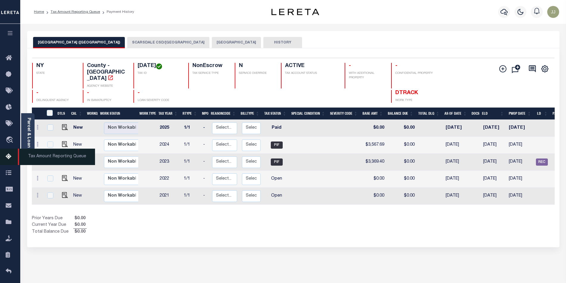
click at [11, 153] on link "Tax Amount Reporting Queue" at bounding box center [10, 157] width 20 height 16
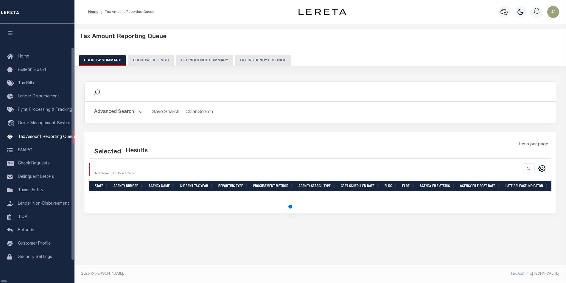
select select "100"
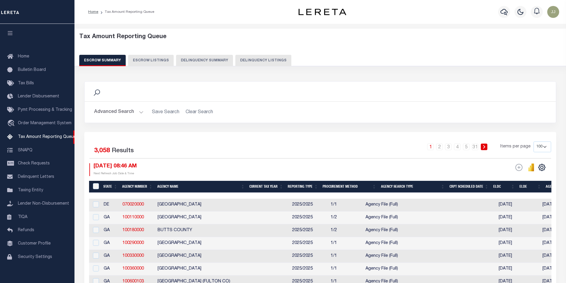
click at [242, 62] on button "Delinquency Listings" at bounding box center [263, 60] width 56 height 11
select select "NY"
select select "100"
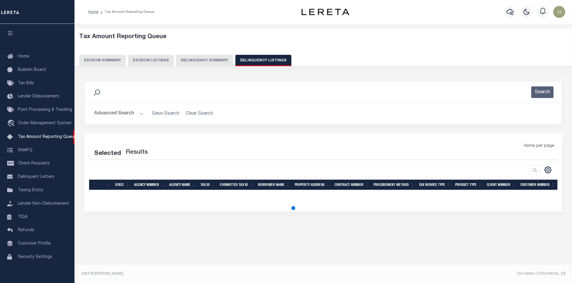
select select "100"
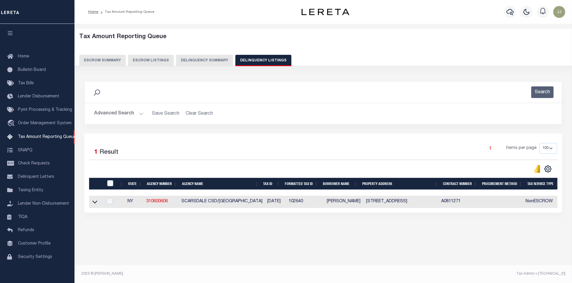
click at [131, 118] on button "Advanced Search" at bounding box center [118, 114] width 49 height 12
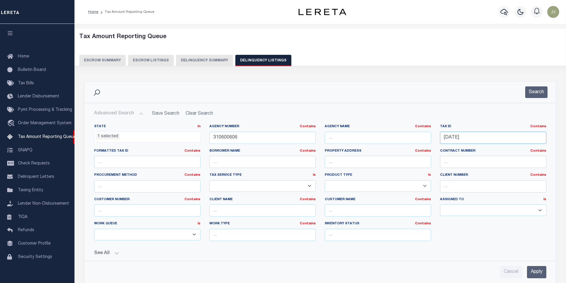
drag, startPoint x: 468, startPoint y: 137, endPoint x: 423, endPoint y: 139, distance: 45.3
click at [423, 139] on div "State In In AK AL AR AZ CA CO CT DC DE FL GA GU HI IA ID IL IN KS KY LA MA MD M…" at bounding box center [320, 184] width 461 height 121
paste input "421500-40.37-4-6"
type input "421500-40.37-4-6"
drag, startPoint x: 243, startPoint y: 137, endPoint x: 207, endPoint y: 139, distance: 35.8
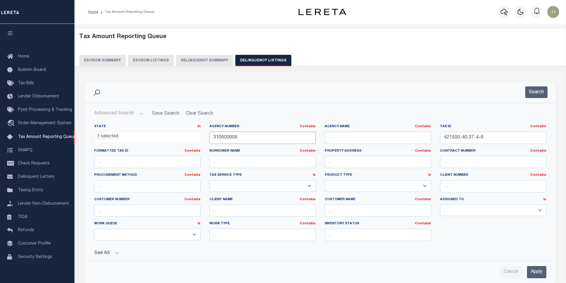
click at [207, 139] on div "Agency Number Contains Contains Is 310600606" at bounding box center [262, 136] width 115 height 24
paste input "470101"
type input "310470101"
click at [545, 95] on button "Search" at bounding box center [536, 92] width 22 height 12
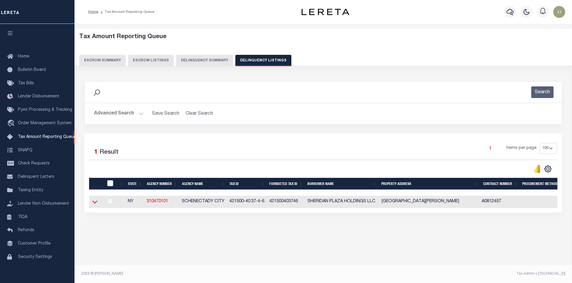
click at [96, 203] on icon at bounding box center [94, 202] width 5 height 6
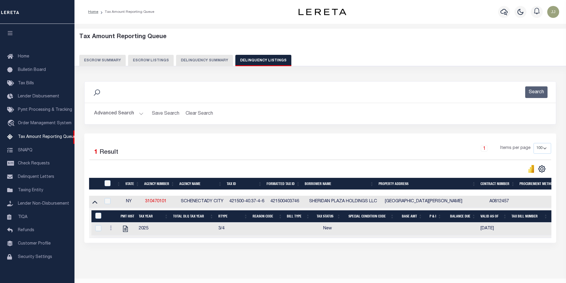
scroll to position [19, 0]
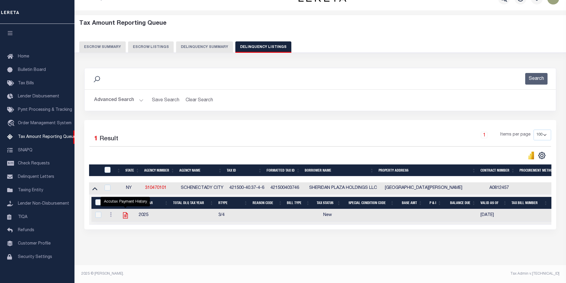
click at [127, 212] on icon "" at bounding box center [125, 215] width 5 height 6
checkbox input "true"
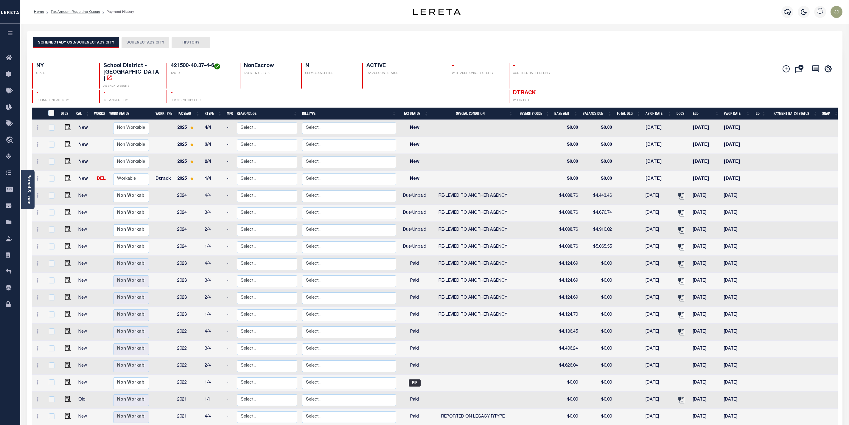
drag, startPoint x: 638, startPoint y: 179, endPoint x: 666, endPoint y: 178, distance: 28.0
click at [565, 178] on tr "New DEL Non Workable Workable Dtrack 2025 1/4 - Select... Payment Reversal Taxa…" at bounding box center [436, 179] width 808 height 17
drag, startPoint x: 684, startPoint y: 177, endPoint x: 717, endPoint y: 177, distance: 32.8
click at [565, 177] on tr "New DEL Non Workable Workable Dtrack 2025 1/4 - Select... Payment Reversal Taxa…" at bounding box center [436, 179] width 808 height 17
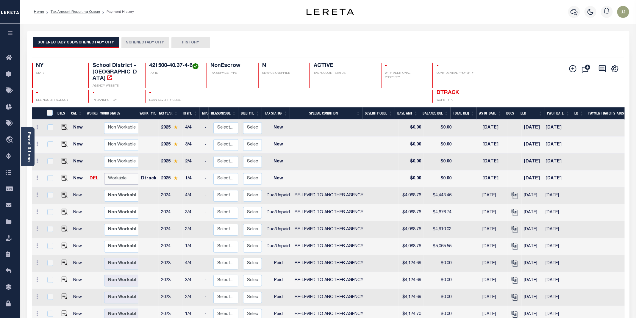
click at [115, 174] on select "Non Workable Workable" at bounding box center [122, 179] width 36 height 12
checkbox input "true"
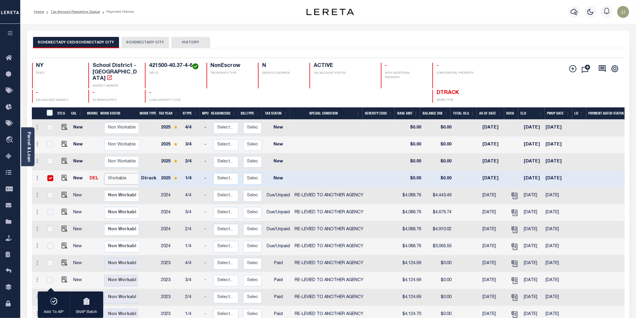
select select "true"
click at [104, 173] on select "Non Workable Workable" at bounding box center [122, 179] width 36 height 12
checkbox input "false"
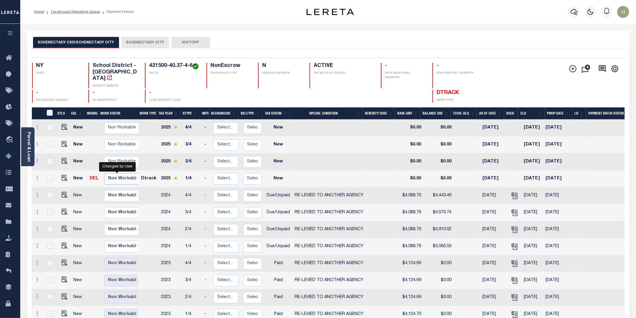
click at [115, 173] on select "Non Workable Workable" at bounding box center [122, 179] width 36 height 12
checkbox input "true"
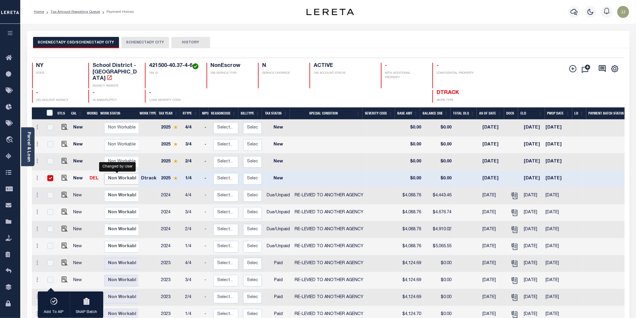
select select "false"
click at [104, 173] on select "Non Workable Workable" at bounding box center [122, 179] width 36 height 12
checkbox input "false"
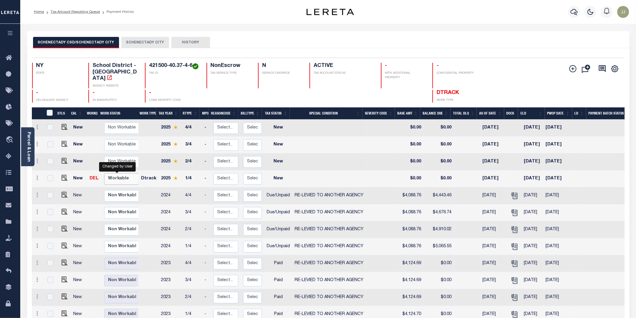
click at [118, 173] on select "Non Workable Workable" at bounding box center [122, 179] width 36 height 12
checkbox input "true"
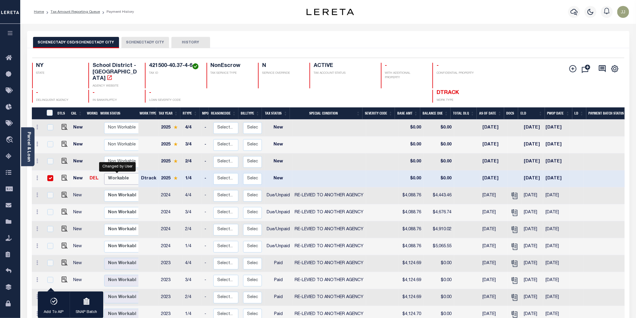
select select "true"
click at [104, 173] on select "Non Workable Workable" at bounding box center [122, 179] width 36 height 12
checkbox input "false"
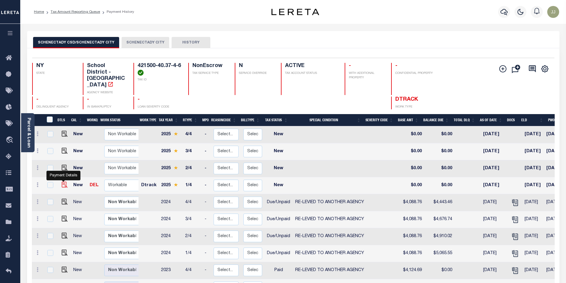
click at [64, 182] on img "" at bounding box center [65, 185] width 6 height 6
checkbox input "true"
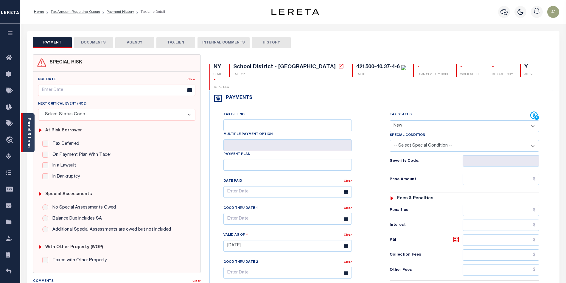
click at [30, 144] on link "Parcel & Loan" at bounding box center [28, 133] width 4 height 30
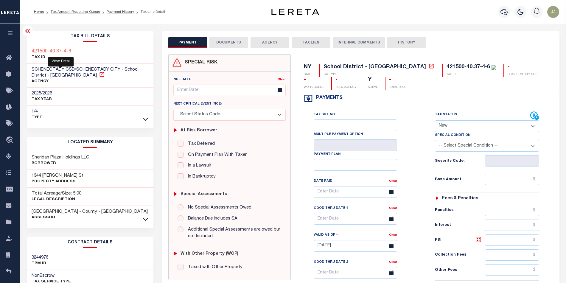
click at [99, 76] on icon at bounding box center [102, 74] width 6 height 6
drag, startPoint x: 67, startPoint y: 173, endPoint x: 31, endPoint y: 176, distance: 36.4
click at [31, 176] on div "[STREET_ADDRESS][PERSON_NAME] Property Address" at bounding box center [90, 179] width 126 height 18
copy h3 "1344 [PERSON_NAME] St"
click at [42, 159] on h3 "Sheridan Plaza Holdings LLC" at bounding box center [61, 158] width 58 height 6
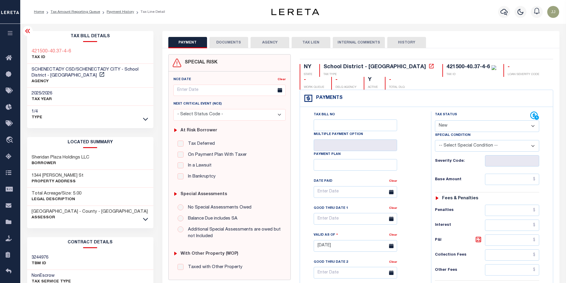
click at [42, 159] on h3 "Sheridan Plaza Holdings LLC" at bounding box center [61, 158] width 58 height 6
copy h3 "[PERSON_NAME]"
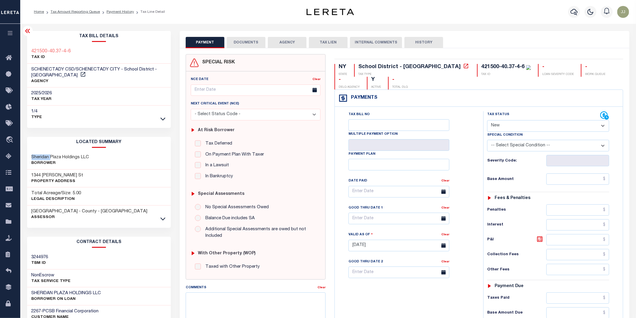
click at [521, 129] on select "- Select Status Code - Open Due/Unpaid Paid Incomplete No Tax Due Internal Refu…" at bounding box center [548, 126] width 122 height 12
select select "DUE"
click at [488, 121] on select "- Select Status Code - Open Due/Unpaid Paid Incomplete No Tax Due Internal Refu…" at bounding box center [548, 126] width 122 height 12
type input "[DATE]"
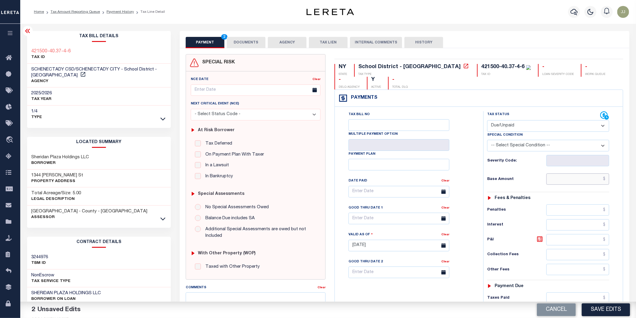
click at [565, 185] on input "text" at bounding box center [578, 179] width 63 height 11
click at [565, 181] on input "text" at bounding box center [578, 179] width 63 height 11
click at [565, 183] on input "text" at bounding box center [578, 179] width 63 height 11
click at [565, 178] on input "text" at bounding box center [578, 179] width 63 height 11
paste input "4,086.63"
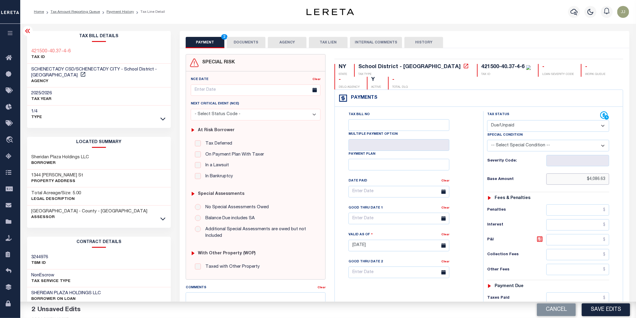
scroll to position [89, 0]
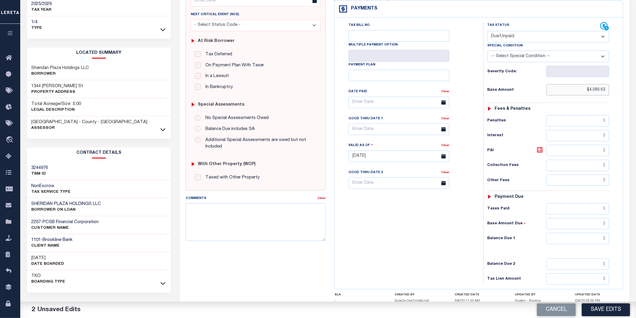
type input "$4,086.63"
click at [565, 244] on input "text" at bounding box center [578, 238] width 63 height 11
paste input "4,229.66"
type input "$4,229.66"
click at [538, 151] on icon at bounding box center [539, 149] width 5 height 5
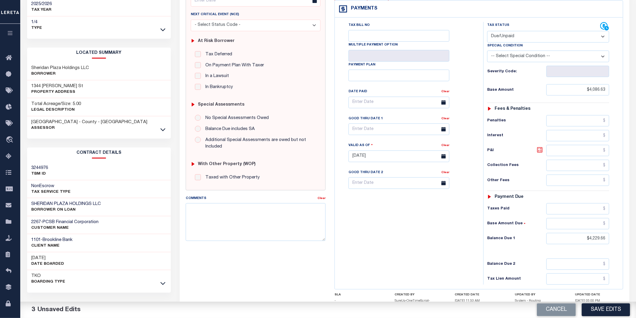
type input "$143.03"
click at [406, 229] on div "Tax Bill No Multiple Payment Option Payment Plan Clear" at bounding box center [407, 153] width 143 height 263
click at [359, 132] on input "text" at bounding box center [399, 130] width 101 height 12
click at [421, 212] on span "31" at bounding box center [421, 214] width 12 height 12
type input "[DATE]"
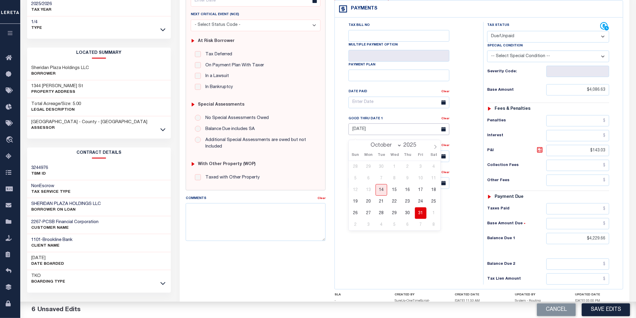
scroll to position [0, 0]
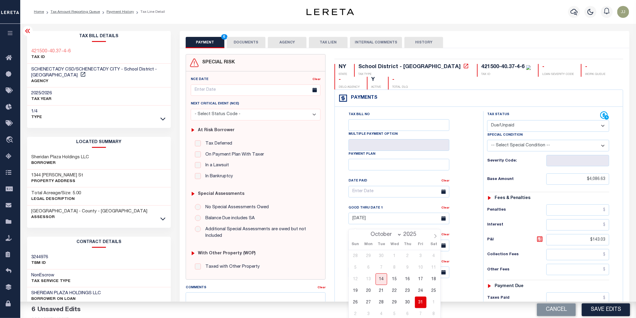
click at [245, 44] on button "DOCUMENTS" at bounding box center [246, 42] width 39 height 11
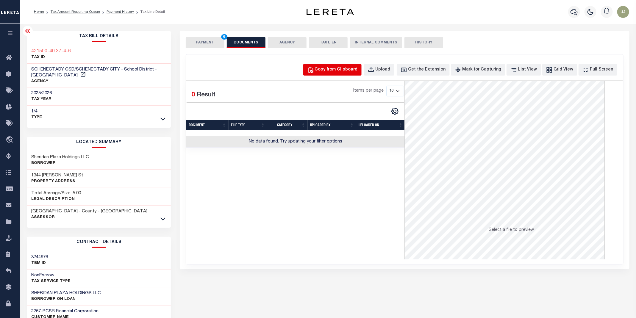
click at [345, 71] on div "Copy from Clipboard" at bounding box center [336, 70] width 43 height 7
select select "POP"
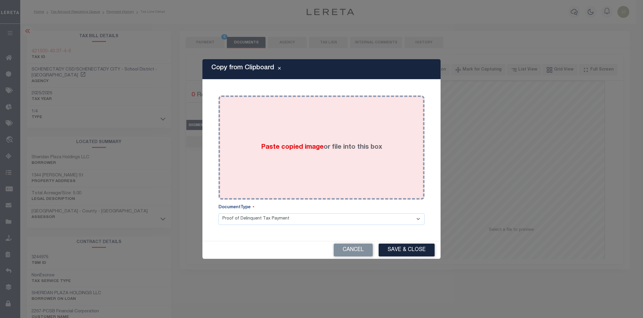
click at [330, 124] on div "Paste copied image or file into this box" at bounding box center [321, 147] width 197 height 95
click at [295, 183] on div "Paste copied image or file into this box" at bounding box center [321, 147] width 197 height 95
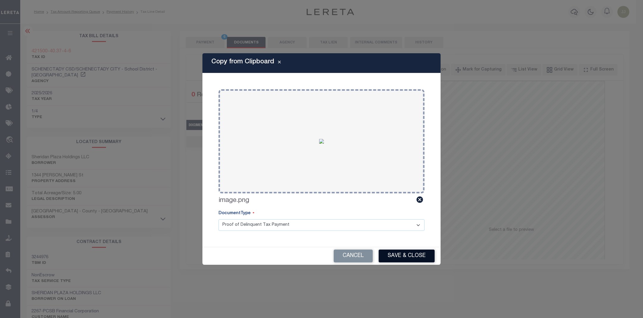
click at [414, 253] on button "Save & Close" at bounding box center [407, 256] width 56 height 13
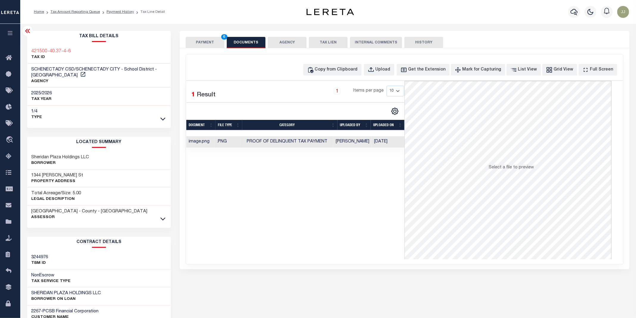
click at [195, 44] on button "PAYMENT 6" at bounding box center [205, 42] width 39 height 11
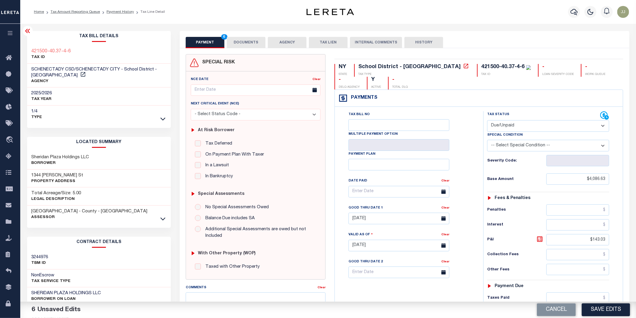
scroll to position [139, 0]
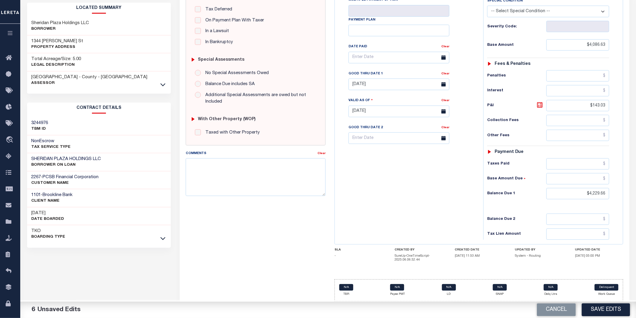
click at [332, 240] on div "NY STATE School District - NY TAX TYPE 421500-40.37-4-6 TAX ID - LOAN SEVERITY …" at bounding box center [479, 113] width 298 height 386
click at [565, 283] on button "Save Edits" at bounding box center [606, 310] width 48 height 13
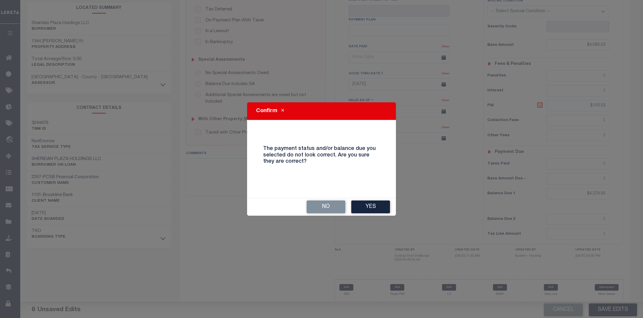
click at [375, 213] on button "Yes" at bounding box center [370, 207] width 39 height 13
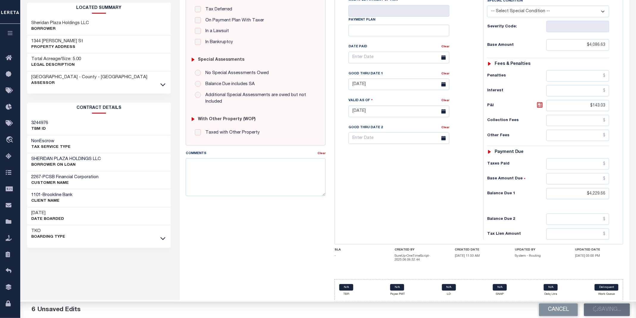
checkbox input "false"
type input "$4,086.63"
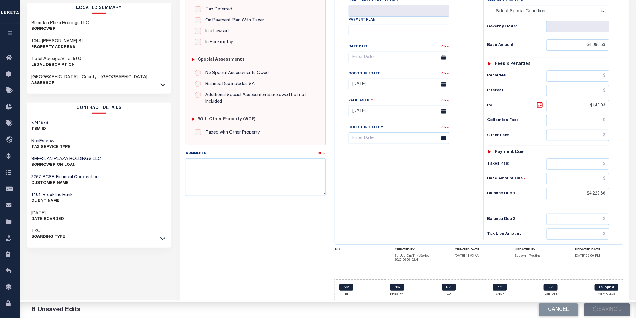
type input "$143.03"
type input "$4,229.66"
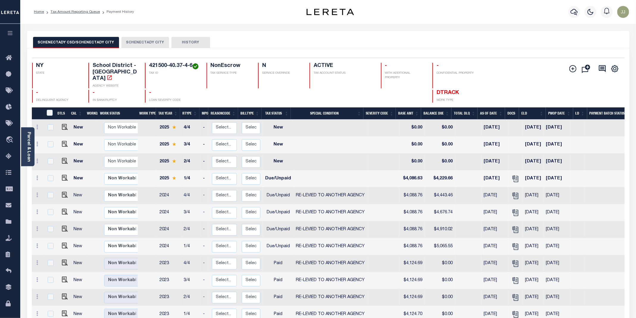
click at [148, 43] on button "SCHENECTADY CITY" at bounding box center [145, 42] width 48 height 11
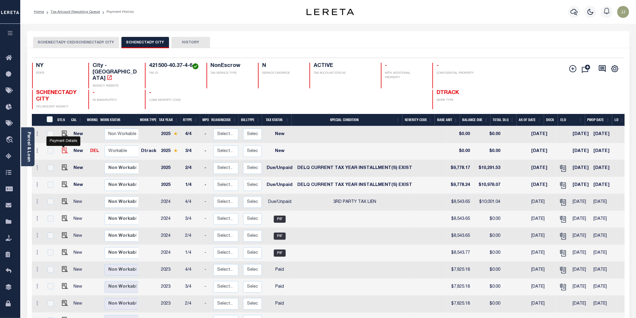
click at [63, 148] on img "" at bounding box center [65, 151] width 6 height 6
checkbox input "true"
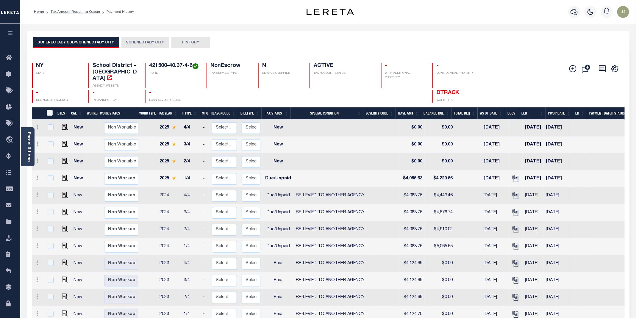
click at [146, 41] on button "SCHENECTADY CITY" at bounding box center [145, 42] width 48 height 11
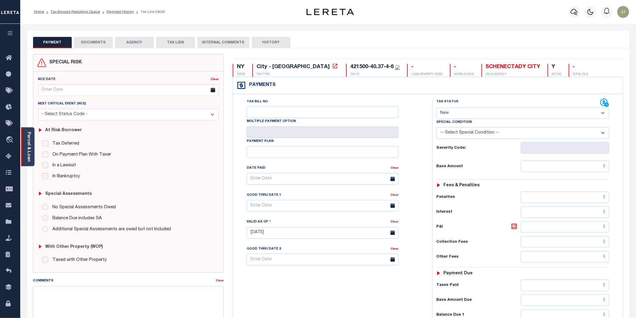
click at [30, 158] on link "Parcel & Loan" at bounding box center [28, 147] width 4 height 30
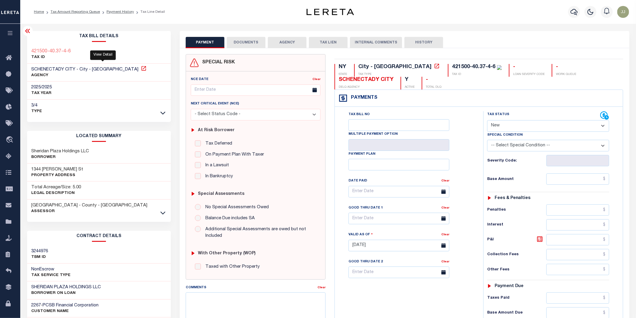
click at [141, 69] on icon at bounding box center [144, 69] width 6 height 6
click at [161, 214] on icon at bounding box center [162, 213] width 5 height 6
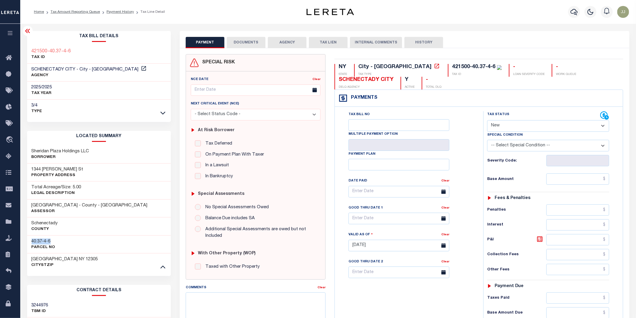
drag, startPoint x: 63, startPoint y: 244, endPoint x: 31, endPoint y: 243, distance: 32.2
click at [31, 243] on div "40.37-4-6 Parcel No" at bounding box center [99, 245] width 144 height 18
copy h3 "40.37-4-6"
click at [506, 125] on select "- Select Status Code - Open Due/Unpaid Paid Incomplete No Tax Due Internal Refu…" at bounding box center [548, 126] width 122 height 12
select select "DUE"
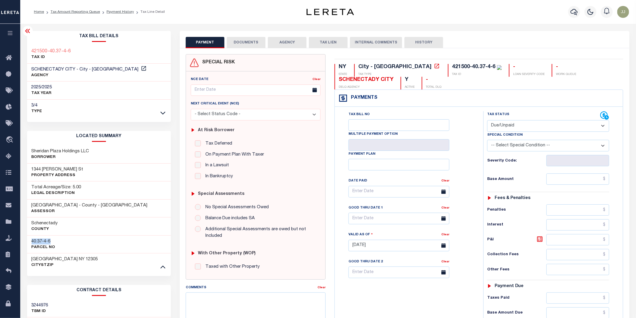
click at [488, 121] on select "- Select Status Code - Open Due/Unpaid Paid Incomplete No Tax Due Internal Refu…" at bounding box center [548, 126] width 122 height 12
type input "[DATE]"
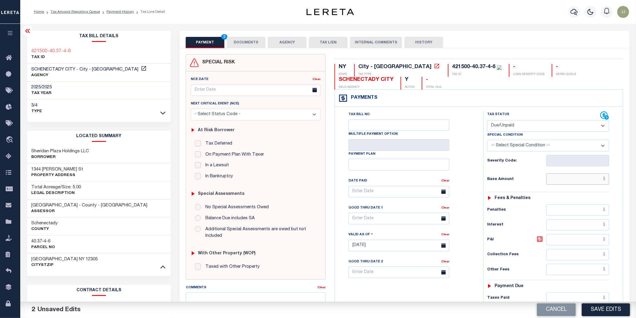
click at [569, 181] on input "text" at bounding box center [578, 179] width 63 height 11
paste input "9,778.17"
type input "$9,778.17"
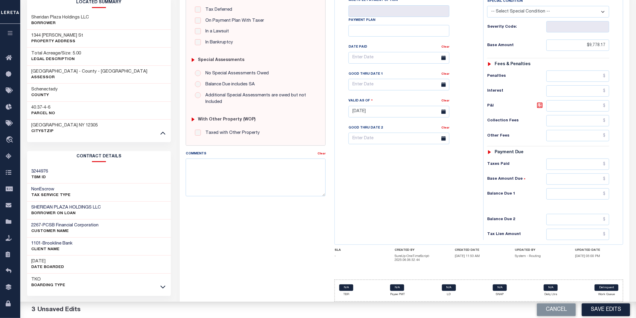
scroll to position [141, 0]
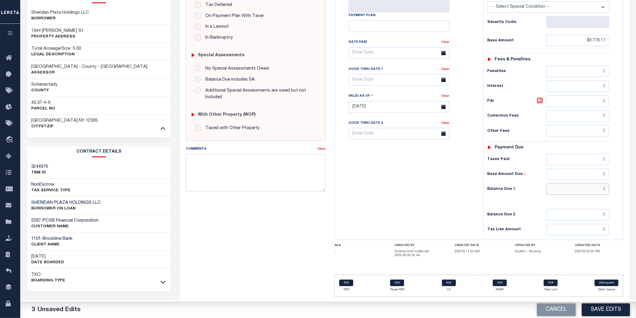
click at [579, 190] on input "text" at bounding box center [578, 189] width 63 height 11
click at [573, 191] on input "text" at bounding box center [578, 189] width 63 height 11
paste input "10,120.41"
type input "$10,120.41"
click at [537, 101] on icon at bounding box center [540, 100] width 7 height 7
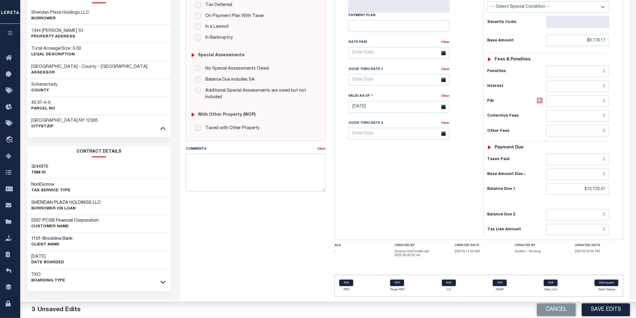
type input "$342.24"
click at [403, 194] on div "Tax Bill No Multiple Payment Option Payment Plan Clear" at bounding box center [407, 104] width 143 height 263
click at [364, 80] on input "text" at bounding box center [399, 80] width 101 height 12
click at [383, 136] on span "14" at bounding box center [382, 141] width 12 height 12
type input "10/14/2025"
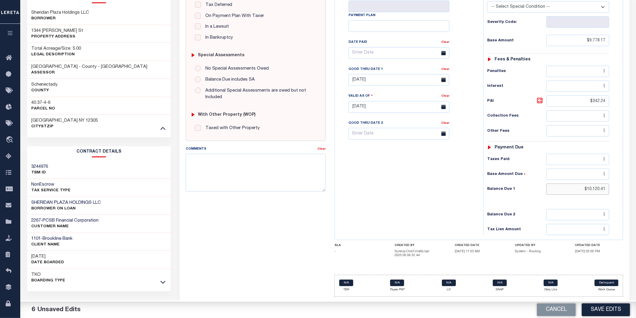
drag, startPoint x: 606, startPoint y: 190, endPoint x: 580, endPoint y: 188, distance: 26.0
click at [580, 188] on input "$10,120.41" at bounding box center [578, 189] width 63 height 11
paste input "10,291.53"
type input "$10,291.53"
click at [371, 81] on input "10/14/2025" at bounding box center [399, 80] width 101 height 12
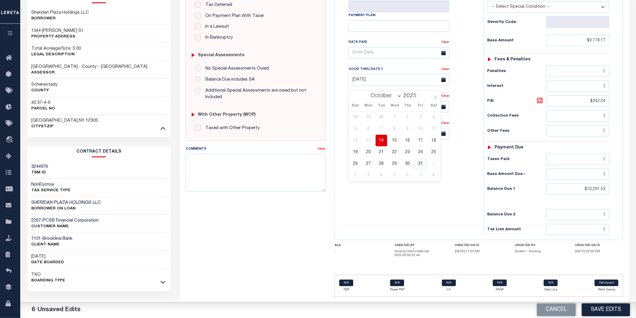
click at [420, 163] on span "31" at bounding box center [421, 164] width 12 height 12
type input "10/31/2025"
click at [400, 209] on div "Tax Bill No Multiple Payment Option Payment Plan Clear" at bounding box center [407, 104] width 143 height 263
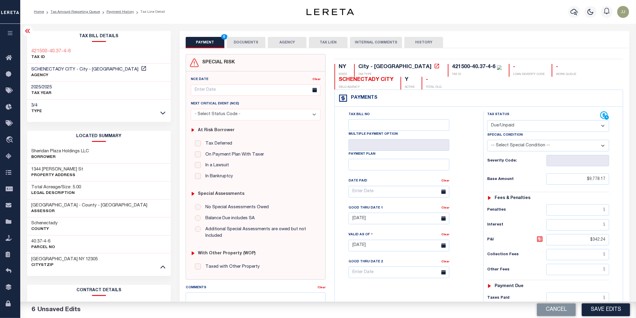
click at [237, 48] on button "DOCUMENTS" at bounding box center [246, 42] width 39 height 11
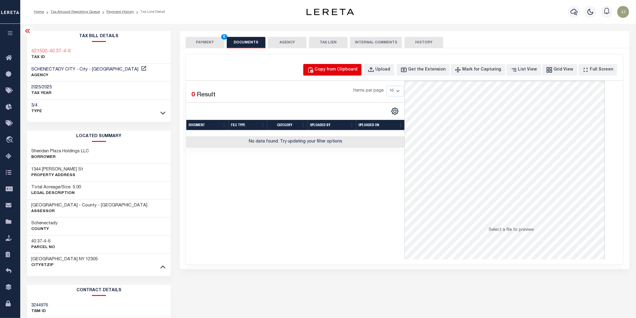
click at [337, 73] on div "Copy from Clipboard" at bounding box center [336, 70] width 43 height 7
select select "POP"
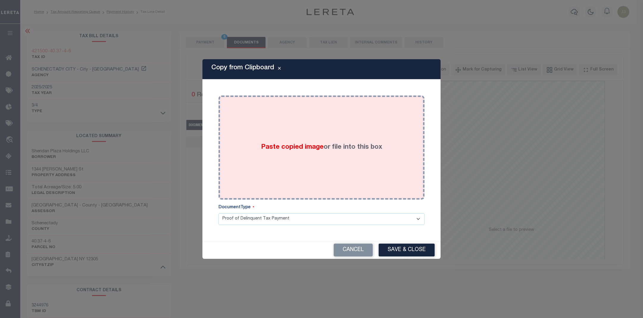
click at [334, 148] on label "Paste copied image or file into this box" at bounding box center [321, 148] width 121 height 10
click at [323, 141] on div "Paste copied image or file into this box" at bounding box center [321, 147] width 197 height 95
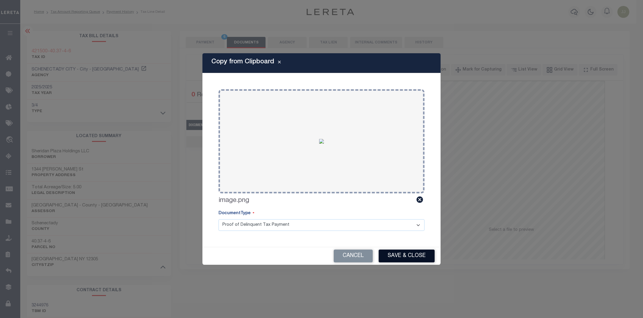
click at [395, 258] on button "Save & Close" at bounding box center [407, 256] width 56 height 13
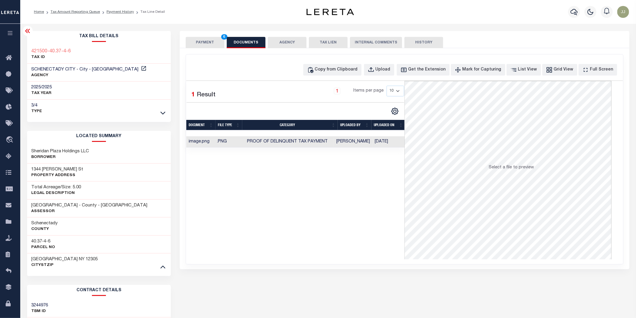
click at [215, 40] on button "PAYMENT 6" at bounding box center [205, 42] width 39 height 11
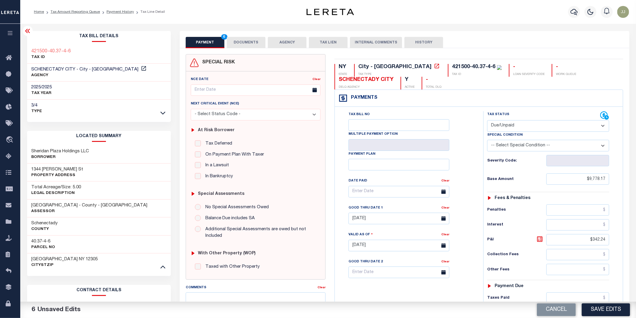
click at [238, 40] on button "DOCUMENTS" at bounding box center [246, 42] width 39 height 11
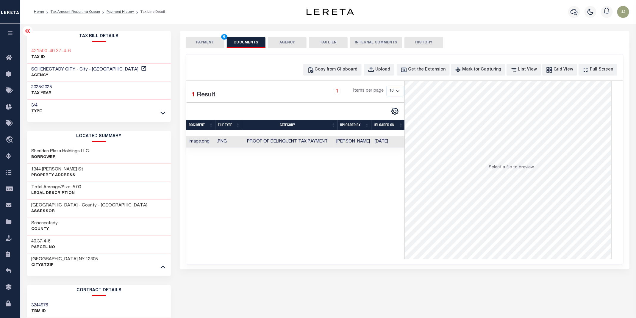
click at [206, 46] on button "PAYMENT 6" at bounding box center [205, 42] width 39 height 11
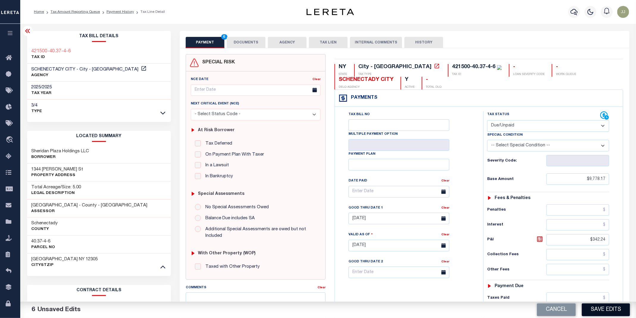
click at [607, 311] on button "Save Edits" at bounding box center [606, 310] width 48 height 13
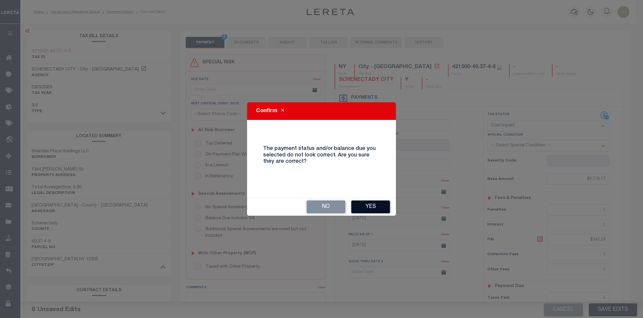
click at [370, 206] on button "Yes" at bounding box center [370, 207] width 39 height 13
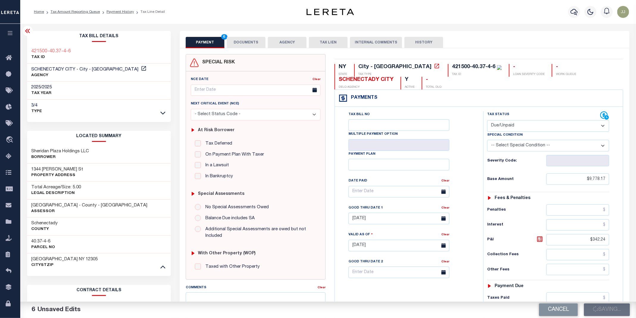
checkbox input "false"
type input "$9,778.17"
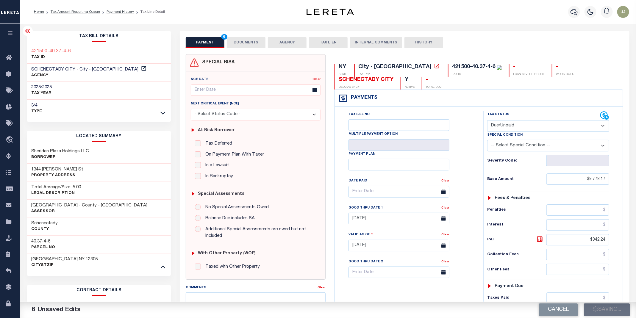
type input "$342.24"
type input "$10,291.53"
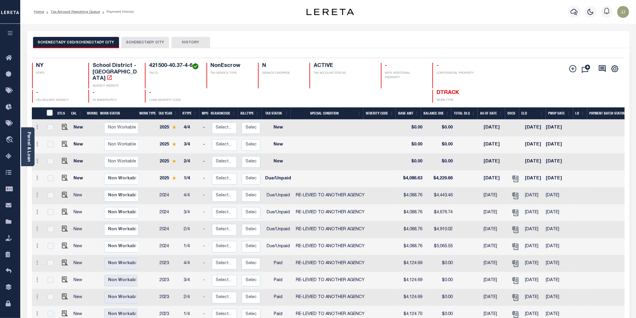
click at [137, 43] on button "SCHENECTADY CITY" at bounding box center [145, 42] width 48 height 11
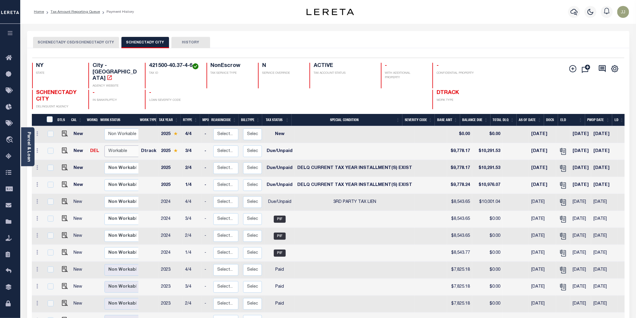
click at [118, 146] on select "Non Workable Workable" at bounding box center [123, 152] width 36 height 12
checkbox input "true"
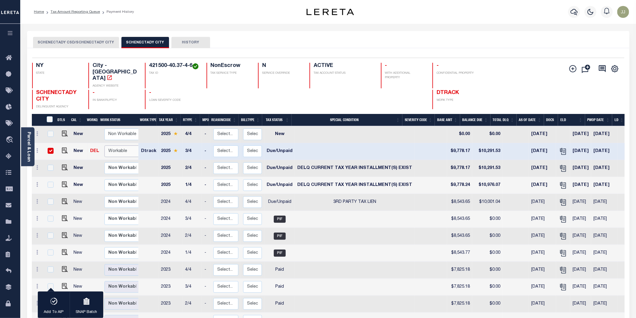
select select "true"
click at [105, 146] on select "Non Workable Workable" at bounding box center [123, 152] width 36 height 12
checkbox input "false"
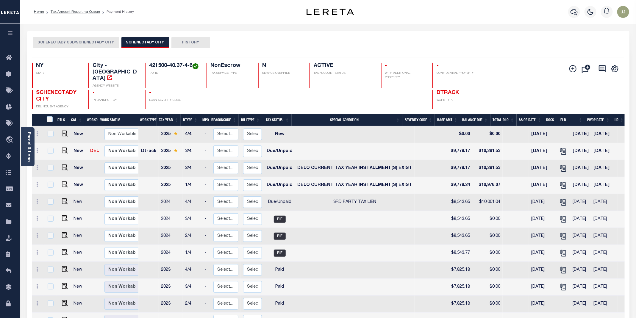
click at [87, 44] on button "SCHENECTADY CSD/SCHENECTADY CITY" at bounding box center [76, 42] width 86 height 11
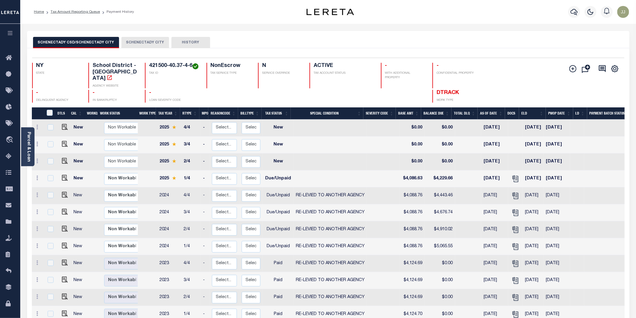
click at [133, 42] on button "SCHENECTADY CITY" at bounding box center [145, 42] width 48 height 11
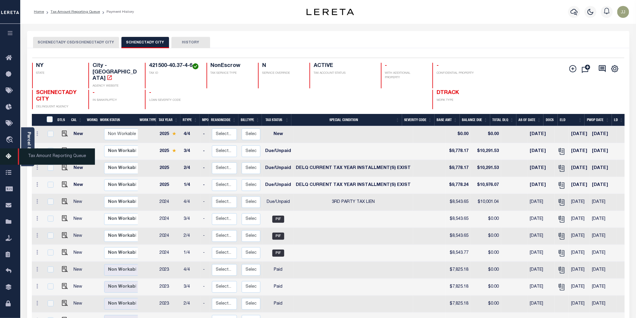
click at [7, 158] on icon at bounding box center [11, 156] width 10 height 7
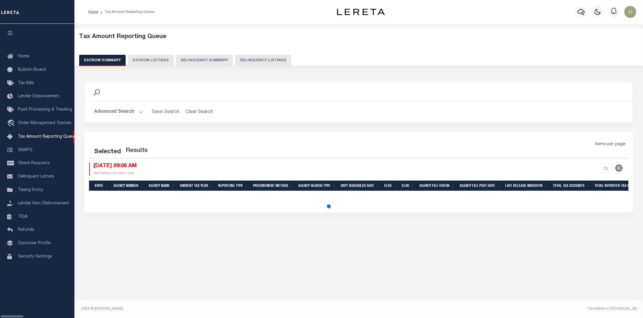
select select "100"
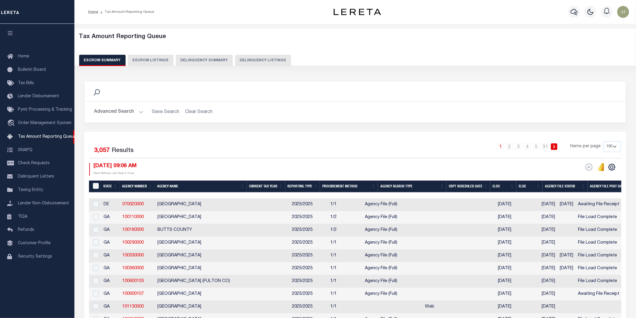
click at [270, 60] on button "Delinquency Listings" at bounding box center [263, 60] width 56 height 11
select select "NY"
select select "100"
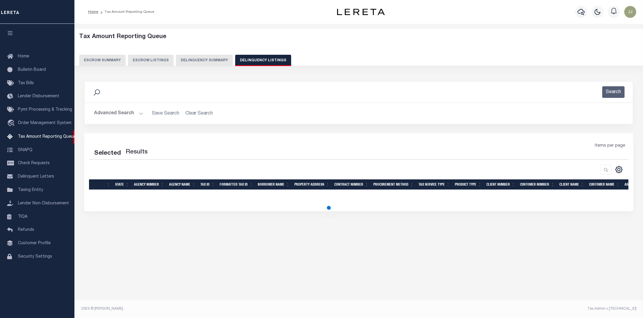
select select "100"
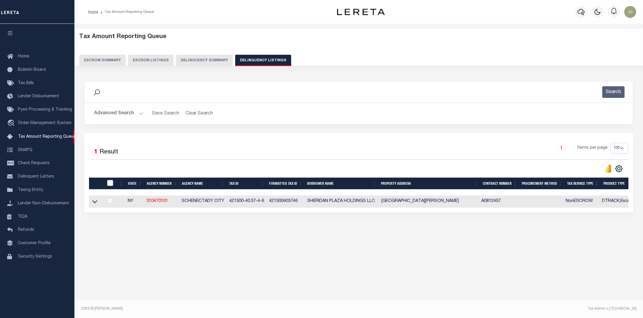
click at [135, 112] on button "Advanced Search" at bounding box center [118, 114] width 49 height 12
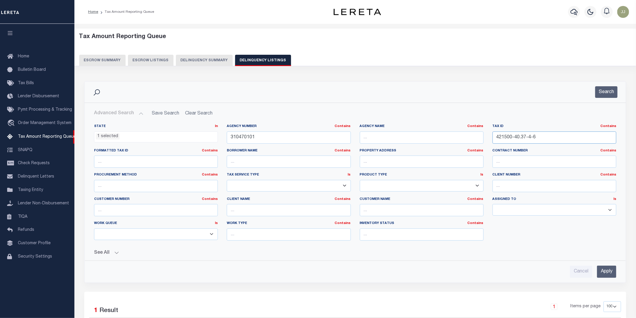
drag, startPoint x: 554, startPoint y: 138, endPoint x: 490, endPoint y: 137, distance: 63.4
click at [490, 137] on div "Tax ID Contains Contains Is 421500-40.37-4-6" at bounding box center [554, 136] width 133 height 24
paste input "55340111501100050100000000"
type input "55340111501100050100000000"
click at [225, 138] on div "Agency Number Contains Contains Is 310470101" at bounding box center [288, 136] width 133 height 24
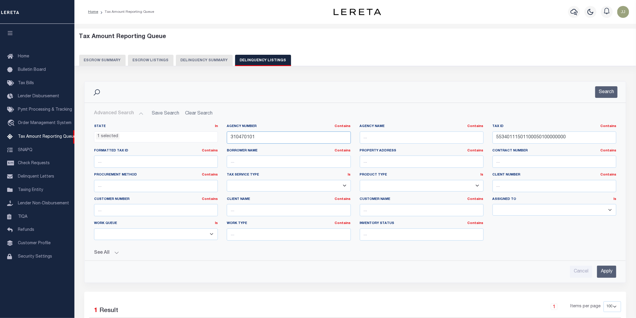
paste input "60041"
type input "310600411"
click at [611, 94] on button "Search" at bounding box center [606, 92] width 22 height 12
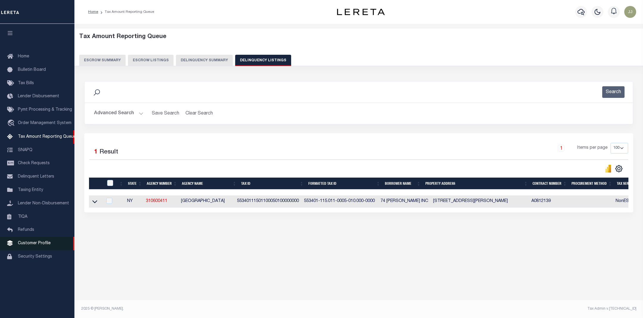
click at [95, 204] on icon at bounding box center [94, 202] width 5 height 6
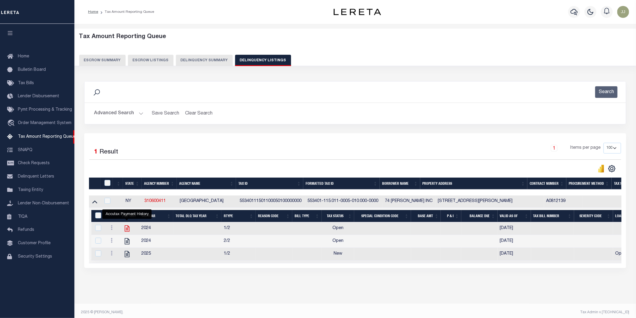
click at [125, 230] on icon "" at bounding box center [127, 229] width 8 height 8
checkbox input "true"
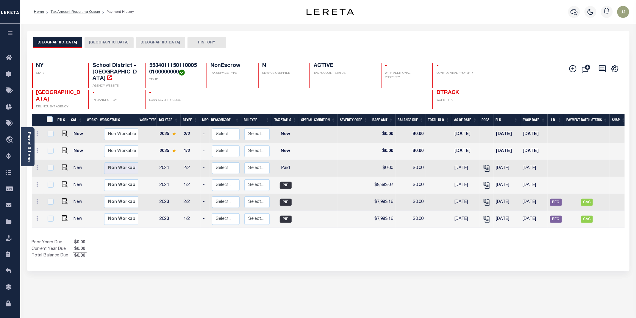
click at [129, 44] on button "[GEOGRAPHIC_DATA]" at bounding box center [109, 42] width 49 height 11
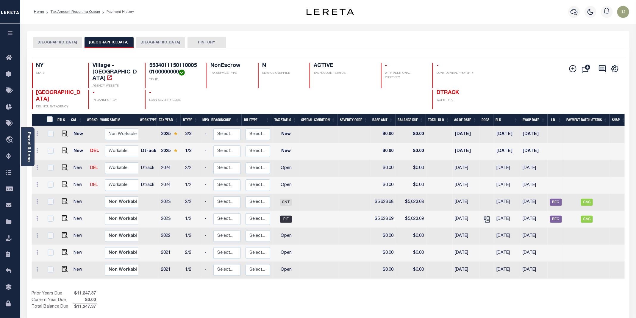
click at [74, 45] on button "[GEOGRAPHIC_DATA]" at bounding box center [57, 42] width 49 height 11
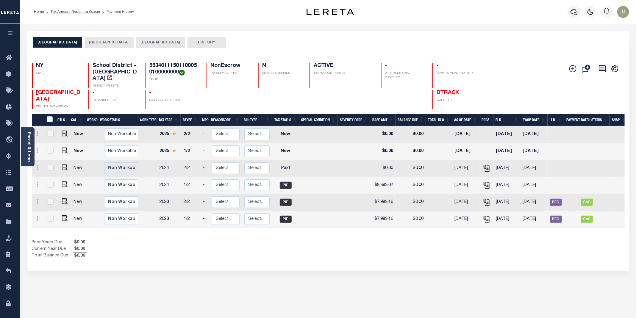
click at [185, 43] on button "[GEOGRAPHIC_DATA]" at bounding box center [160, 42] width 49 height 11
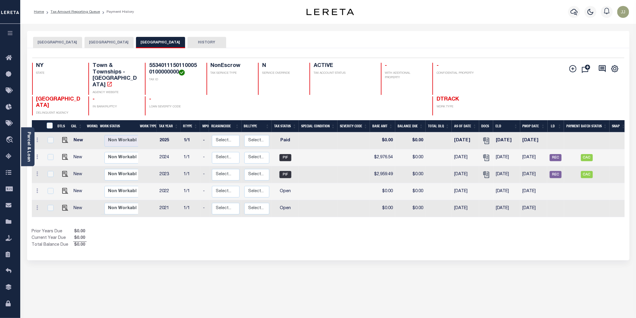
click at [134, 40] on button "[GEOGRAPHIC_DATA]" at bounding box center [109, 42] width 49 height 11
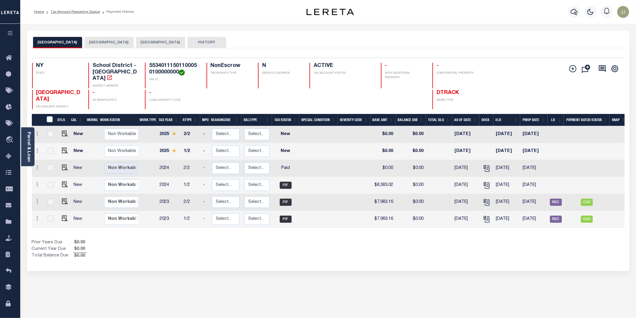
click at [128, 46] on button "[GEOGRAPHIC_DATA]" at bounding box center [109, 42] width 49 height 11
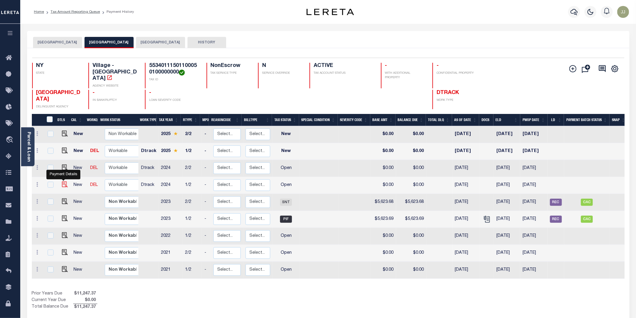
click at [62, 183] on img "" at bounding box center [65, 185] width 6 height 6
checkbox input "true"
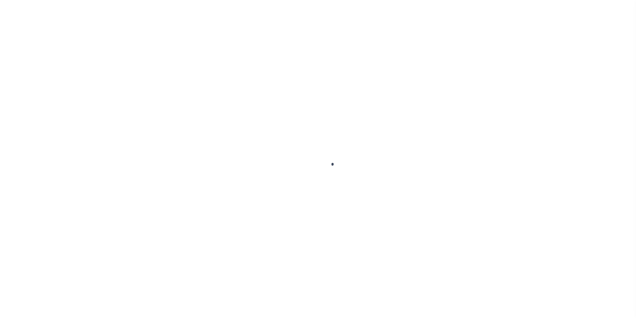
select select "OP2"
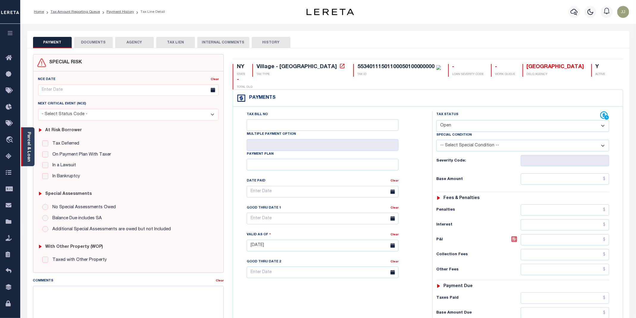
click at [21, 158] on div "Parcel & Loan" at bounding box center [27, 146] width 13 height 39
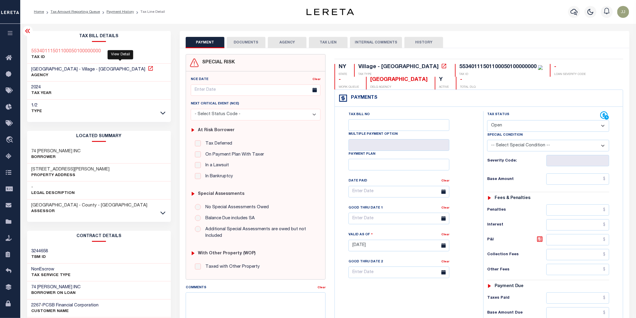
click at [148, 70] on icon at bounding box center [151, 69] width 6 height 6
click at [162, 213] on icon at bounding box center [162, 213] width 5 height 6
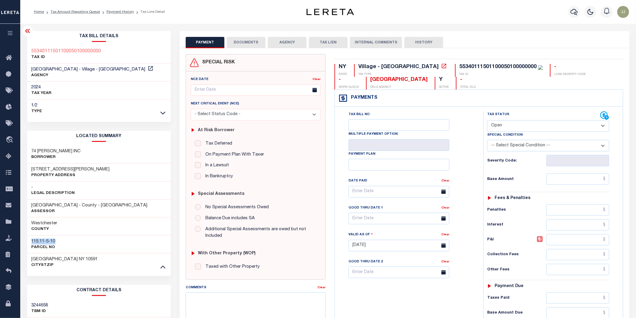
drag, startPoint x: 64, startPoint y: 241, endPoint x: 29, endPoint y: 245, distance: 35.6
click at [29, 245] on div "115.11-5-10 Parcel No" at bounding box center [99, 245] width 144 height 18
copy h3 "115.11-5-10"
